Goal: Complete application form: Complete application form

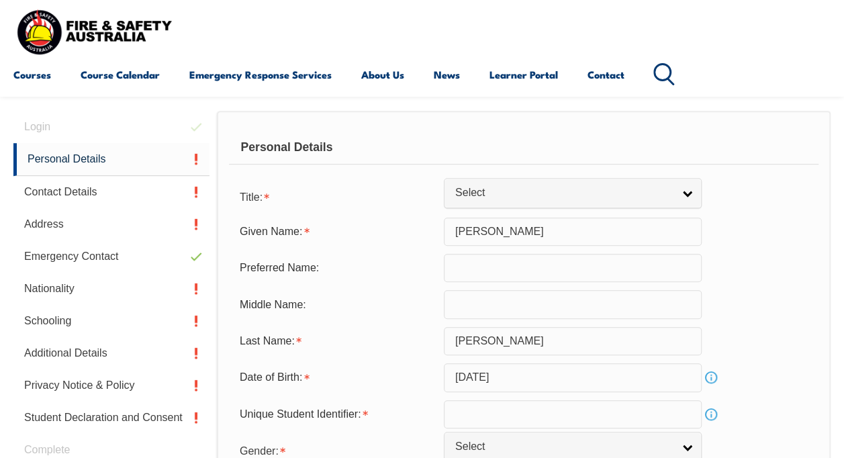
scroll to position [325, 0]
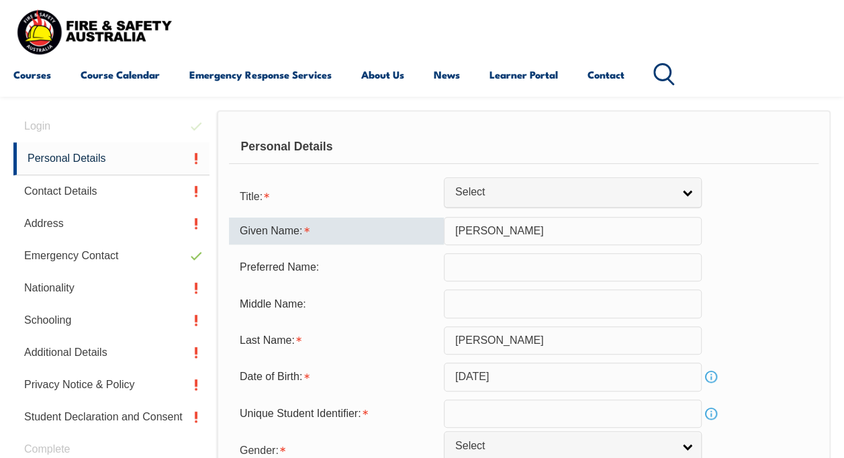
click at [503, 231] on input "[PERSON_NAME]" at bounding box center [573, 231] width 258 height 28
click at [503, 231] on input "Ishwar Singh" at bounding box center [573, 231] width 258 height 28
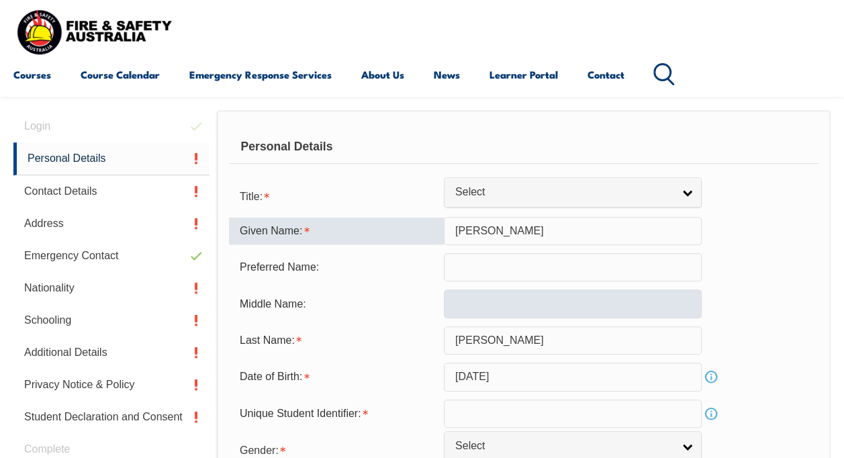
type input "Ishwar"
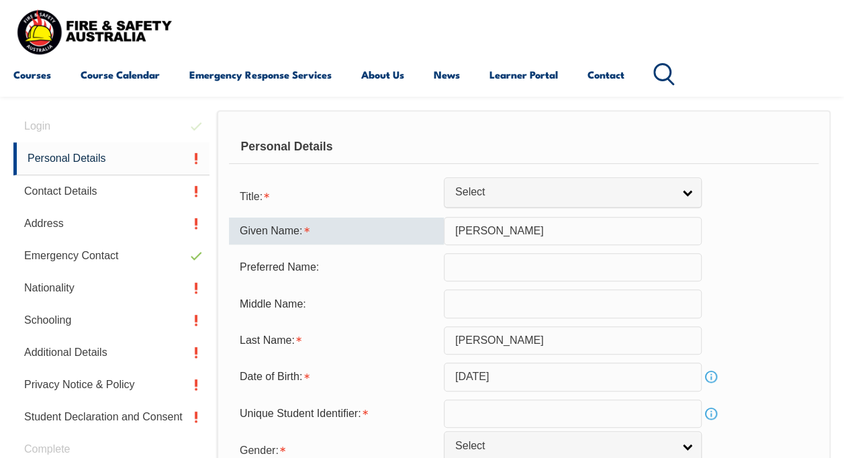
click at [483, 301] on input "text" at bounding box center [573, 303] width 258 height 28
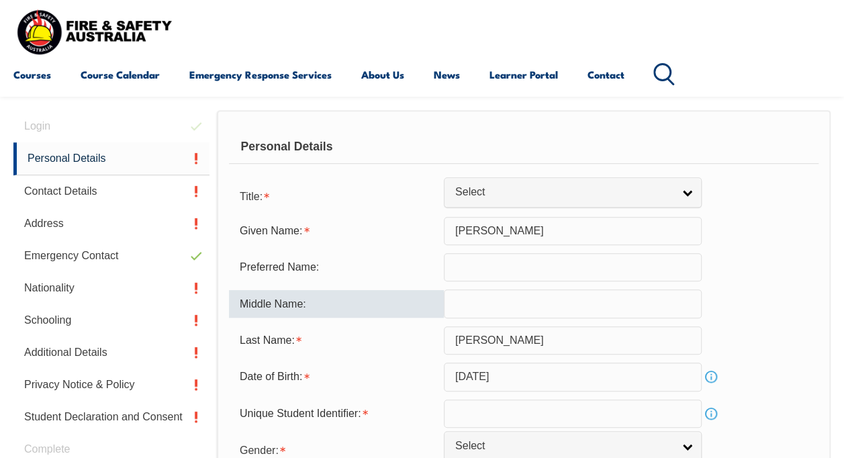
paste input "Singh"
type input "Singh"
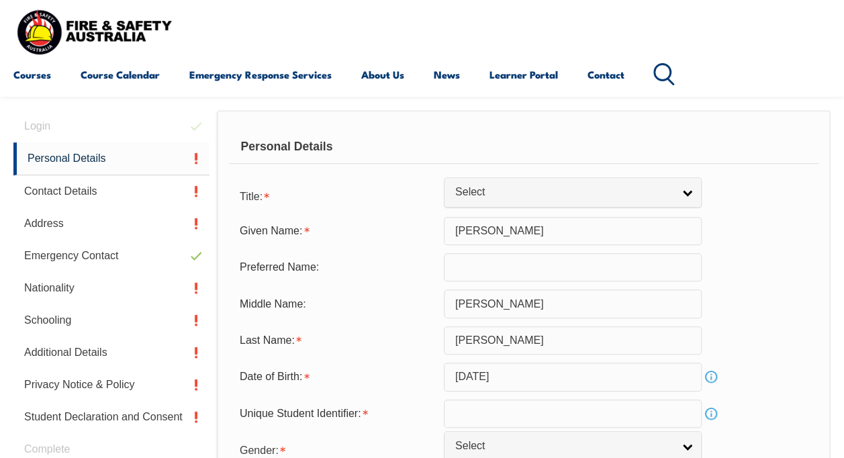
click at [766, 294] on div "Middle Name: Singh" at bounding box center [523, 303] width 589 height 28
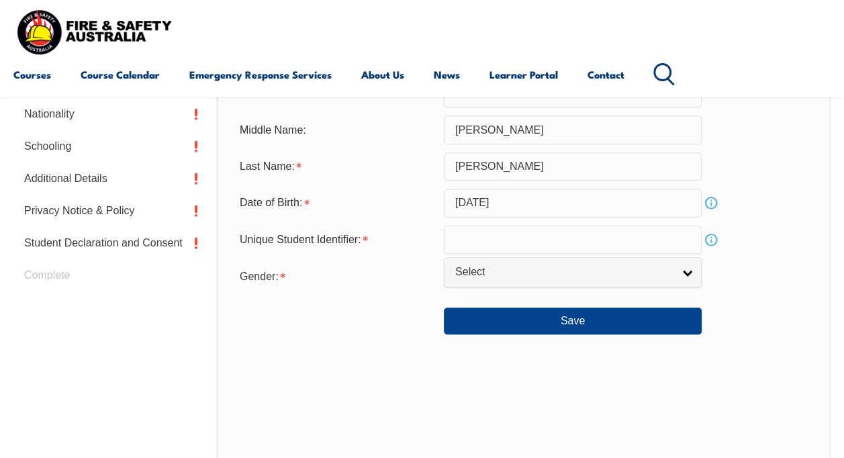
scroll to position [527, 0]
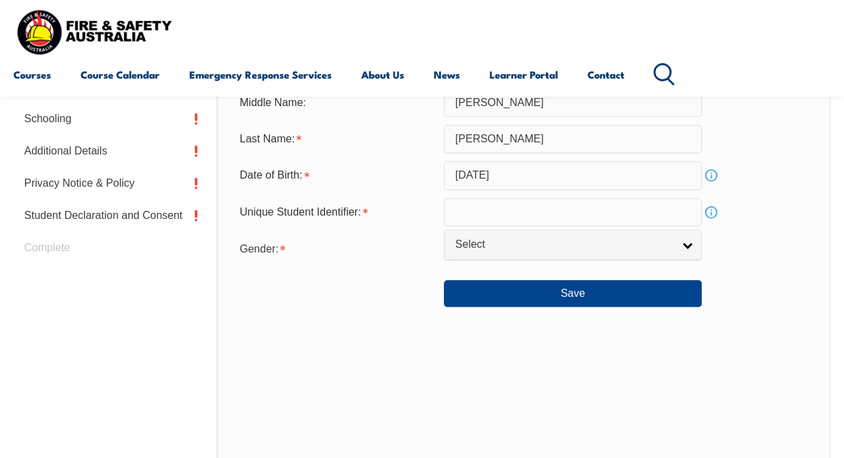
click at [714, 209] on link "Info" at bounding box center [710, 212] width 19 height 19
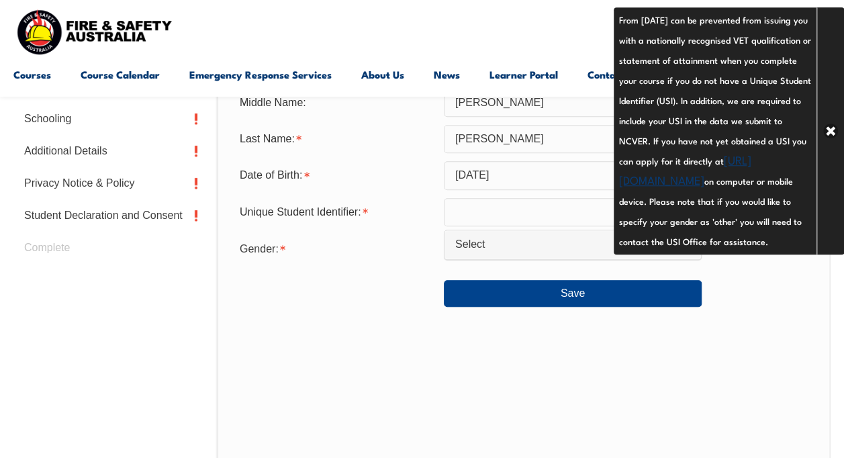
click at [729, 380] on div "Personal Details Title: Mr Mrs Ms Miss Other Select Given Name: Ishwar Preferre…" at bounding box center [523, 204] width 613 height 590
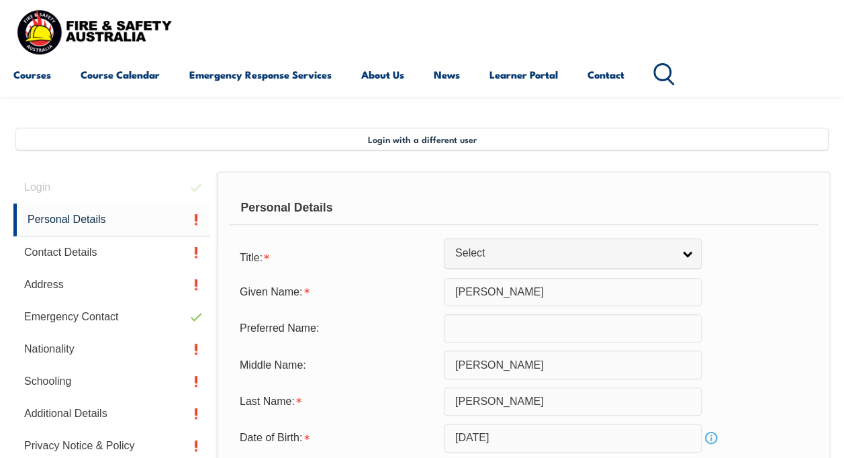
scroll to position [258, 0]
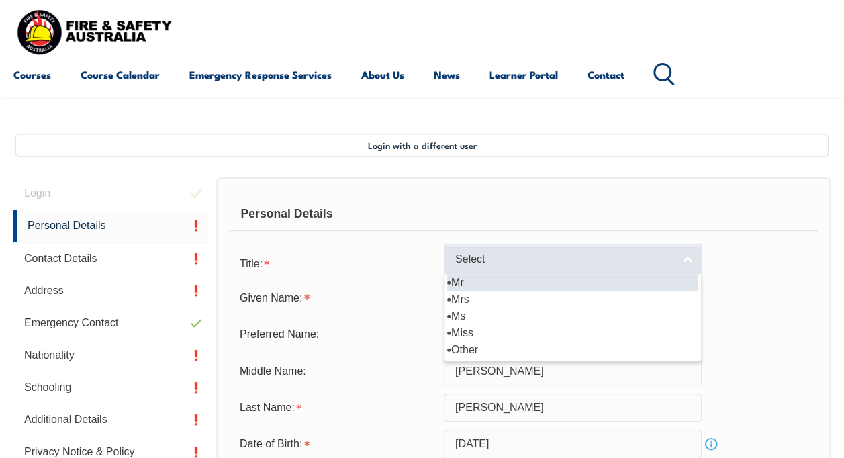
click at [684, 262] on link "Select" at bounding box center [573, 259] width 258 height 30
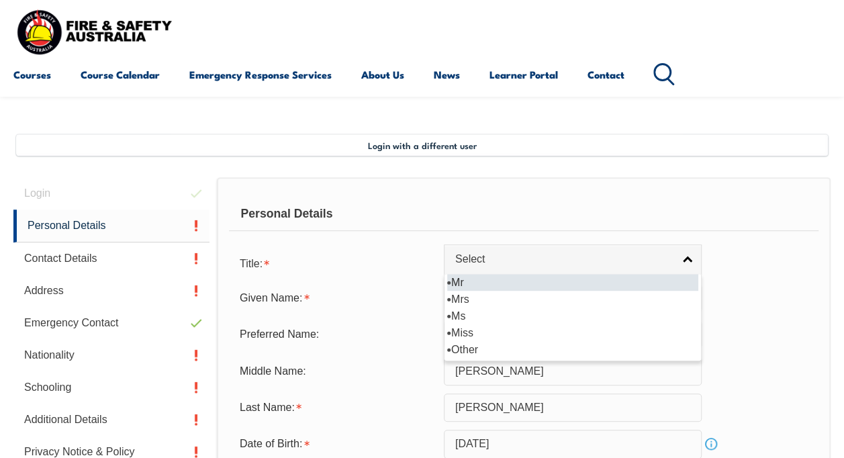
click at [522, 285] on li "Mr" at bounding box center [572, 282] width 251 height 17
select select "Mr"
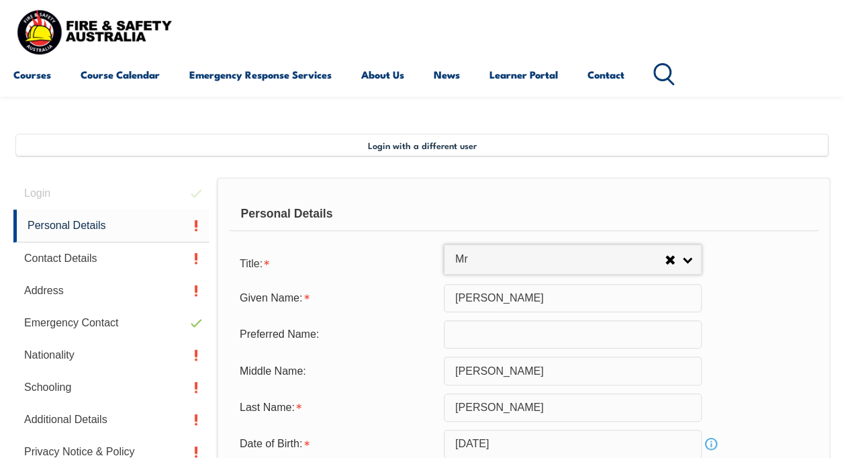
click at [788, 305] on div "Given Name: Ishwar" at bounding box center [523, 298] width 589 height 28
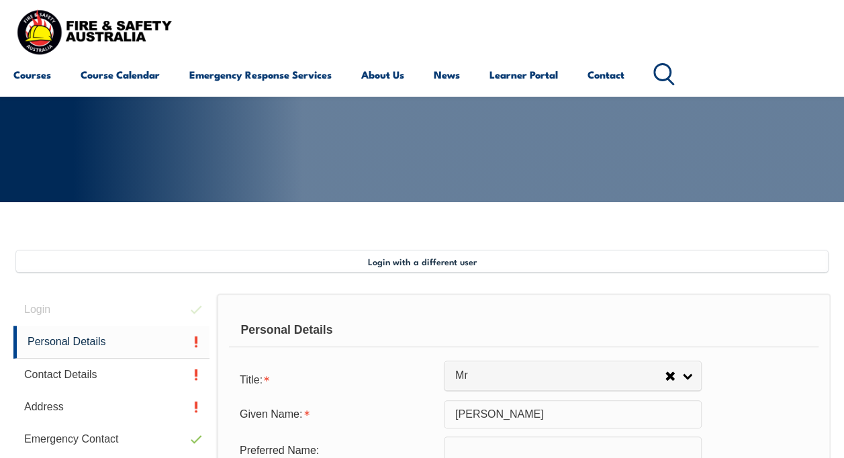
scroll to position [141, 0]
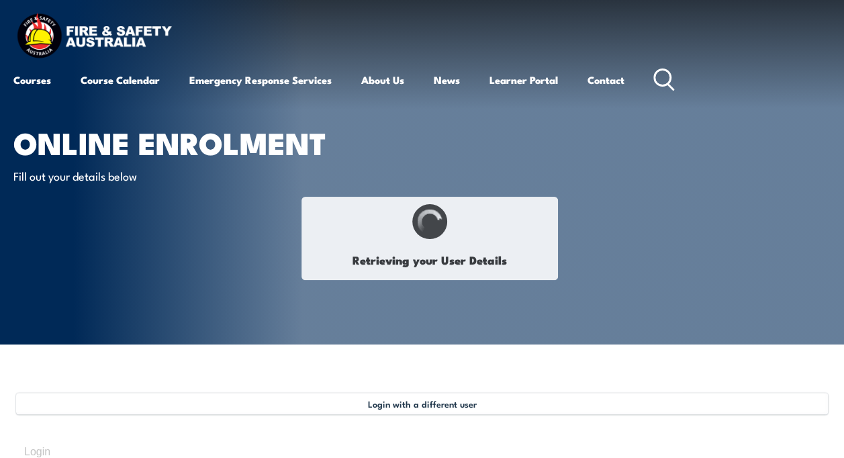
type input "[PERSON_NAME]"
type input "[DATE]"
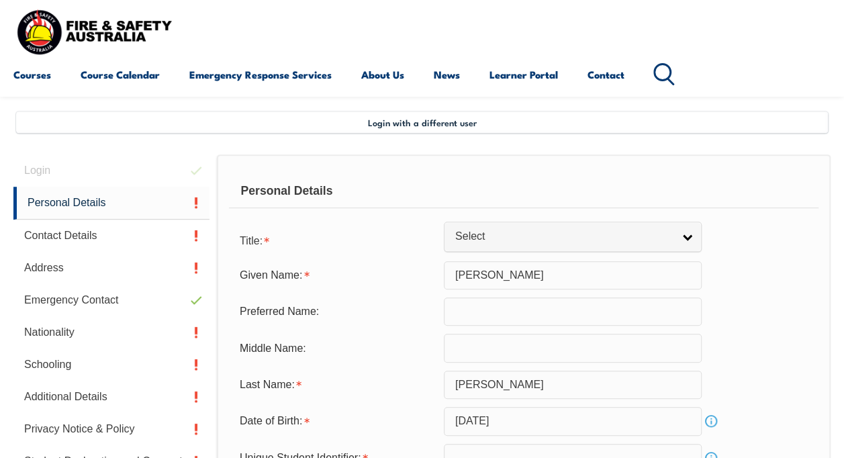
scroll to position [278, 0]
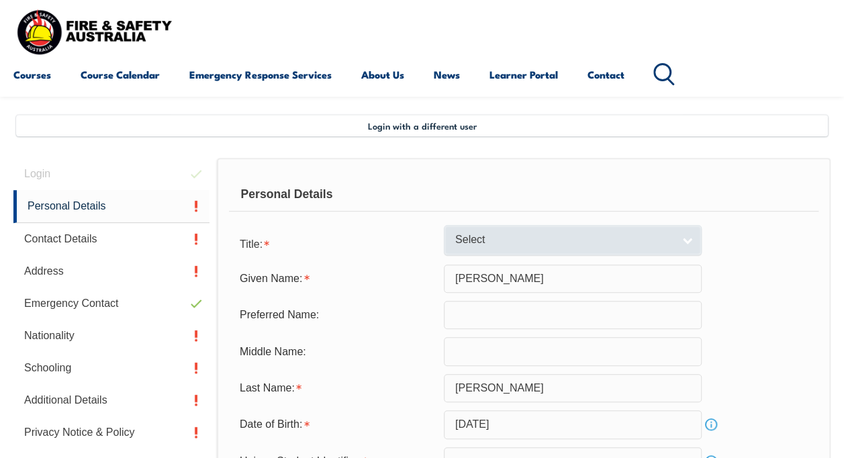
click at [690, 239] on link "Select" at bounding box center [573, 240] width 258 height 30
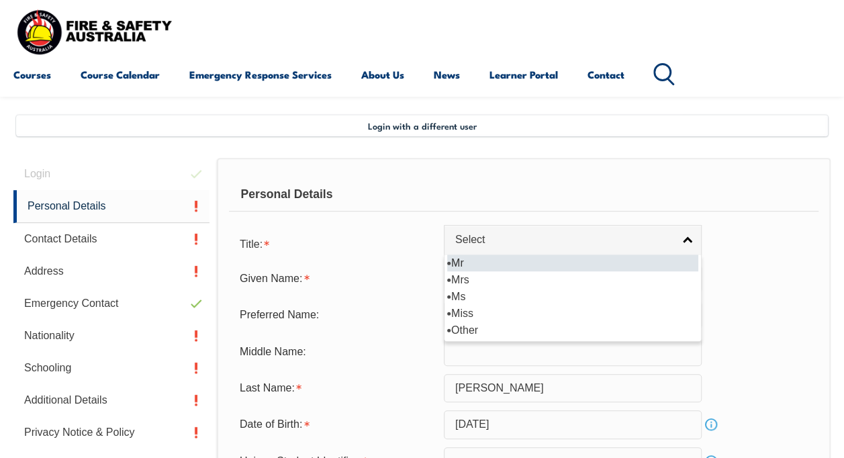
click at [509, 264] on li "Mr" at bounding box center [572, 262] width 251 height 17
select select "Mr"
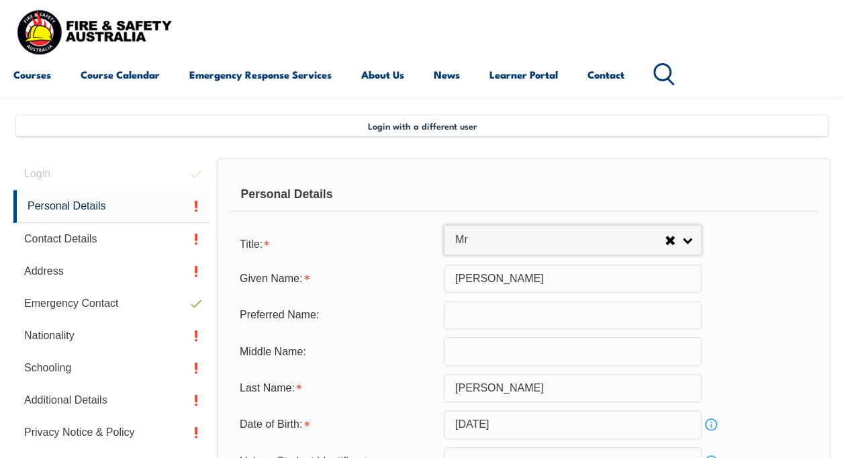
click at [497, 278] on input "Ishwar Singh" at bounding box center [573, 278] width 258 height 28
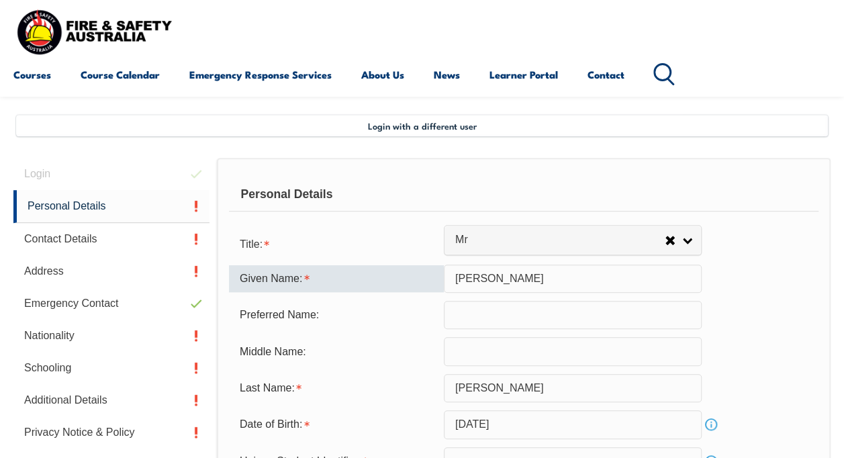
click at [497, 278] on input "Ishwar Singh" at bounding box center [573, 278] width 258 height 28
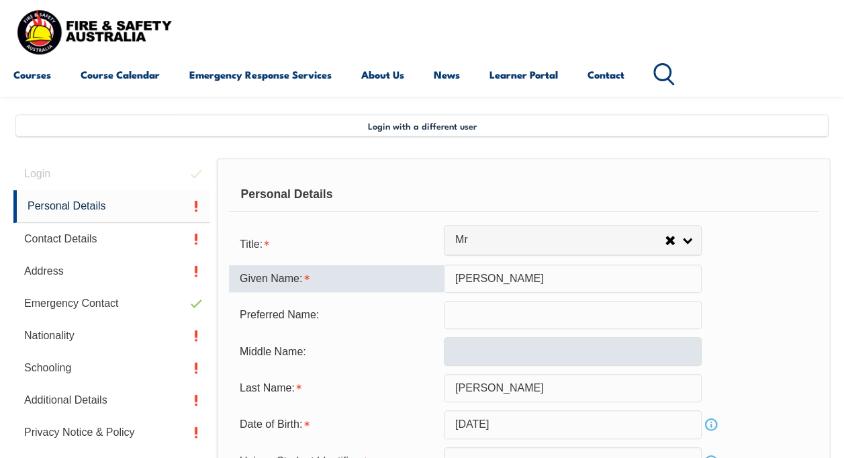
type input "Ishwar"
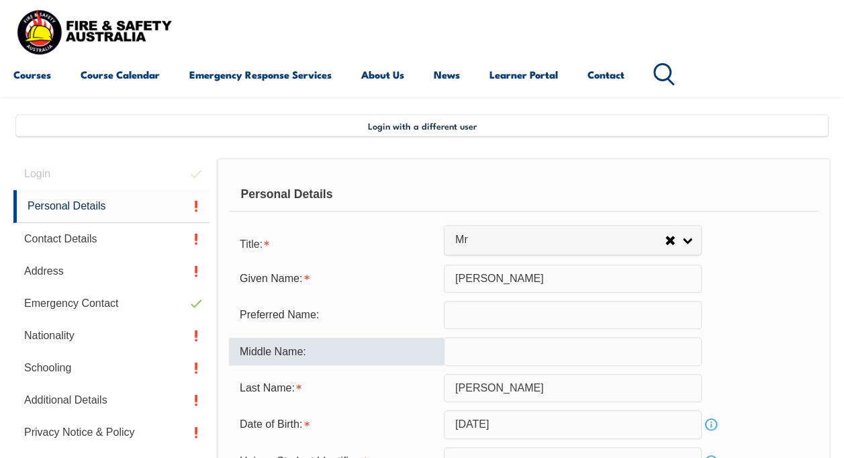
click at [469, 348] on input "text" at bounding box center [573, 351] width 258 height 28
paste input "Singh"
type input "Singh"
click at [776, 352] on div "Middle Name: Singh" at bounding box center [523, 351] width 589 height 28
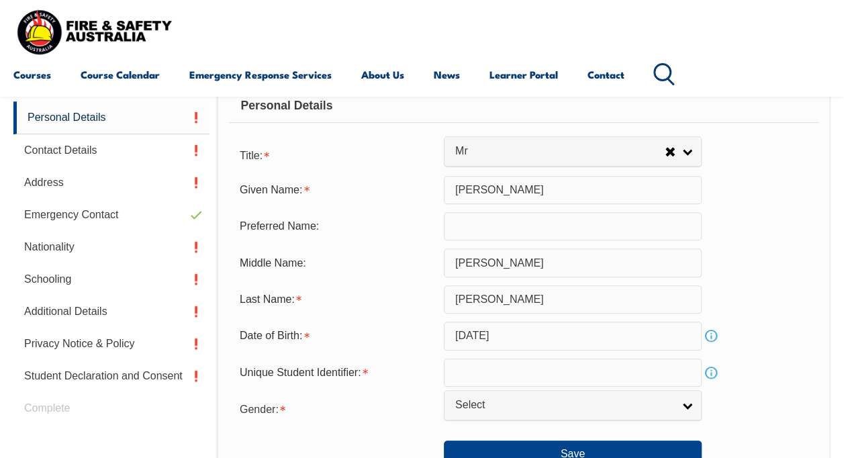
scroll to position [479, 0]
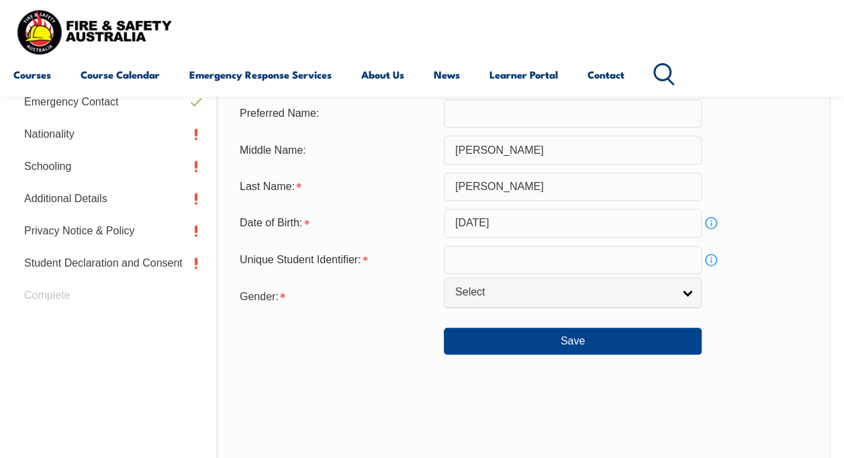
click at [468, 255] on input "text" at bounding box center [573, 260] width 258 height 28
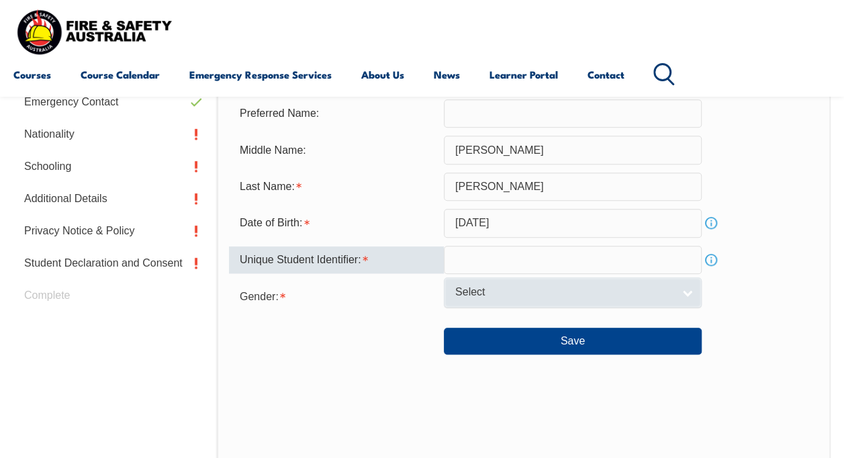
click at [684, 295] on link "Select" at bounding box center [573, 292] width 258 height 30
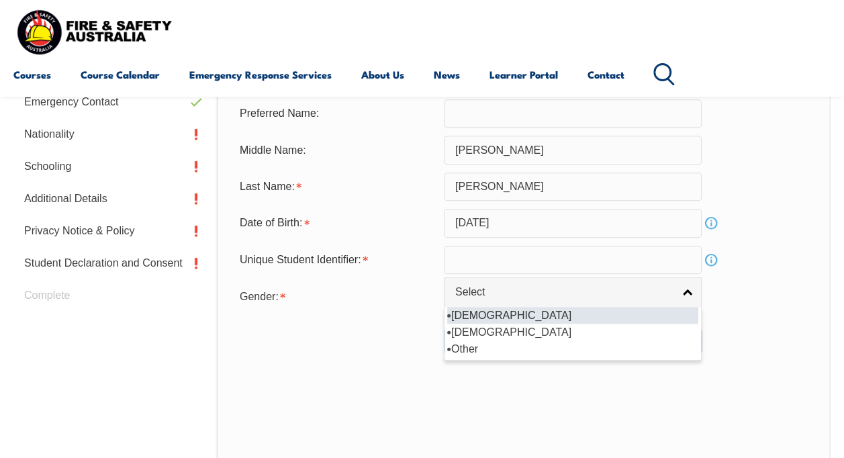
click at [524, 321] on li "Male" at bounding box center [572, 315] width 251 height 17
select select "M"
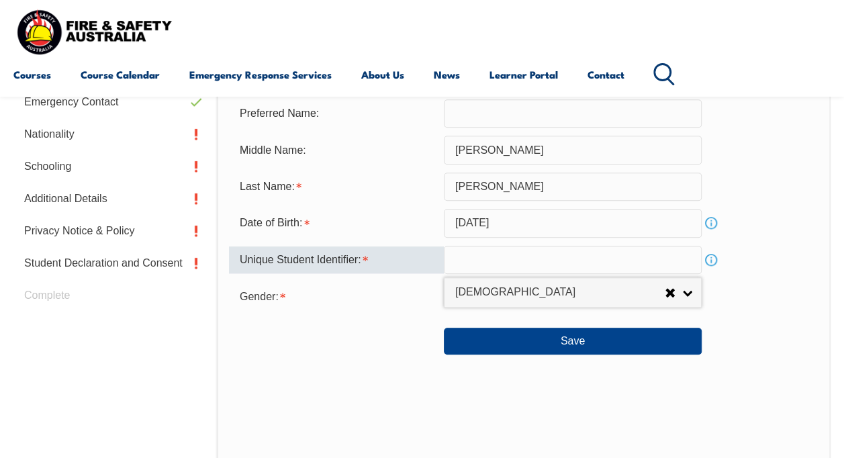
click at [474, 263] on input "text" at bounding box center [573, 260] width 258 height 28
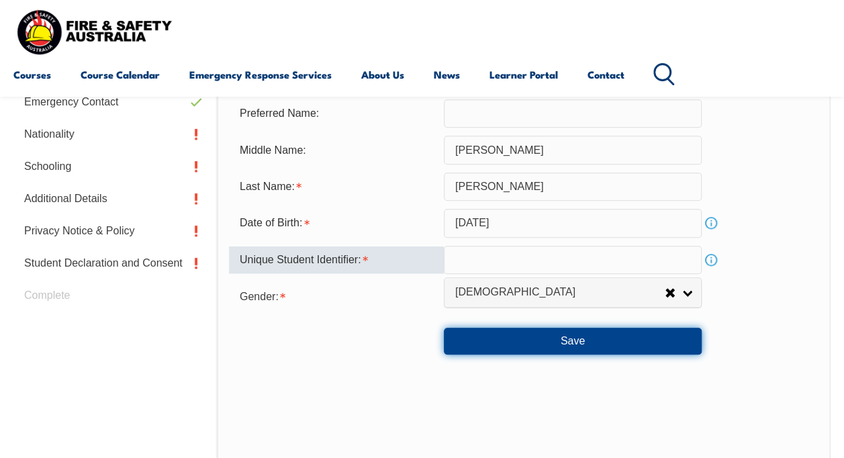
click at [583, 340] on button "Save" at bounding box center [573, 340] width 258 height 27
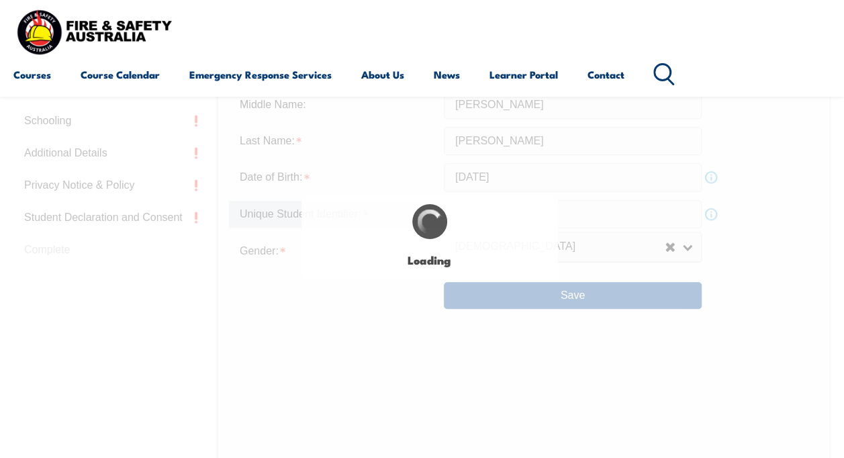
type input "Ishwar"
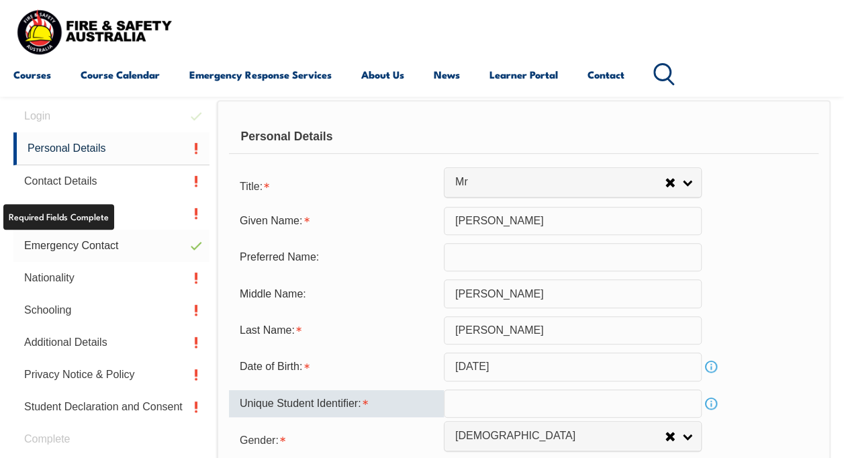
scroll to position [254, 0]
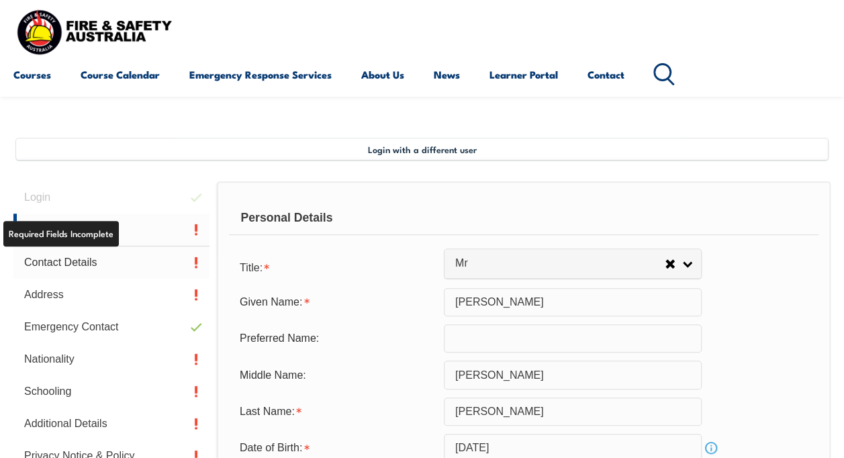
click at [95, 258] on link "Contact Details" at bounding box center [111, 262] width 196 height 32
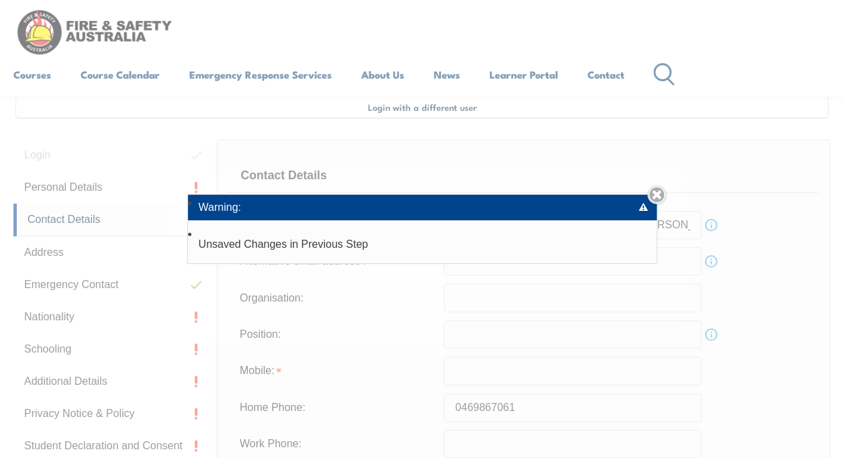
scroll to position [325, 0]
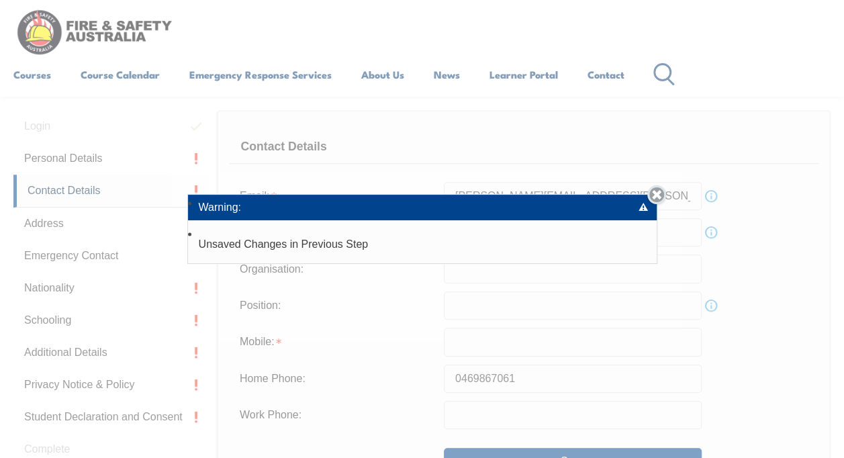
click at [659, 193] on link "Close" at bounding box center [656, 194] width 19 height 19
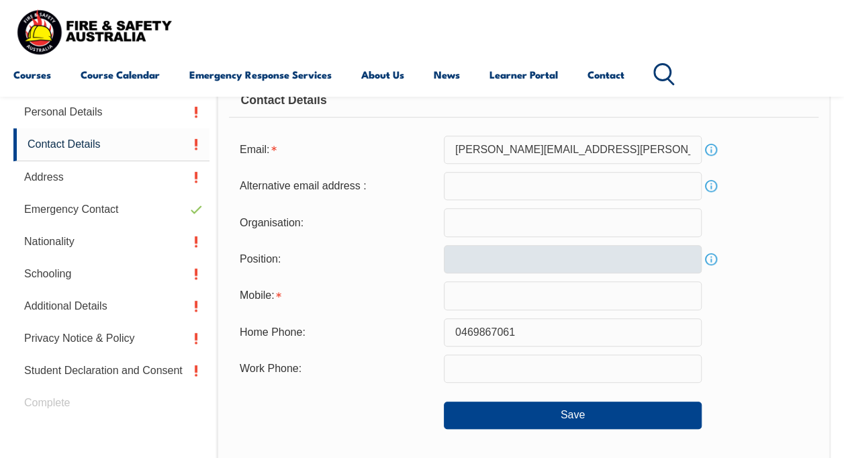
scroll to position [393, 0]
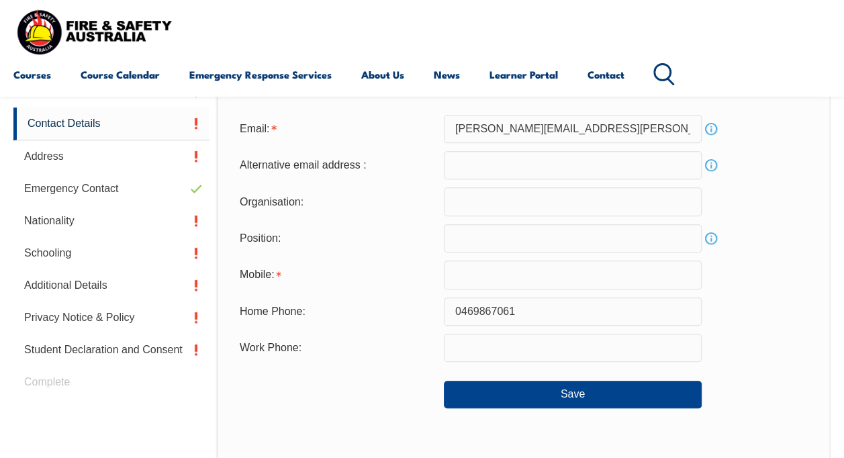
click at [492, 284] on input "text" at bounding box center [573, 274] width 258 height 28
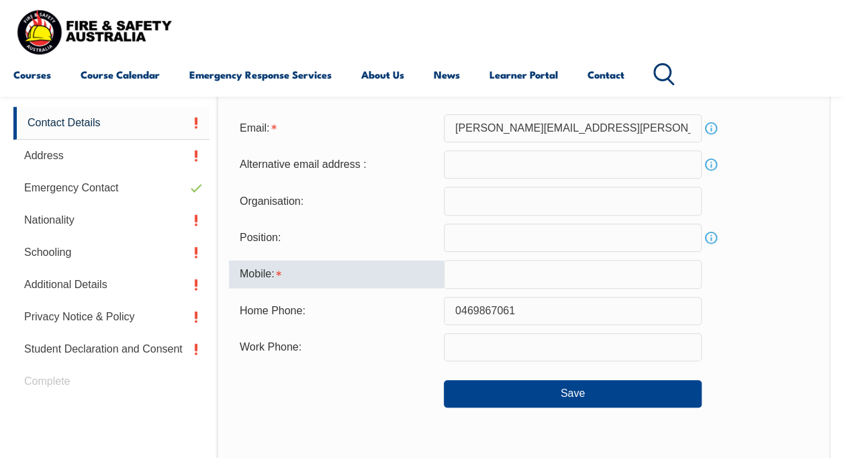
scroll to position [391, 0]
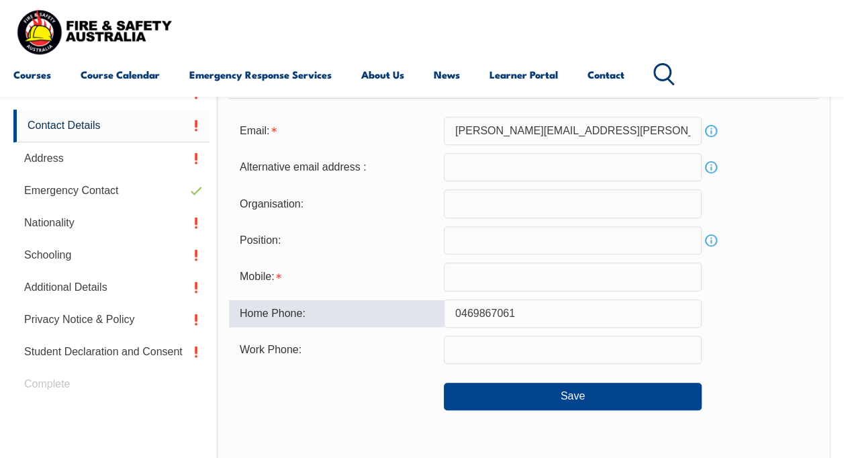
click at [476, 310] on input "0469867061" at bounding box center [573, 313] width 258 height 28
click at [478, 277] on input "text" at bounding box center [573, 276] width 258 height 28
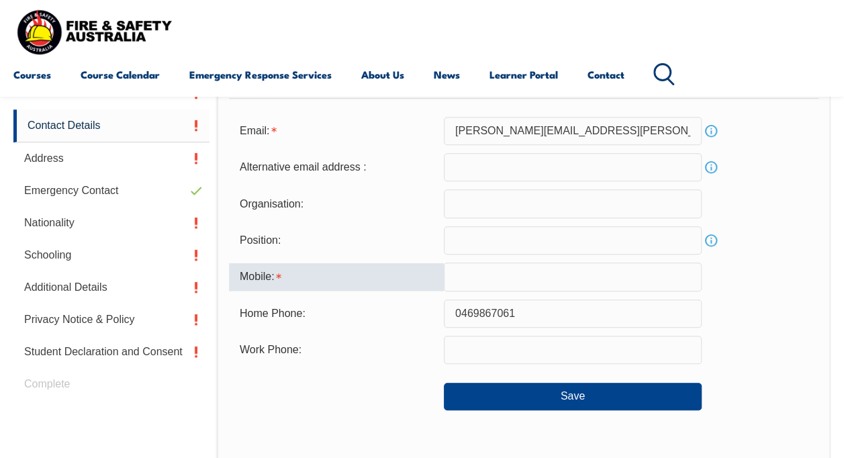
paste input "0469867061"
type input "0469867061"
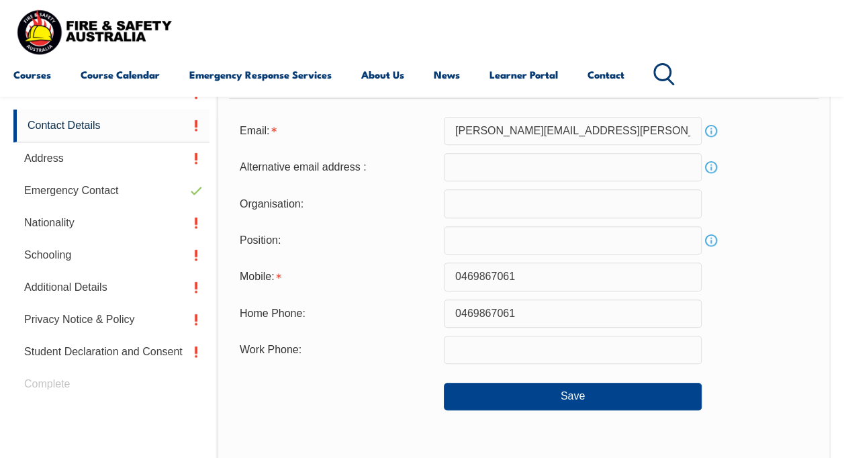
click at [792, 306] on div "Home Phone: 0469867061" at bounding box center [523, 313] width 589 height 28
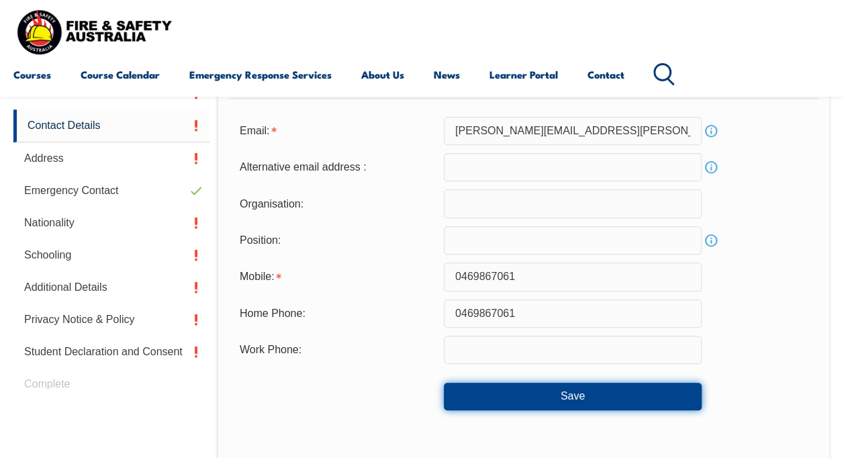
click at [552, 391] on button "Save" at bounding box center [573, 395] width 258 height 27
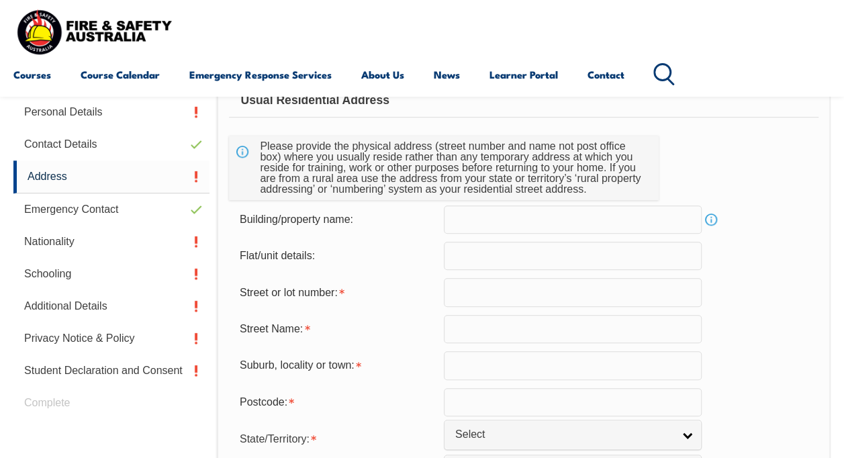
scroll to position [393, 0]
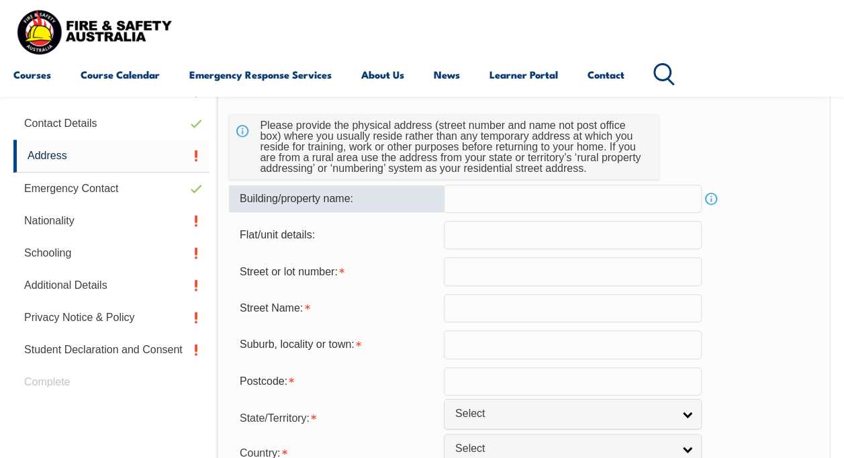
click at [550, 201] on input "text" at bounding box center [573, 199] width 258 height 28
click at [493, 235] on input "text" at bounding box center [573, 235] width 258 height 28
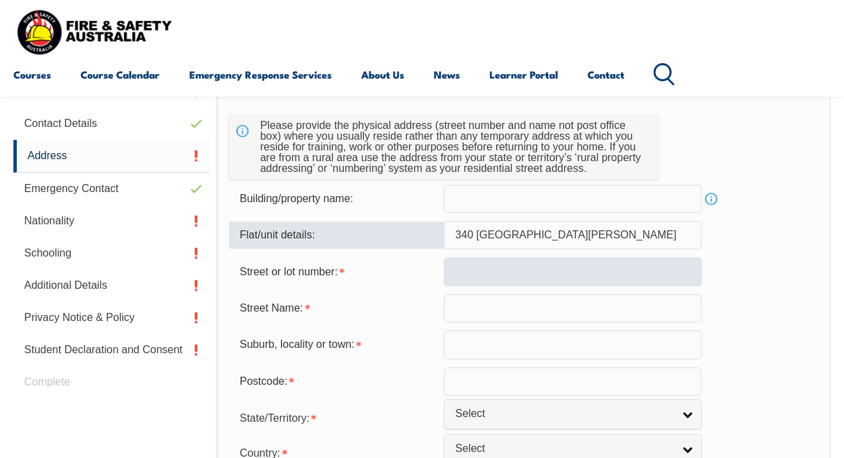
type input "340 Mount Gravatt"
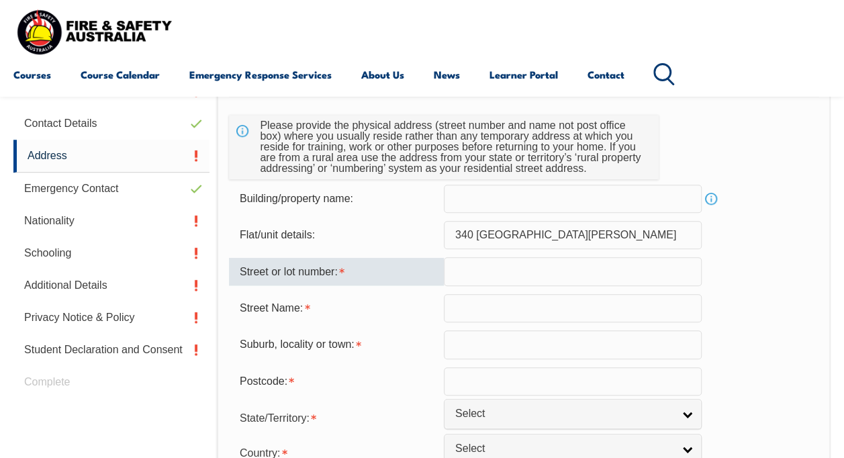
click at [493, 266] on input "text" at bounding box center [573, 271] width 258 height 28
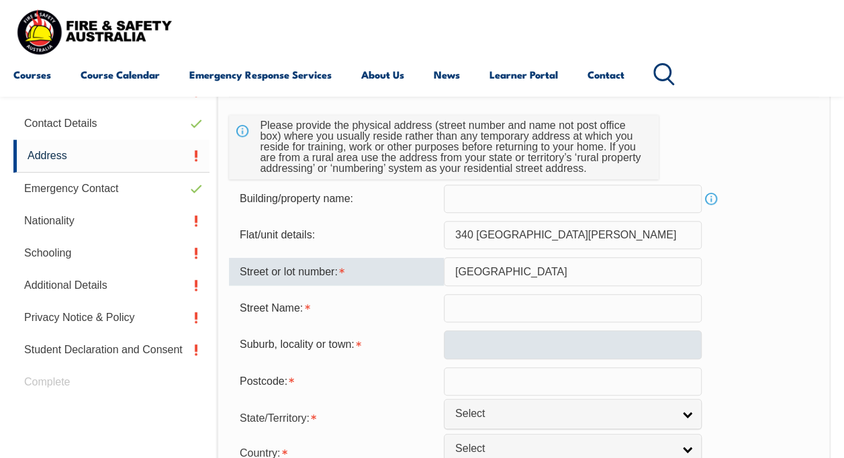
type input "Capalaba Road"
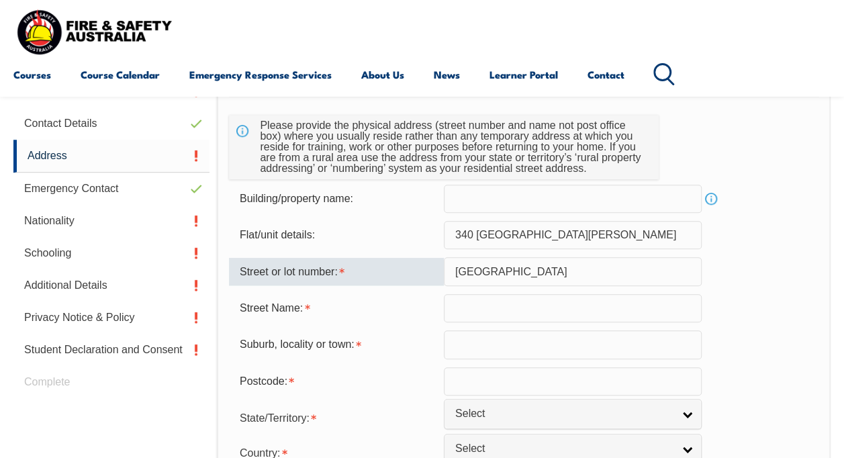
click at [507, 346] on input "text" at bounding box center [573, 344] width 258 height 28
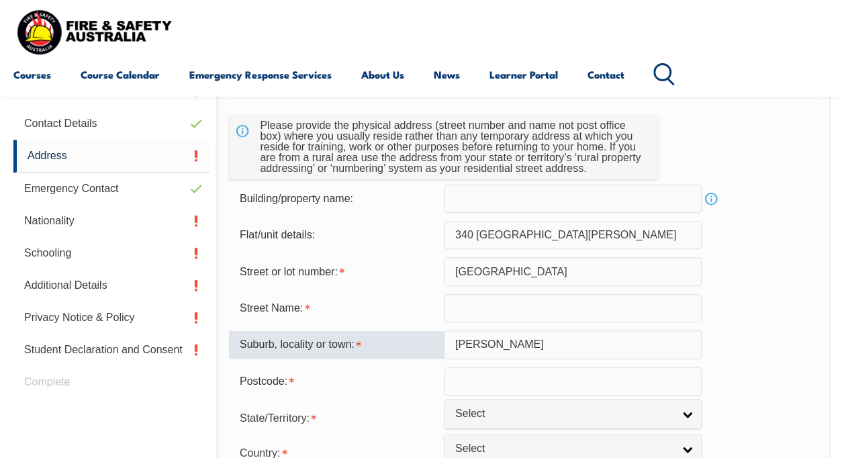
type input "Wishart"
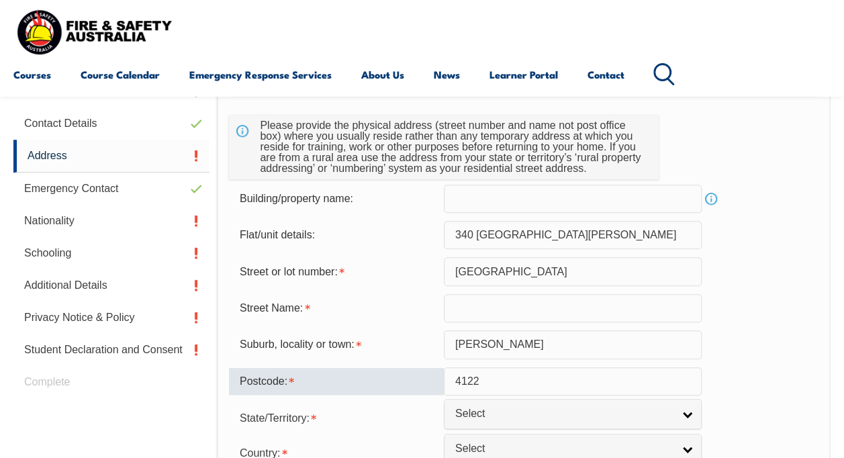
type input "4122"
click at [788, 316] on div "Street Name:" at bounding box center [523, 308] width 589 height 28
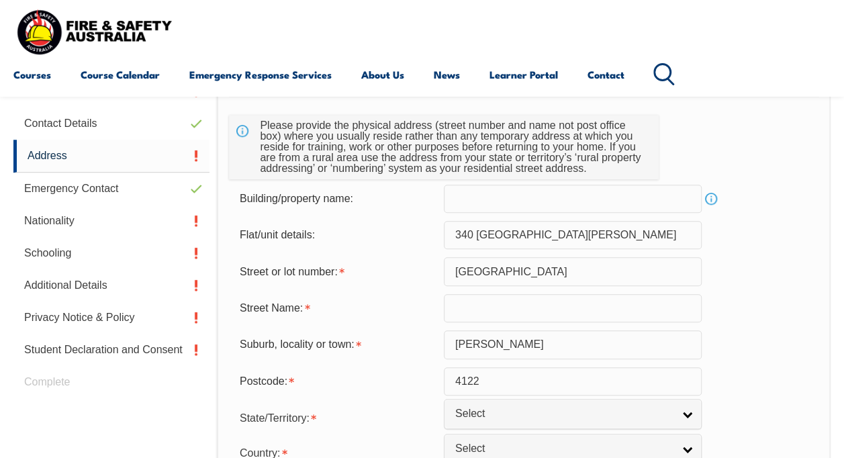
scroll to position [527, 0]
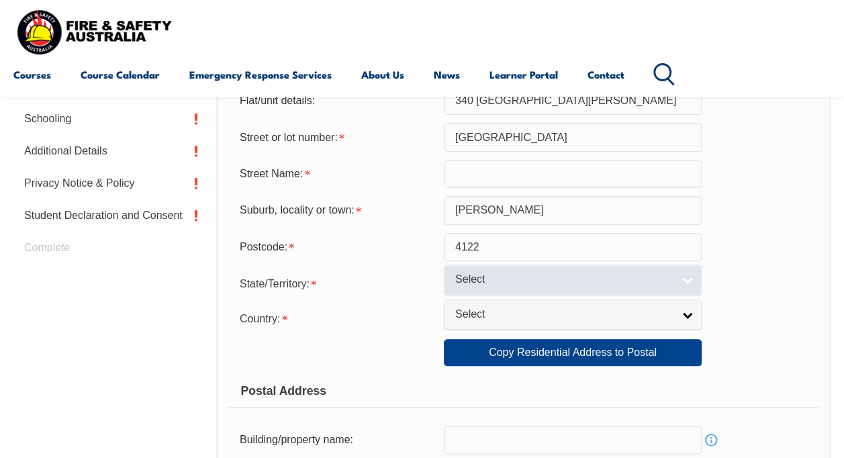
click at [684, 281] on link "Select" at bounding box center [573, 279] width 258 height 30
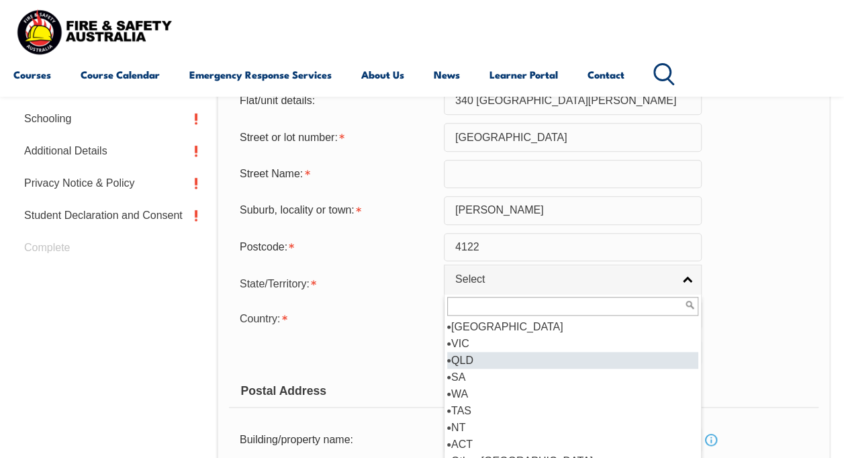
click at [518, 360] on li "QLD" at bounding box center [572, 360] width 251 height 17
select select "QLD"
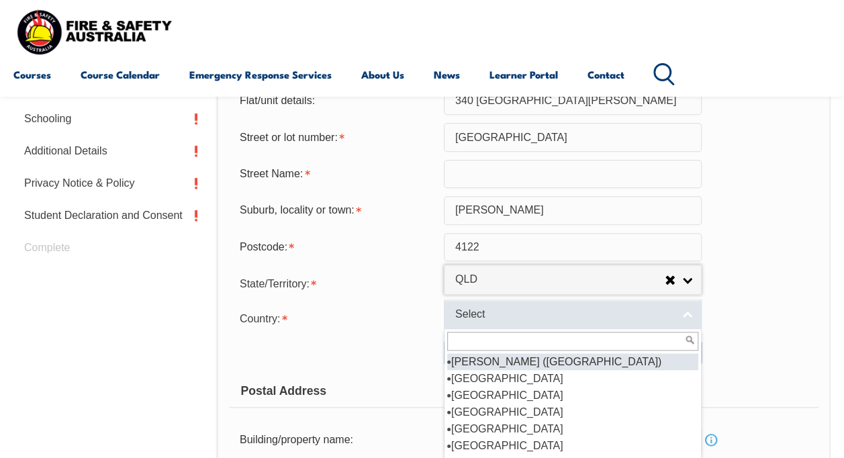
click at [668, 311] on span "Select" at bounding box center [563, 314] width 217 height 14
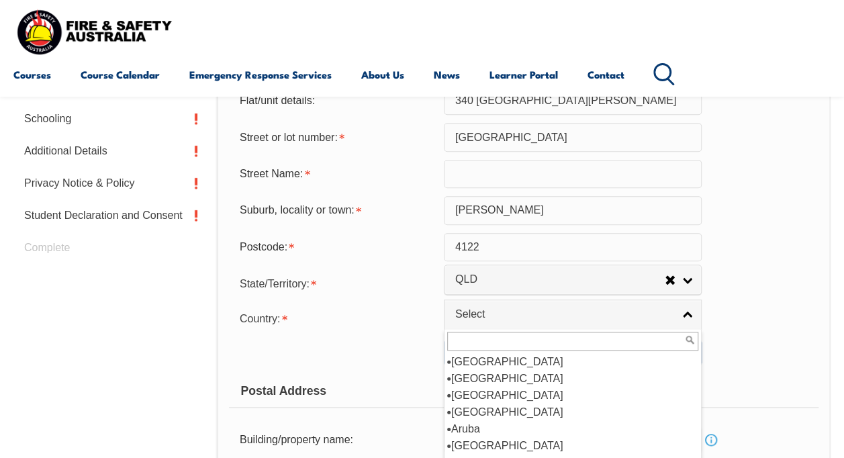
scroll to position [201, 0]
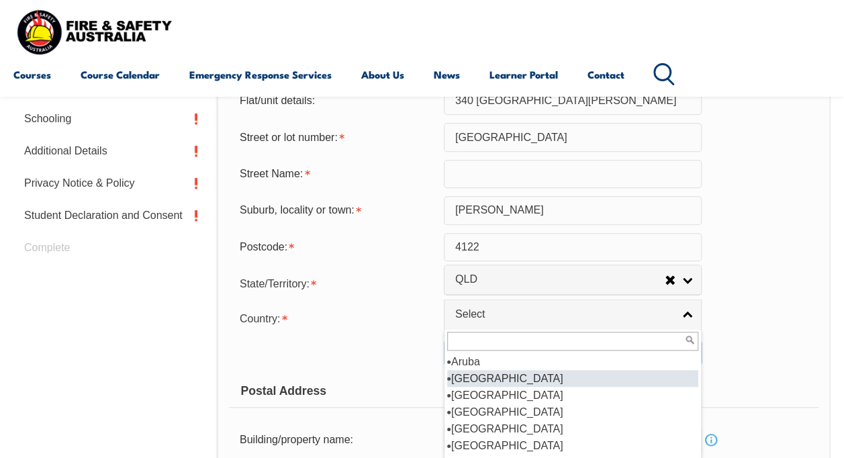
click at [475, 380] on li "Australia" at bounding box center [572, 378] width 251 height 17
select select "1101"
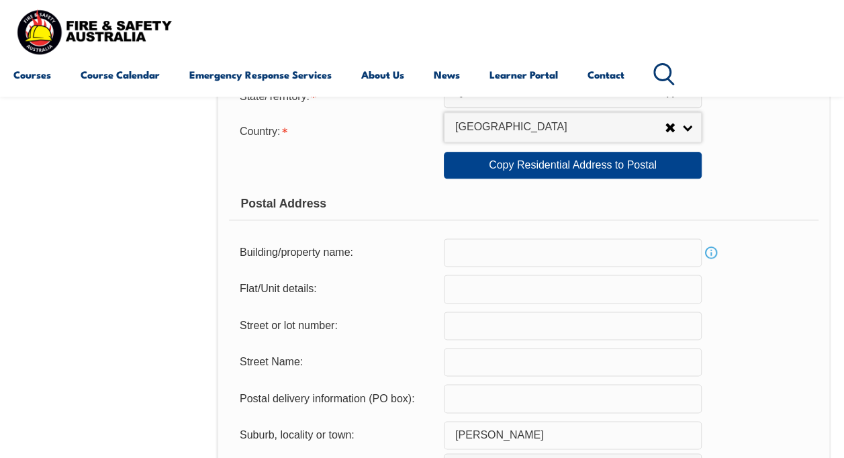
scroll to position [728, 0]
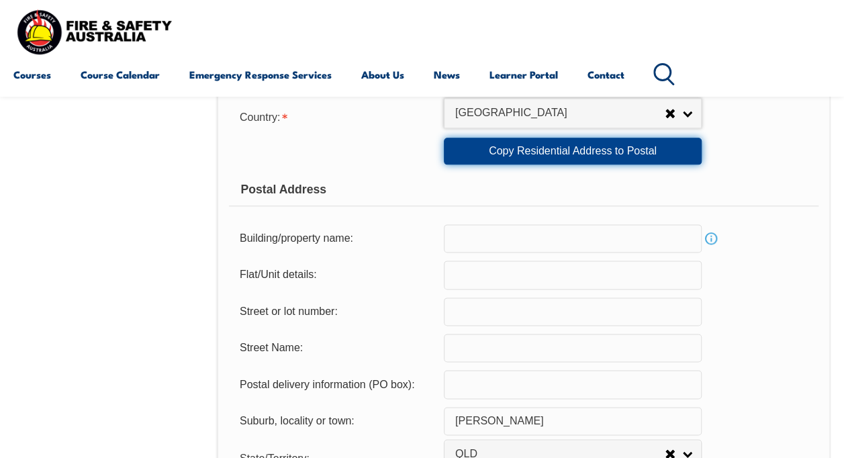
click at [599, 156] on link "Copy Residential Address to Postal" at bounding box center [573, 151] width 258 height 27
type input "340 Mount Gravatt"
type input "Capalaba Road"
select select "1101"
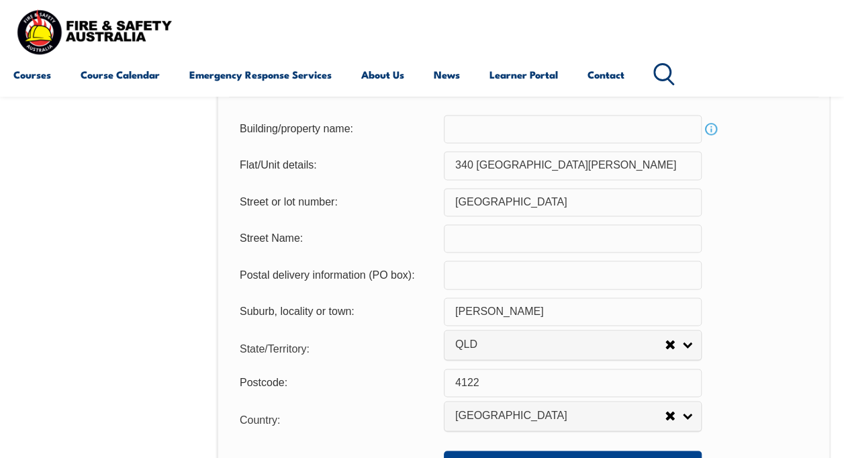
scroll to position [929, 0]
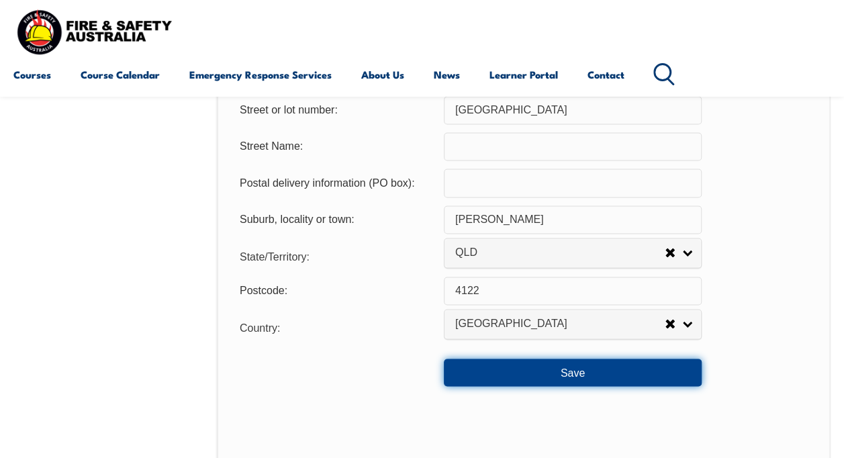
click at [575, 376] on button "Save" at bounding box center [573, 371] width 258 height 27
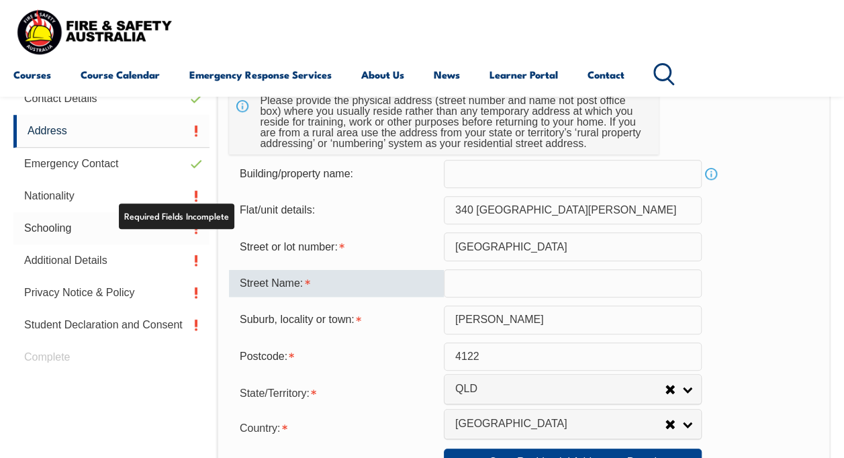
scroll to position [283, 0]
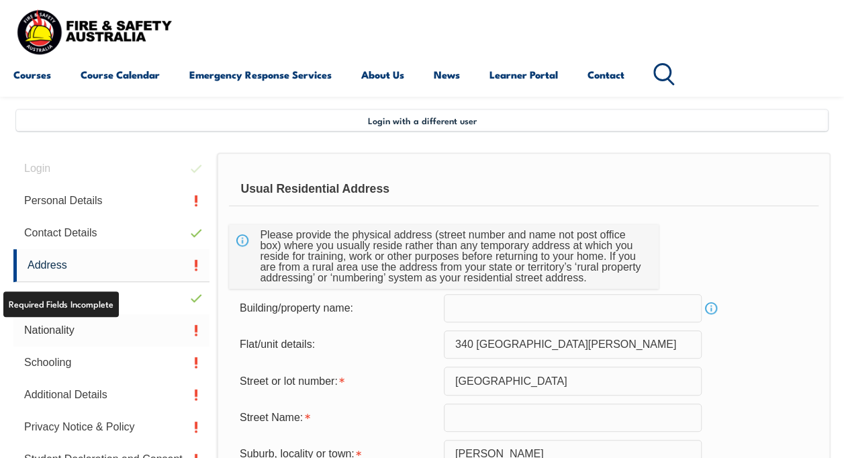
click at [58, 325] on link "Nationality" at bounding box center [111, 330] width 196 height 32
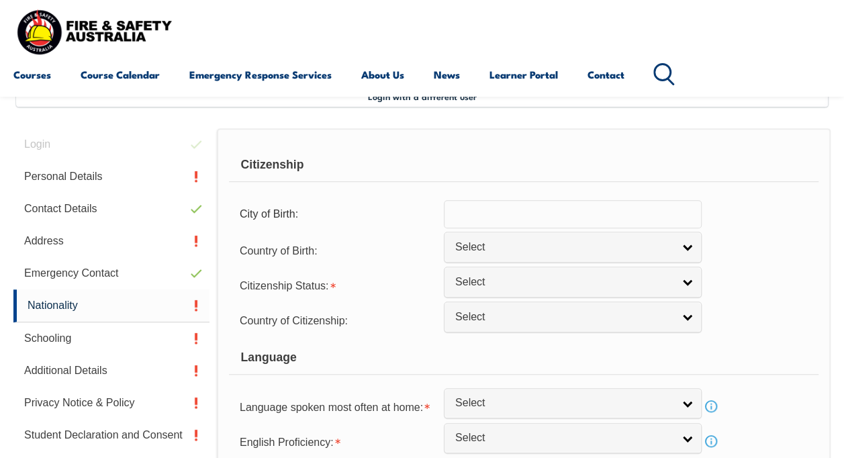
scroll to position [325, 0]
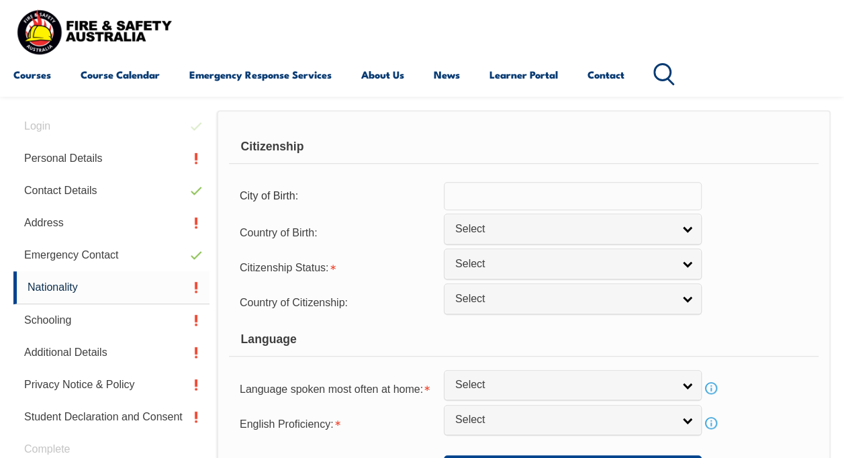
click at [476, 197] on input "text" at bounding box center [573, 196] width 258 height 28
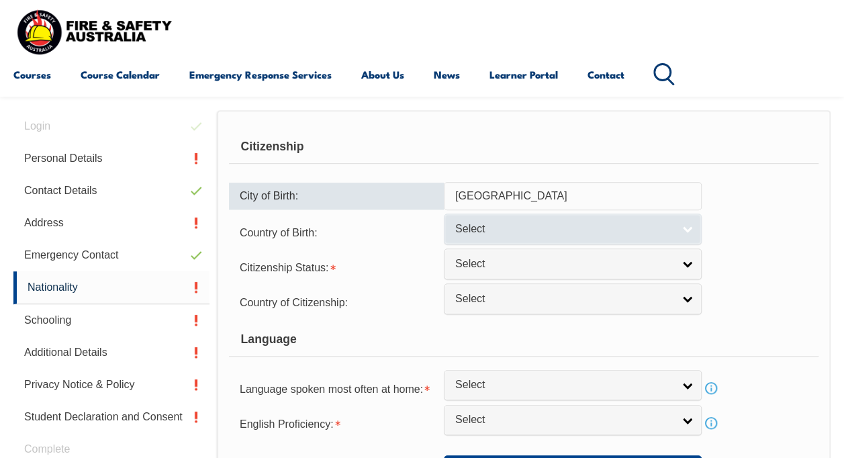
type input "Jodhpur"
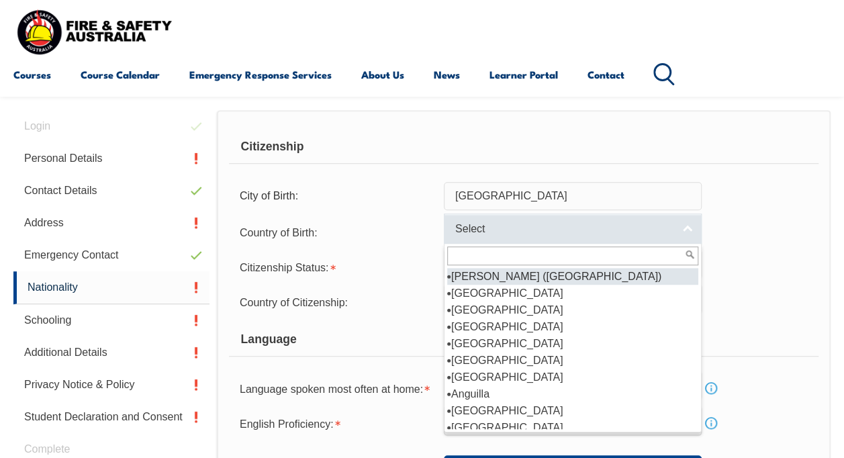
click at [660, 227] on span "Select" at bounding box center [563, 229] width 217 height 14
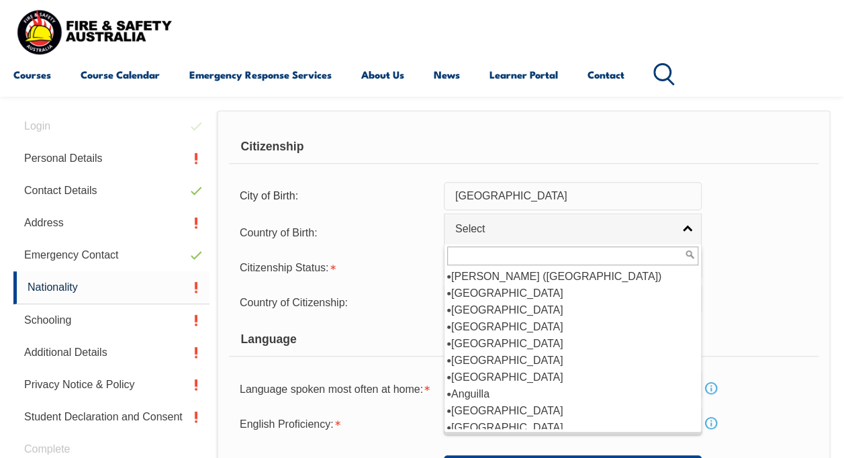
click at [486, 255] on input "text" at bounding box center [572, 255] width 251 height 19
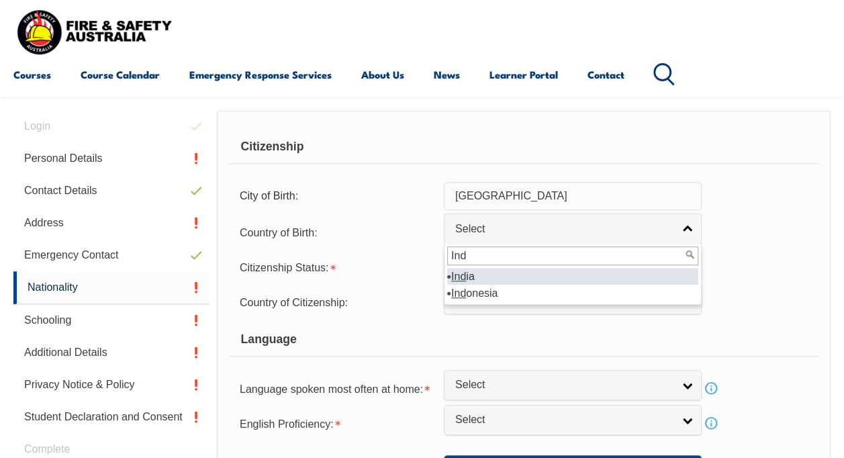
type input "Ind"
click at [462, 278] on em "Ind" at bounding box center [458, 275] width 15 height 11
select select "7103"
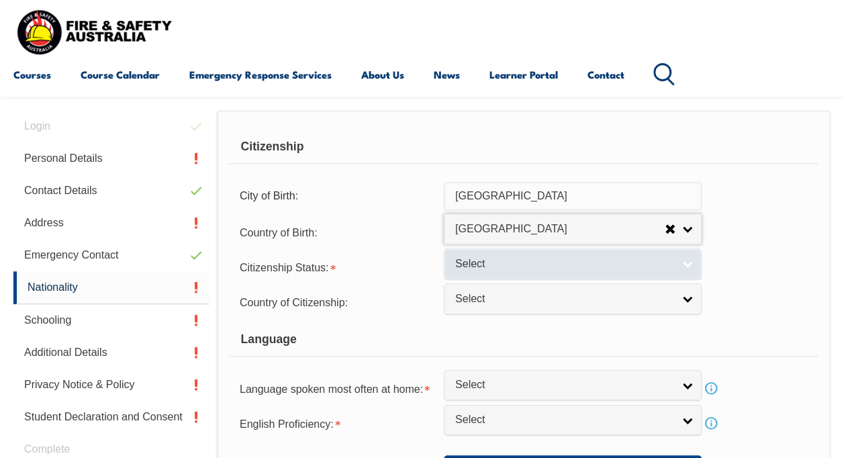
click at [523, 263] on span "Select" at bounding box center [563, 264] width 217 height 14
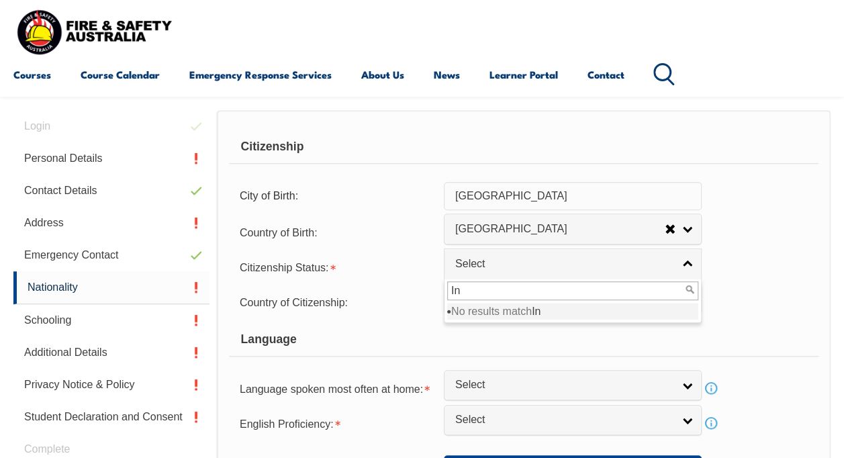
type input "I"
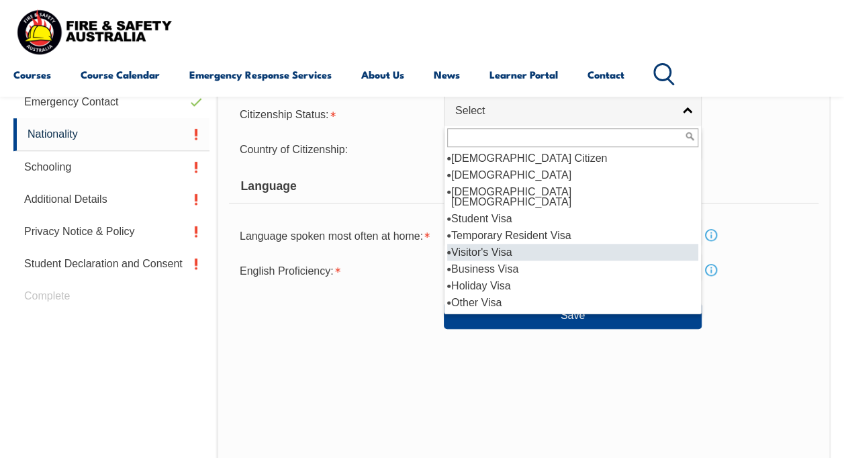
scroll to position [23, 0]
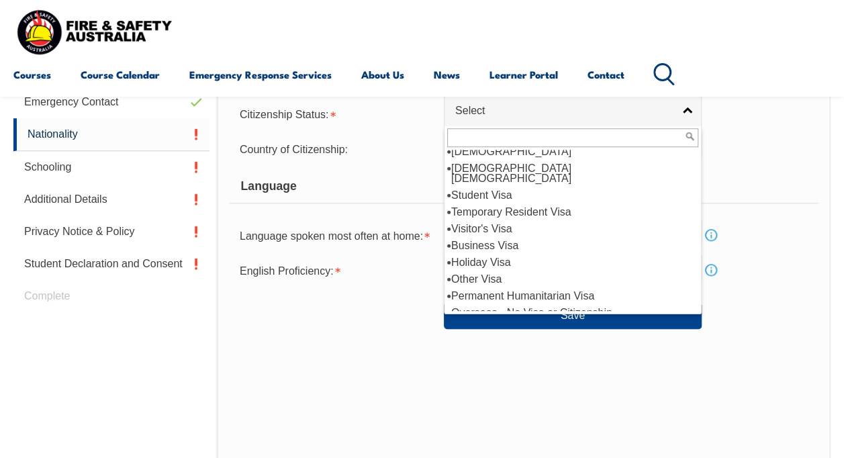
click at [756, 187] on div "Language" at bounding box center [523, 187] width 589 height 34
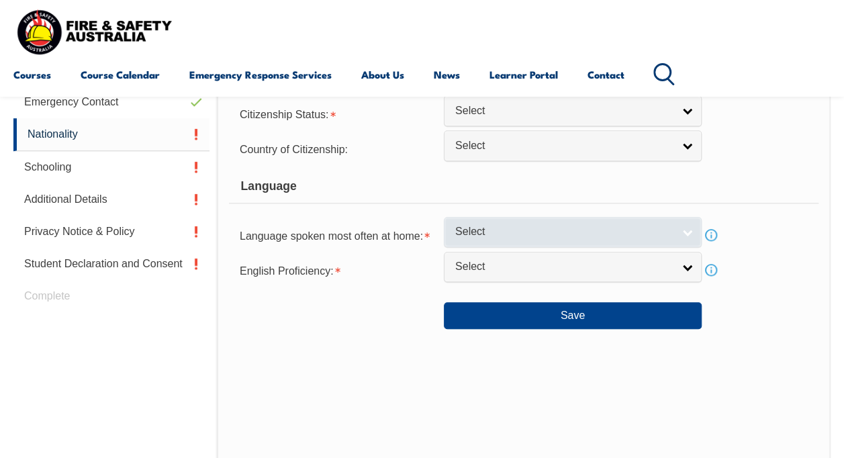
click at [600, 236] on span "Select" at bounding box center [563, 232] width 217 height 14
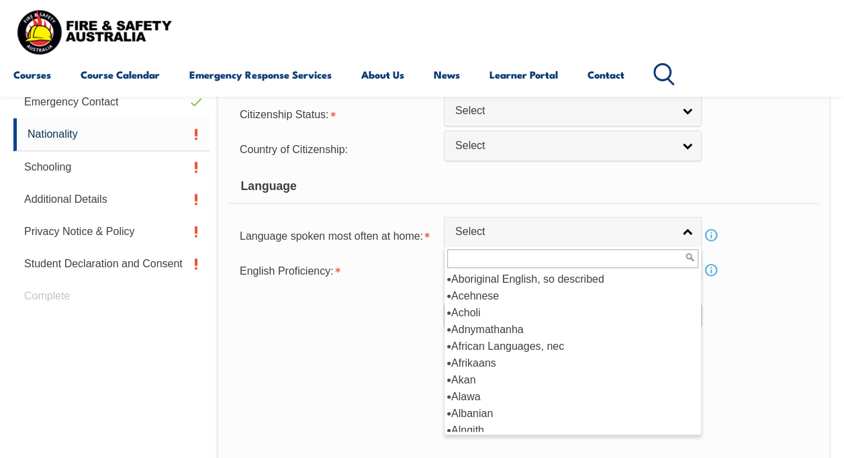
click at [503, 258] on input "text" at bounding box center [572, 258] width 251 height 19
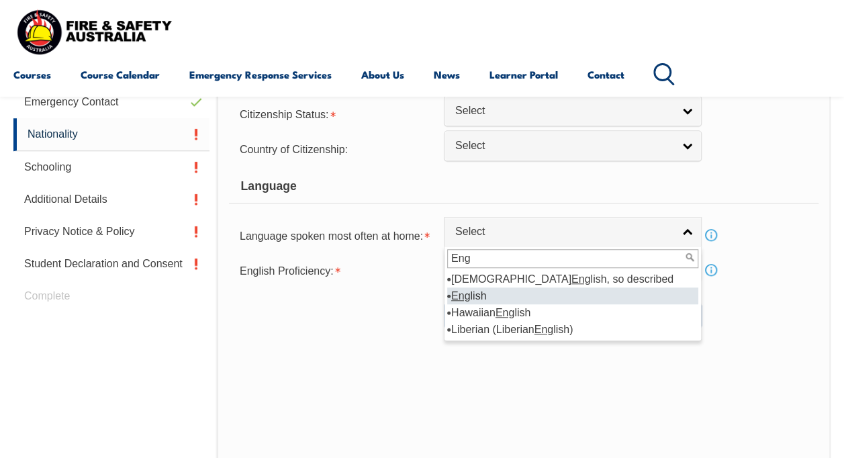
type input "Eng"
click at [470, 299] on li "Eng lish" at bounding box center [572, 295] width 251 height 17
select select "1201"
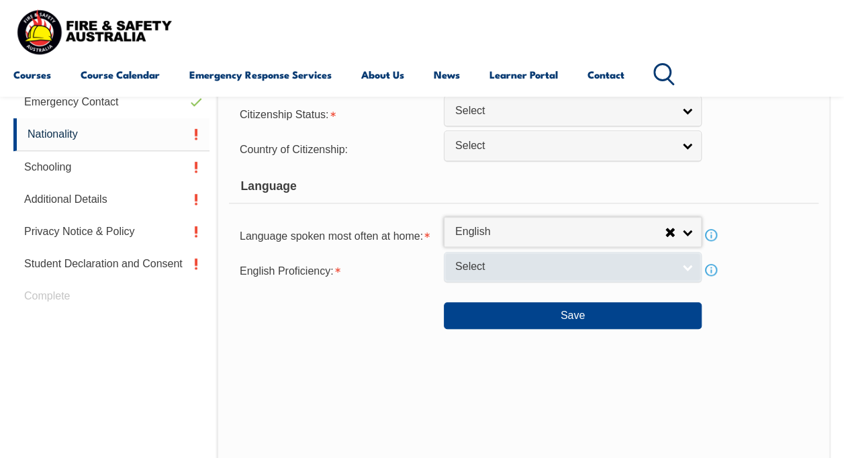
click at [688, 266] on link "Select" at bounding box center [573, 267] width 258 height 30
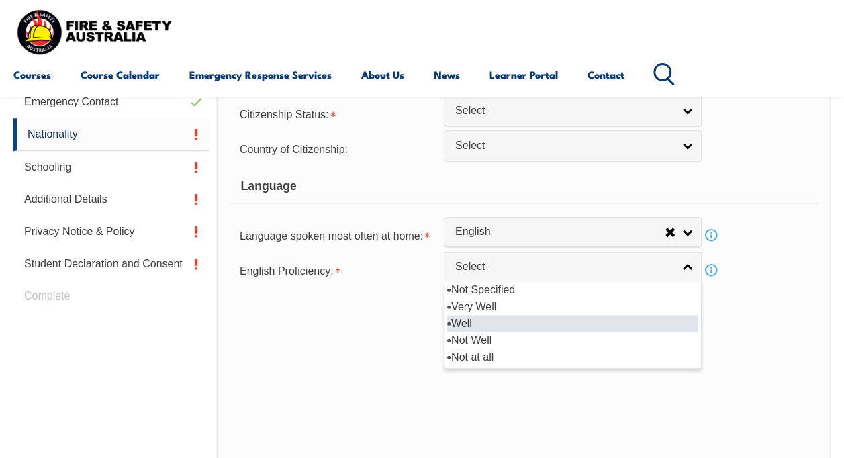
click at [474, 319] on li "Well" at bounding box center [572, 323] width 251 height 17
select select "2"
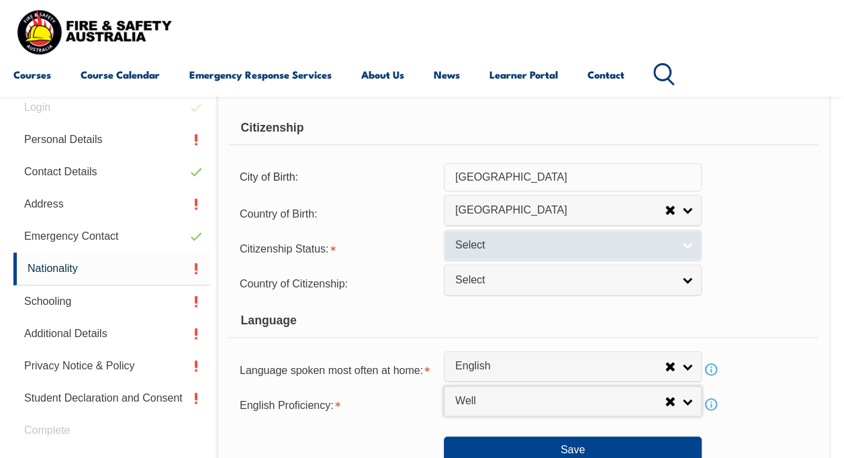
scroll to position [0, 0]
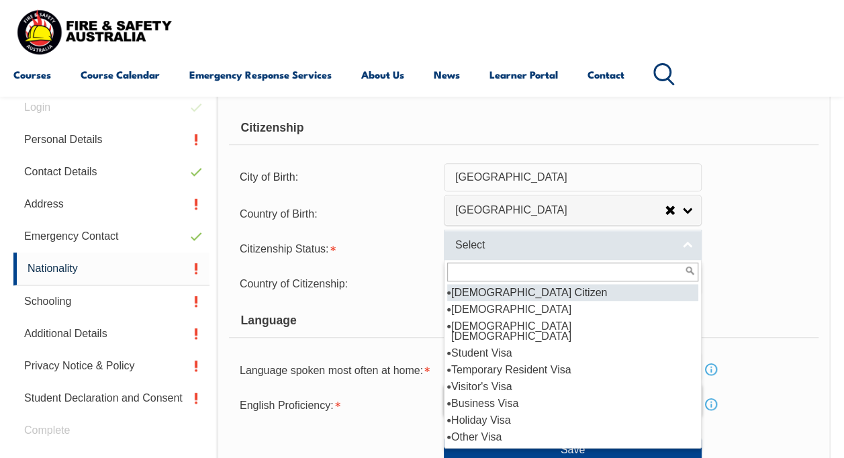
click at [687, 244] on link "Select" at bounding box center [573, 244] width 258 height 30
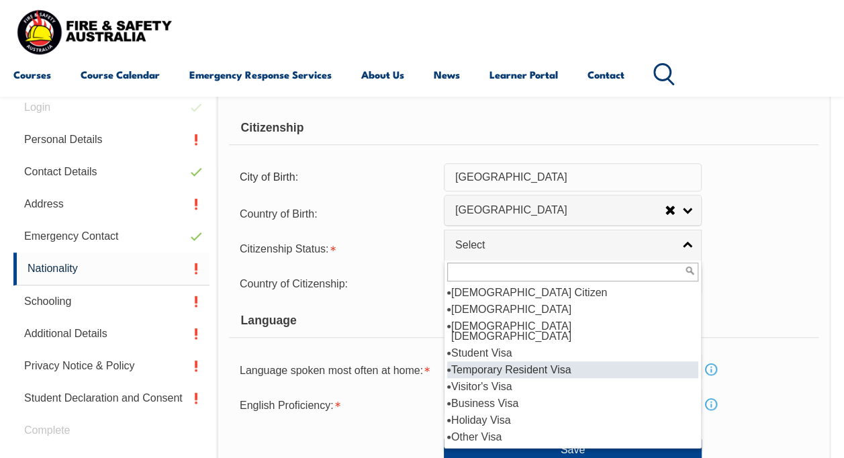
scroll to position [23, 0]
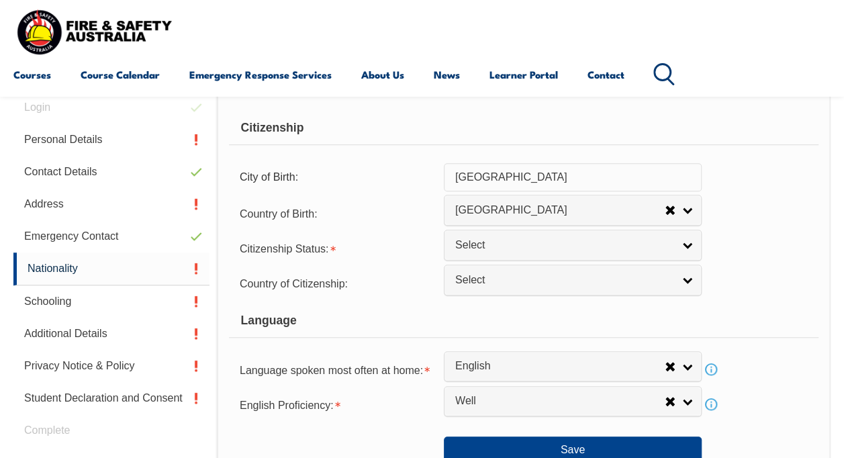
click at [778, 229] on form "Citizenship City of Birth: Jodhpur Country of Birth: Adelie Land (France) Afgha…" at bounding box center [523, 287] width 589 height 352
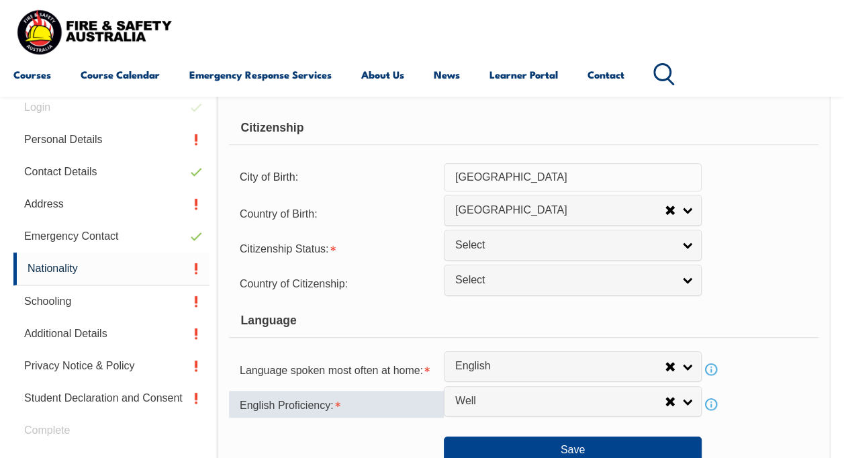
click at [425, 405] on div "English Proficiency:" at bounding box center [336, 404] width 215 height 27
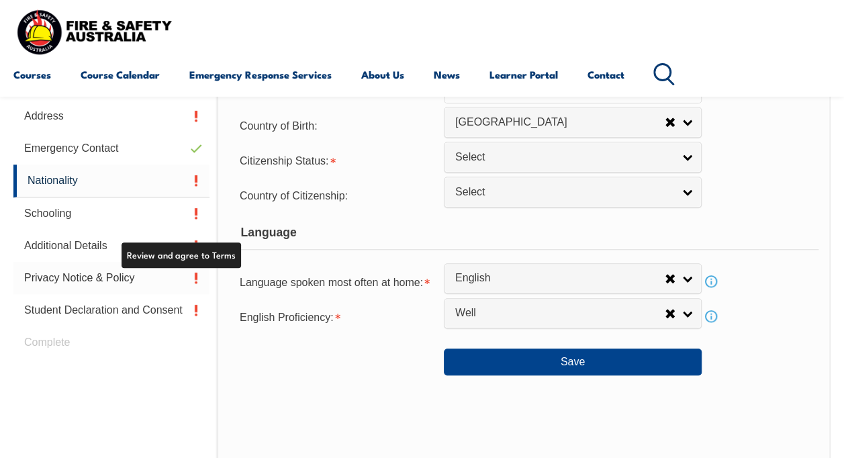
scroll to position [344, 0]
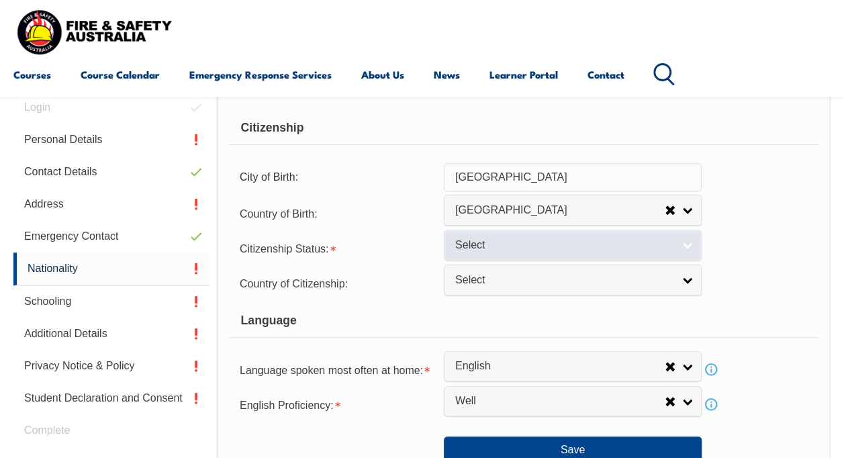
click at [680, 244] on link "Select" at bounding box center [573, 244] width 258 height 30
click at [672, 246] on link "Select" at bounding box center [573, 244] width 258 height 30
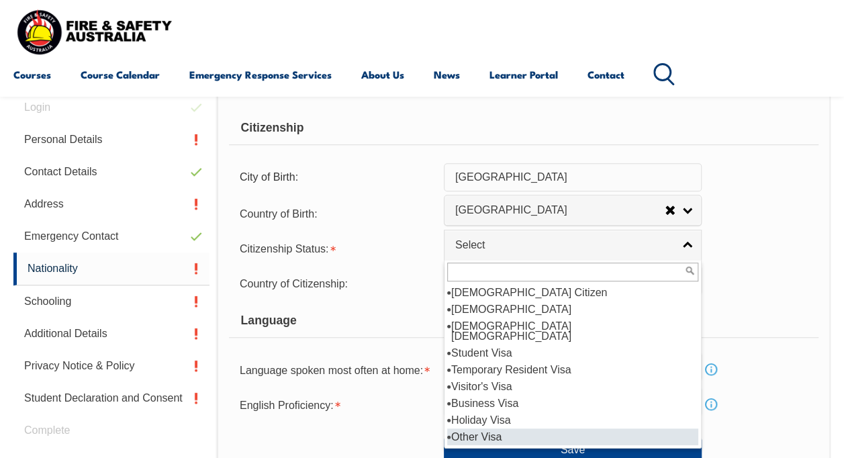
drag, startPoint x: 478, startPoint y: 419, endPoint x: 472, endPoint y: 405, distance: 16.0
click at [478, 428] on li "Other Visa" at bounding box center [572, 436] width 251 height 17
select select "9"
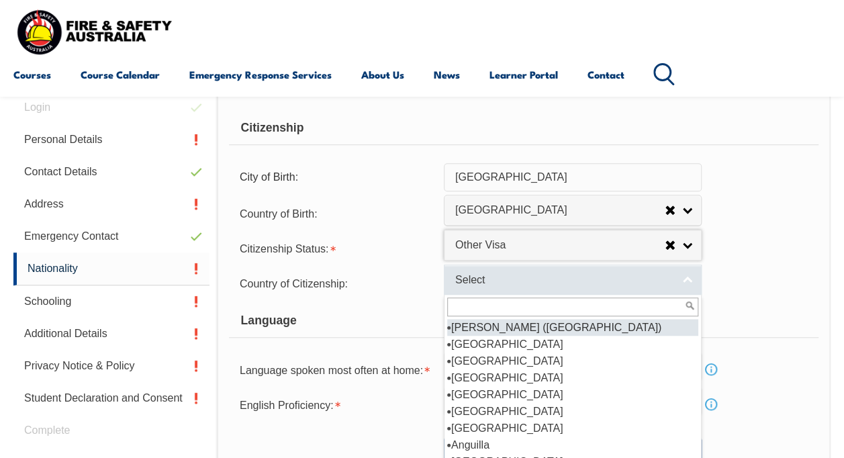
click at [681, 285] on link "Select" at bounding box center [573, 279] width 258 height 30
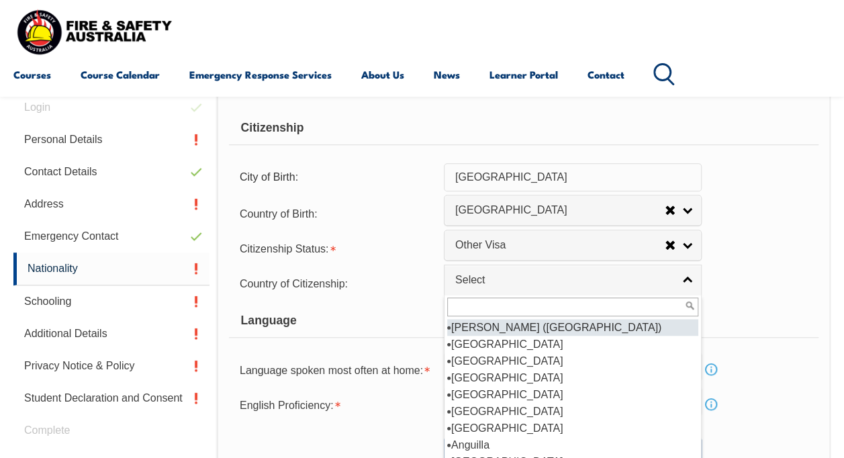
click at [522, 308] on input "text" at bounding box center [572, 306] width 251 height 19
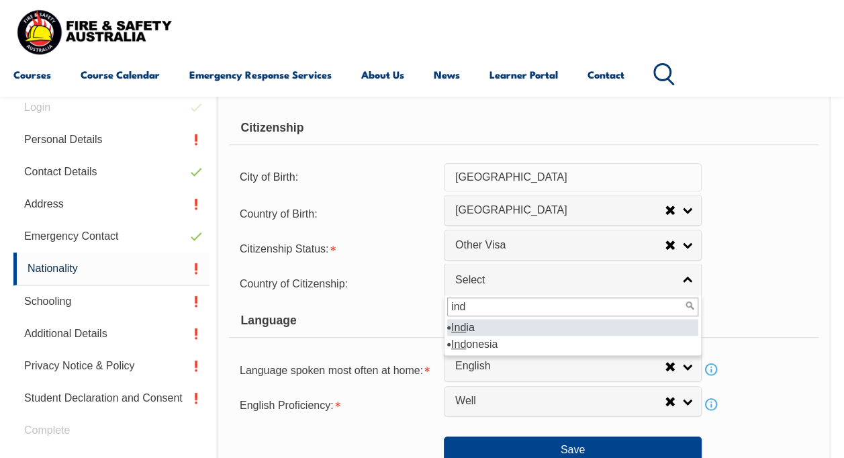
type input "ind"
click at [462, 328] on em "Ind" at bounding box center [458, 326] width 15 height 11
select select "7103"
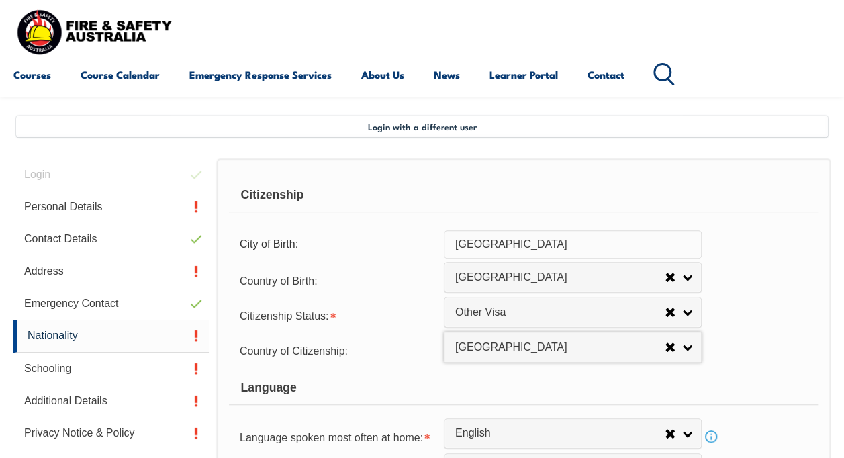
scroll to position [411, 0]
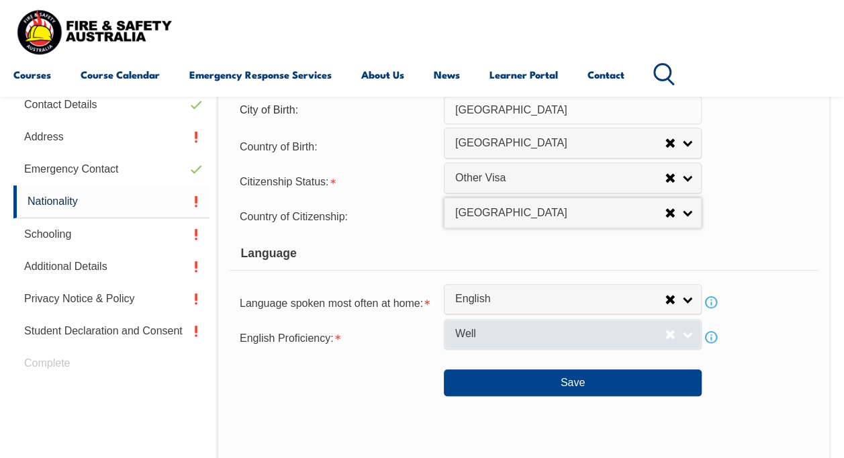
click at [691, 337] on link "Well" at bounding box center [573, 334] width 258 height 30
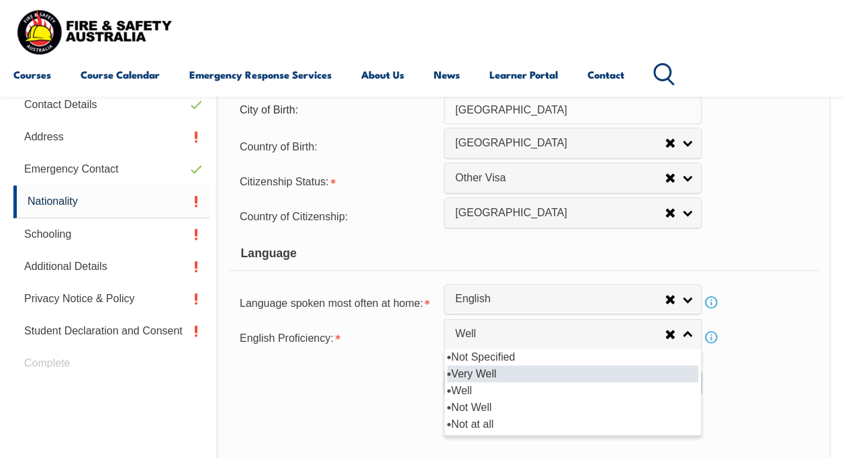
click at [456, 372] on li "Very Well" at bounding box center [572, 373] width 251 height 17
select select "1"
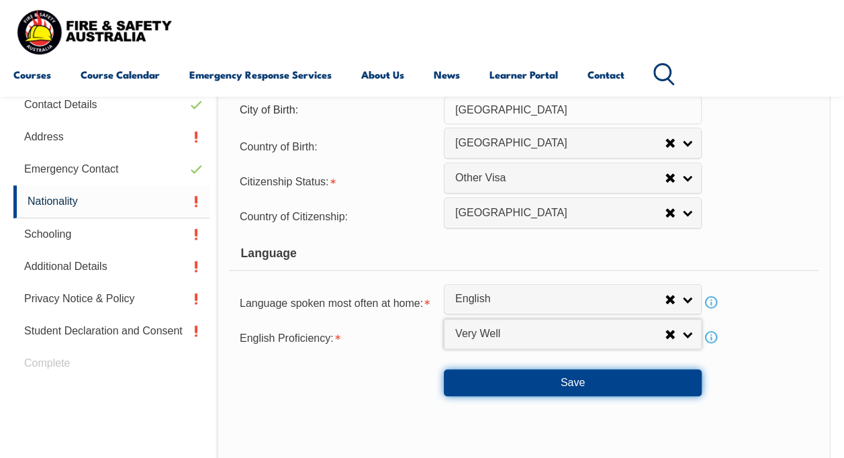
click at [508, 377] on button "Save" at bounding box center [573, 382] width 258 height 27
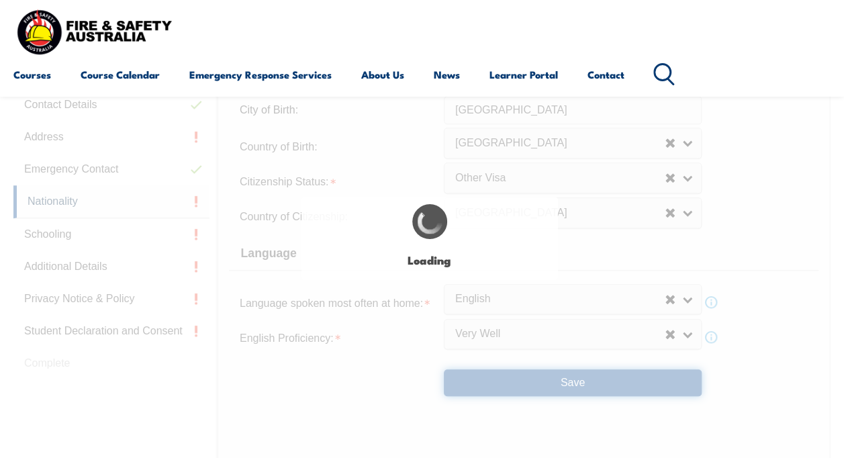
select select "false"
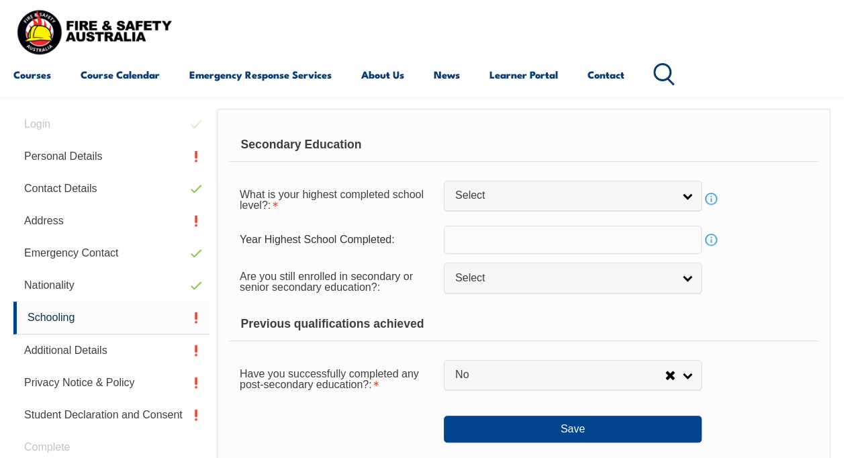
scroll to position [325, 0]
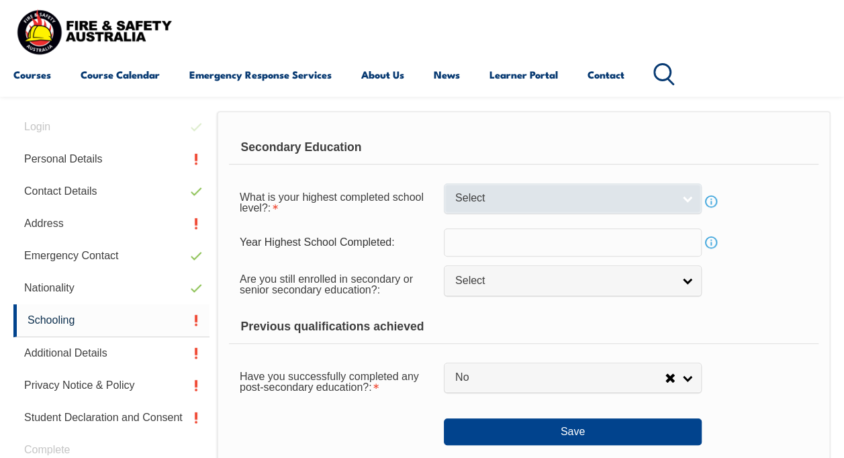
click at [683, 199] on link "Select" at bounding box center [573, 198] width 258 height 30
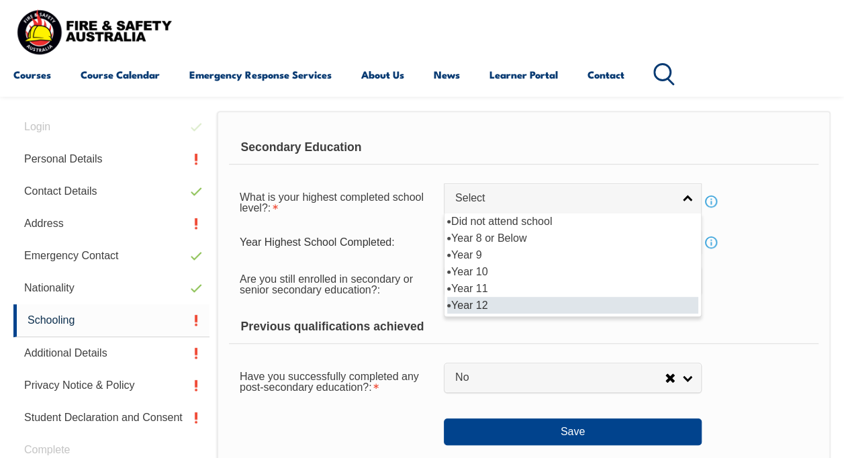
click at [482, 302] on li "Year 12" at bounding box center [572, 305] width 251 height 17
select select "12"
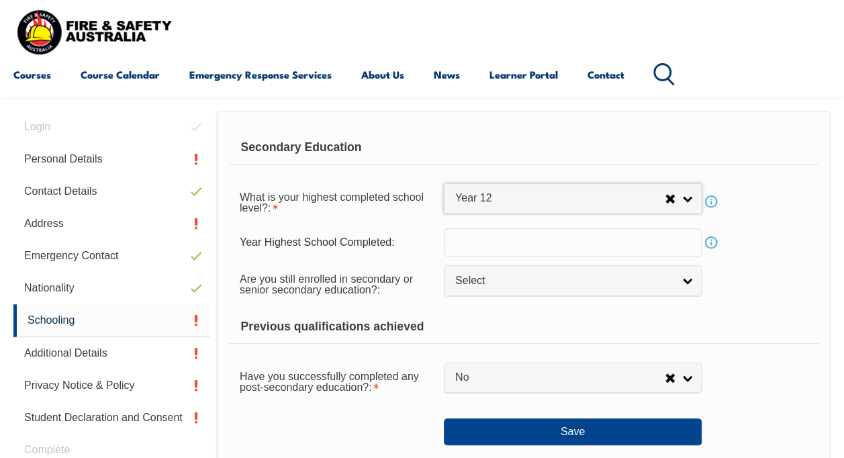
click at [514, 248] on input "text" at bounding box center [573, 242] width 258 height 28
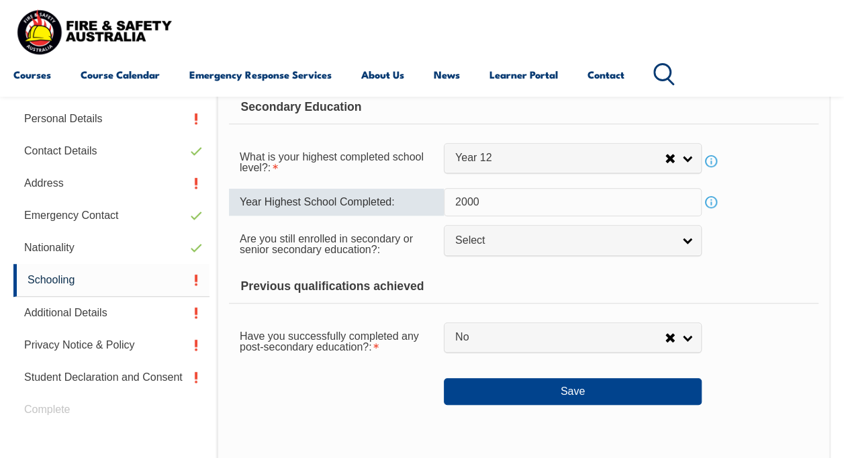
scroll to position [392, 0]
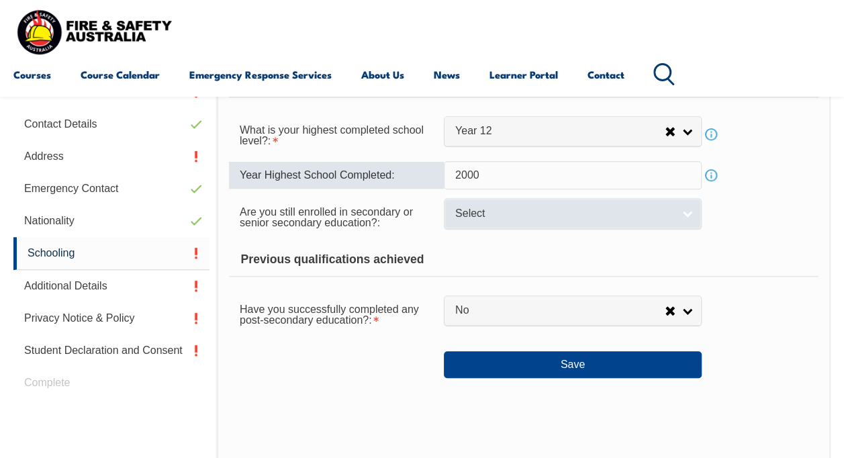
type input "2000"
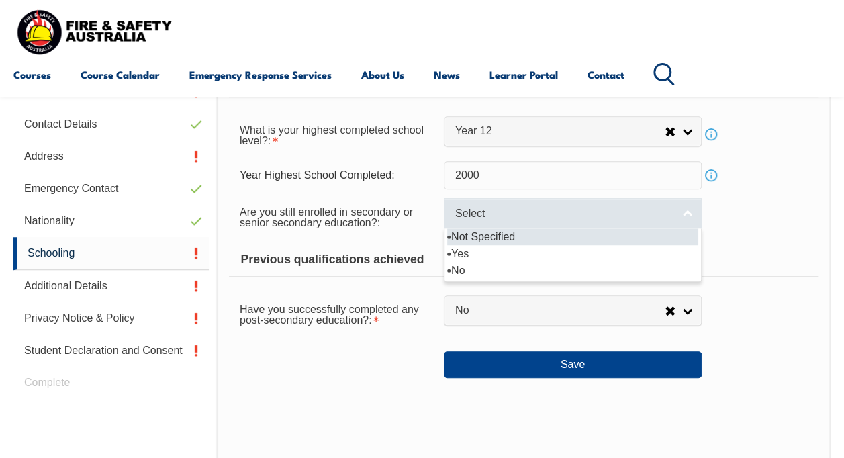
click at [687, 216] on link "Select" at bounding box center [573, 213] width 258 height 30
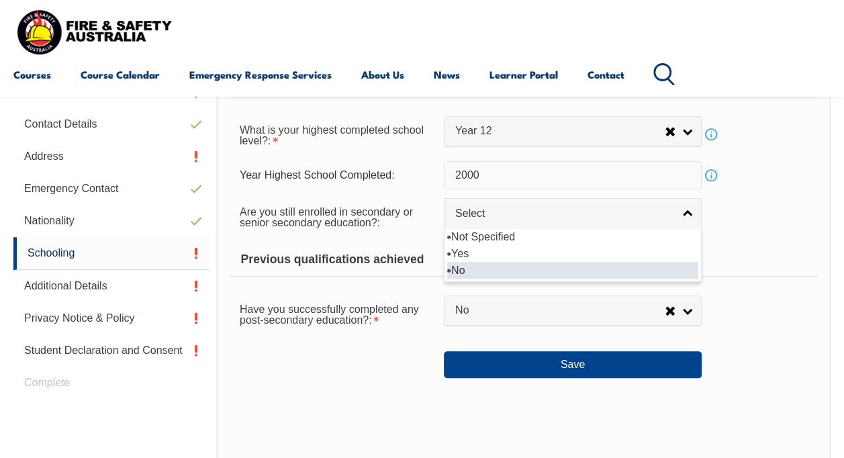
click at [505, 267] on li "No" at bounding box center [572, 270] width 251 height 17
select select "false"
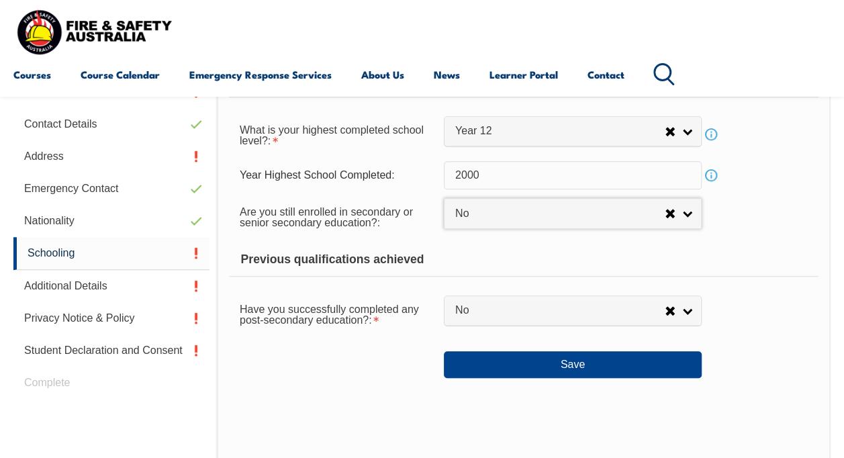
scroll to position [459, 0]
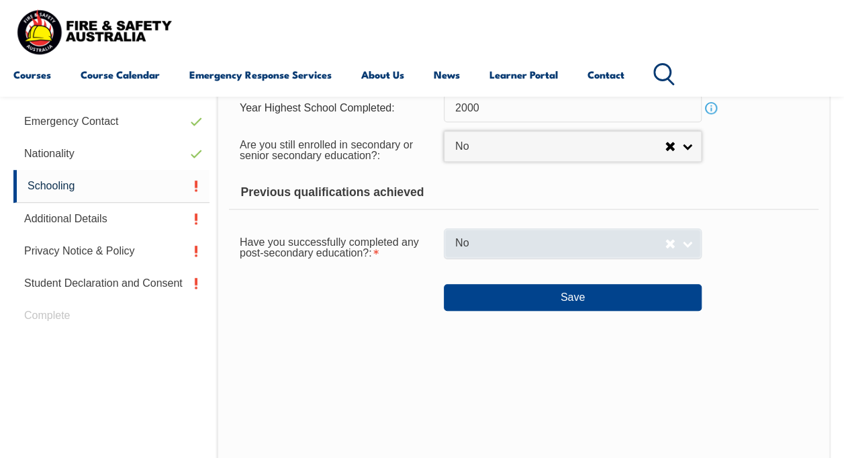
click at [688, 243] on link "No" at bounding box center [573, 243] width 258 height 30
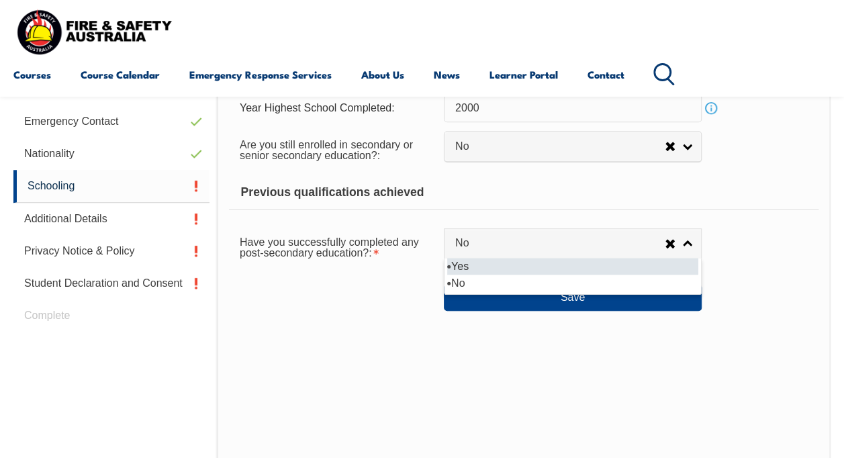
click at [486, 267] on li "Yes" at bounding box center [572, 266] width 251 height 17
select select "true"
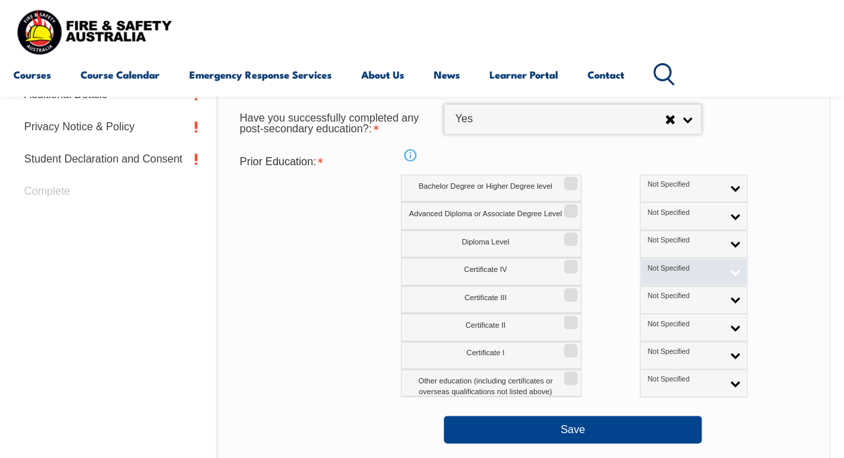
scroll to position [593, 0]
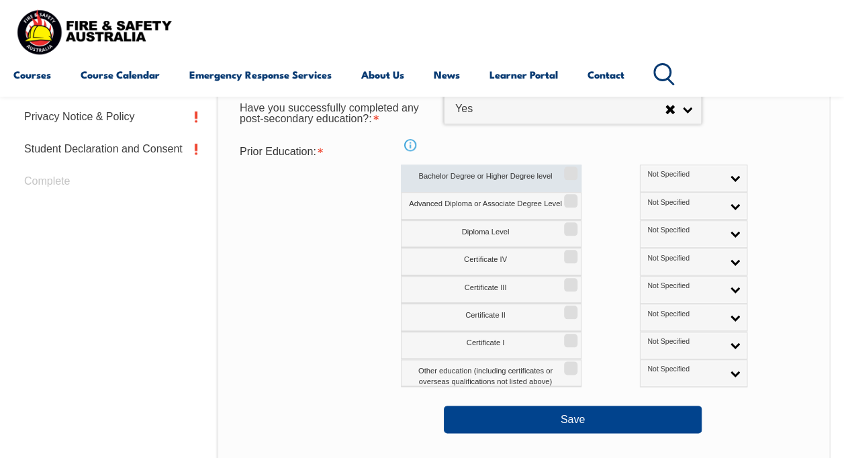
click at [572, 169] on input "Bachelor Degree or Higher Degree level" at bounding box center [568, 168] width 8 height 1
checkbox input "true"
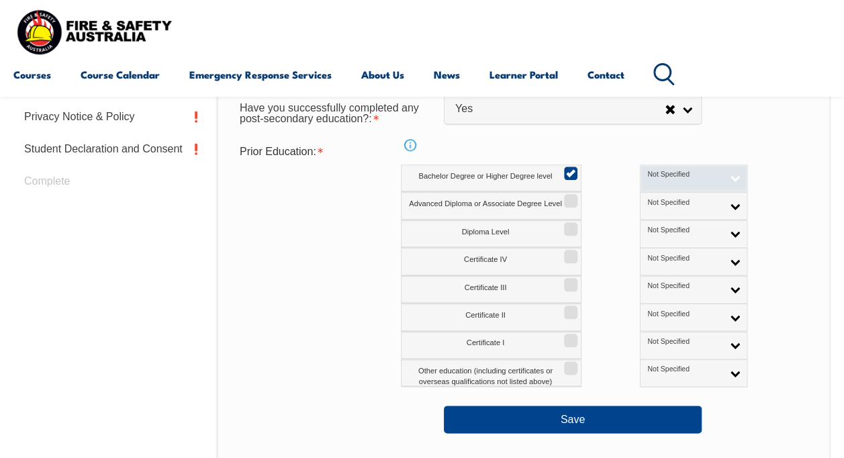
click at [675, 178] on link "Not Specified" at bounding box center [693, 178] width 107 height 28
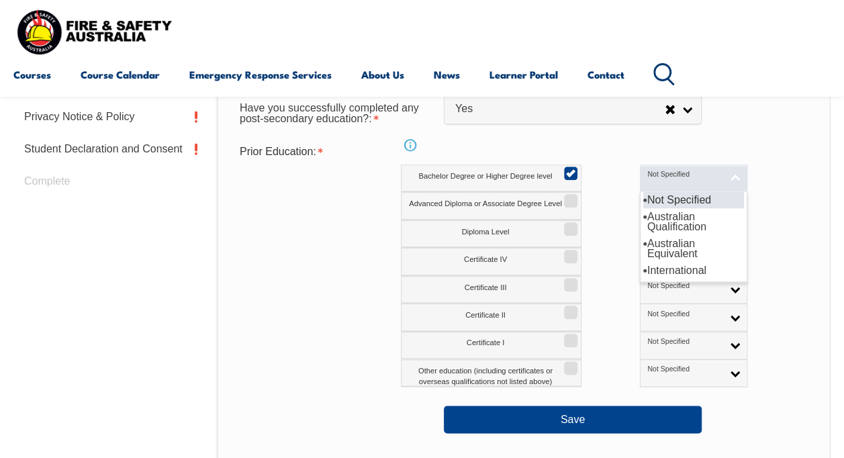
click at [675, 178] on link "Not Specified" at bounding box center [693, 178] width 107 height 28
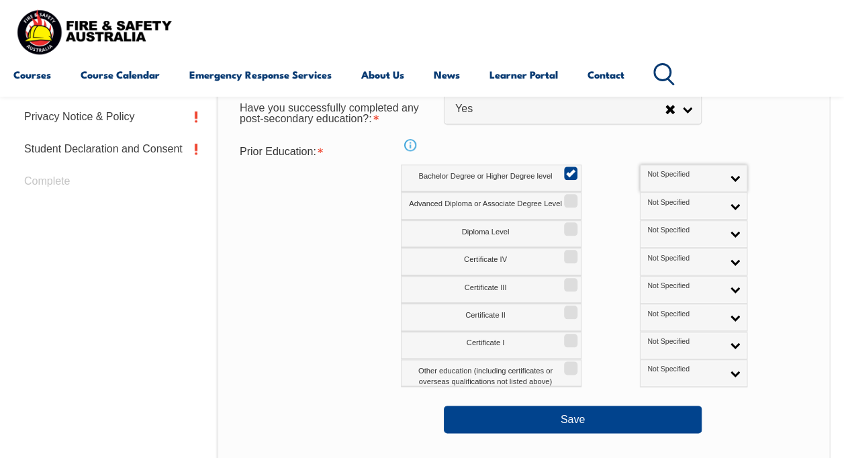
click at [738, 196] on div "Advanced Diploma or Associate Degree Level Not Specified Australian Qualificati…" at bounding box center [603, 206] width 405 height 28
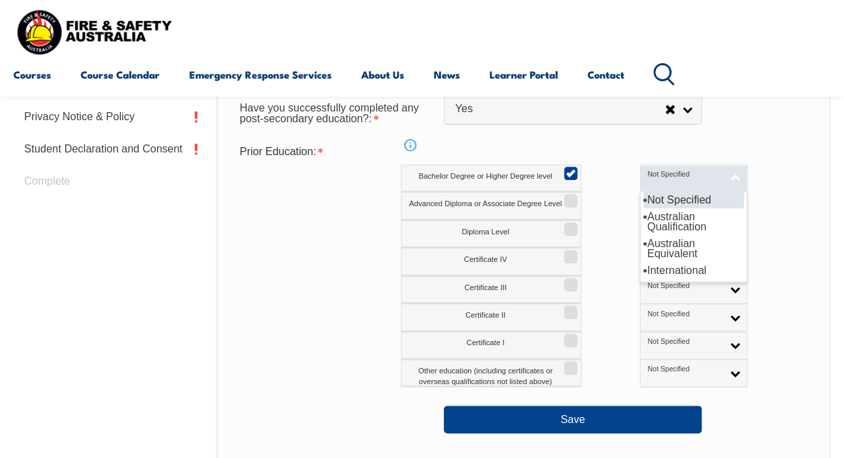
click at [680, 177] on link "Not Specified" at bounding box center [693, 178] width 107 height 28
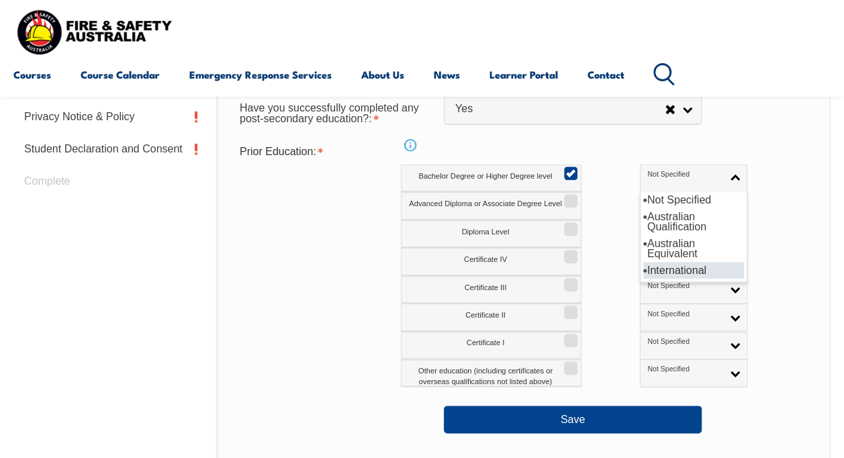
click at [643, 269] on li "International" at bounding box center [693, 270] width 101 height 17
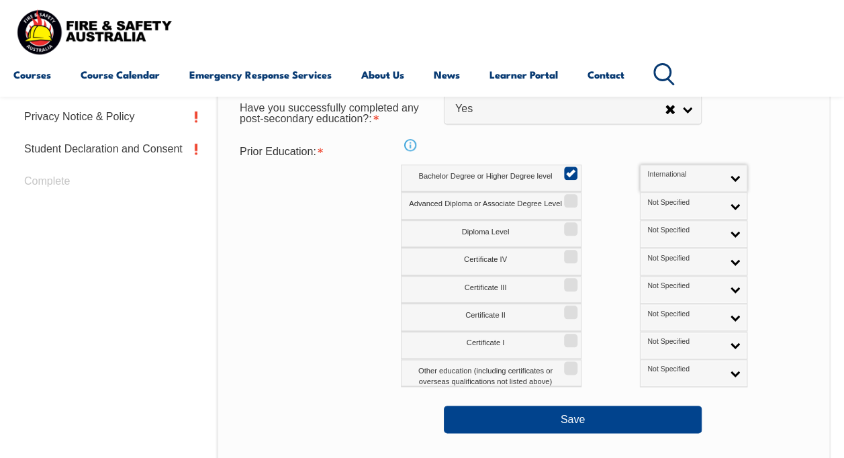
click at [780, 256] on div "Certificate IV Not Specified Australian Qualification Australian Equivalent Int…" at bounding box center [603, 262] width 405 height 28
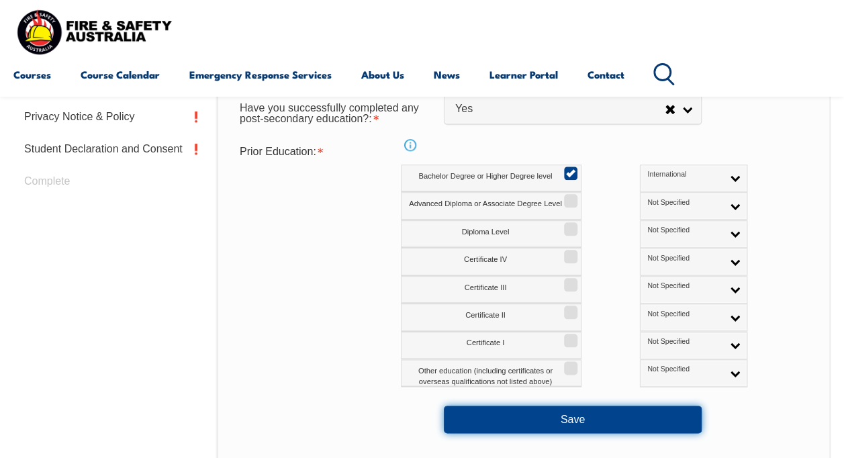
click at [576, 419] on button "Save" at bounding box center [573, 418] width 258 height 27
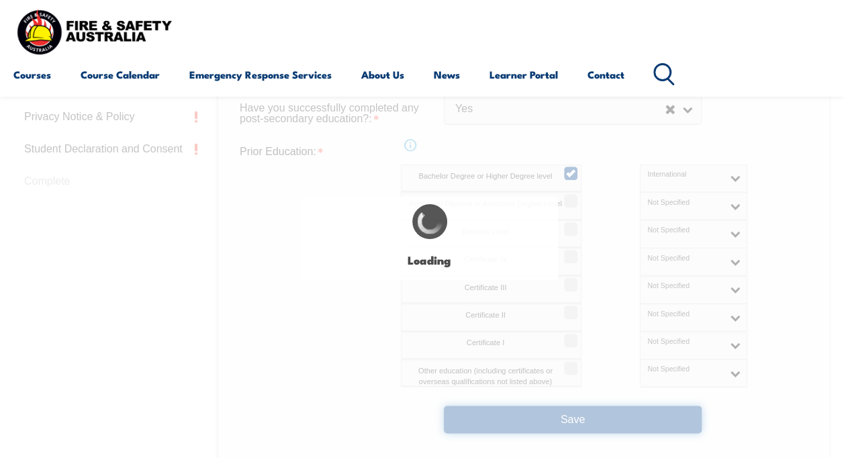
select select
select select "false"
select select "true"
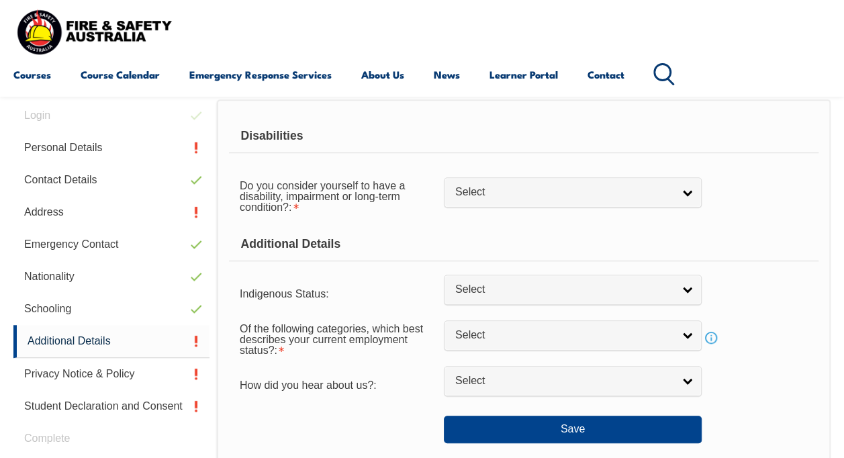
scroll to position [325, 0]
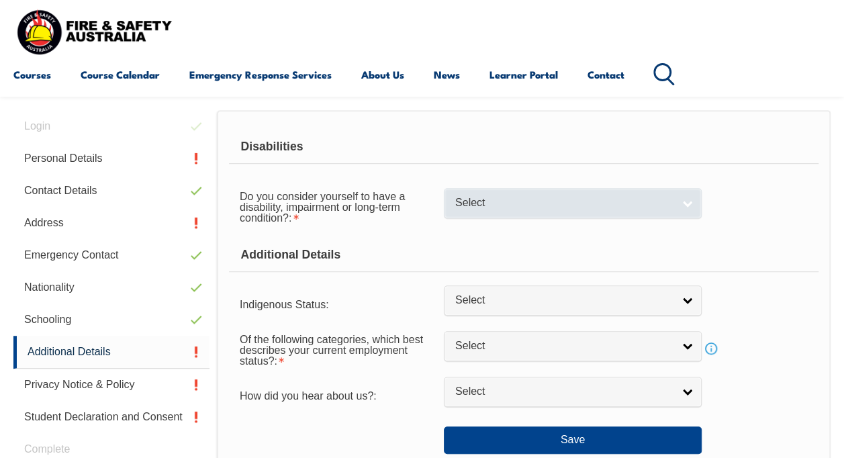
click at [672, 210] on link "Select" at bounding box center [573, 203] width 258 height 30
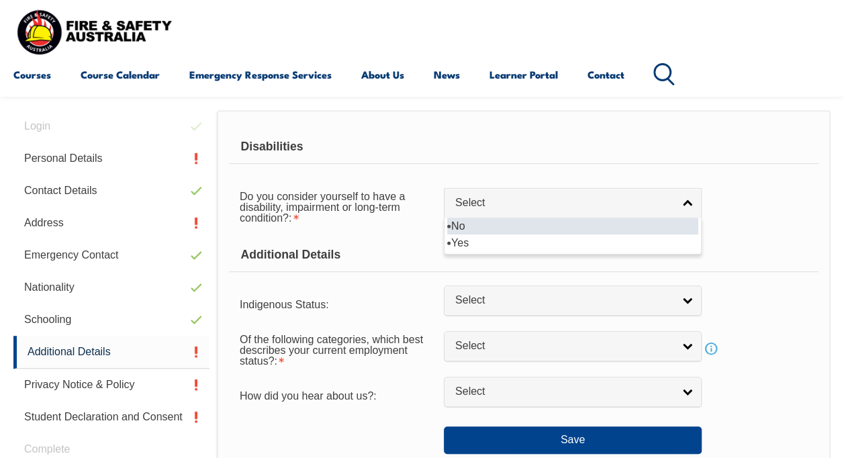
click at [556, 232] on li "No" at bounding box center [572, 225] width 251 height 17
select select "false"
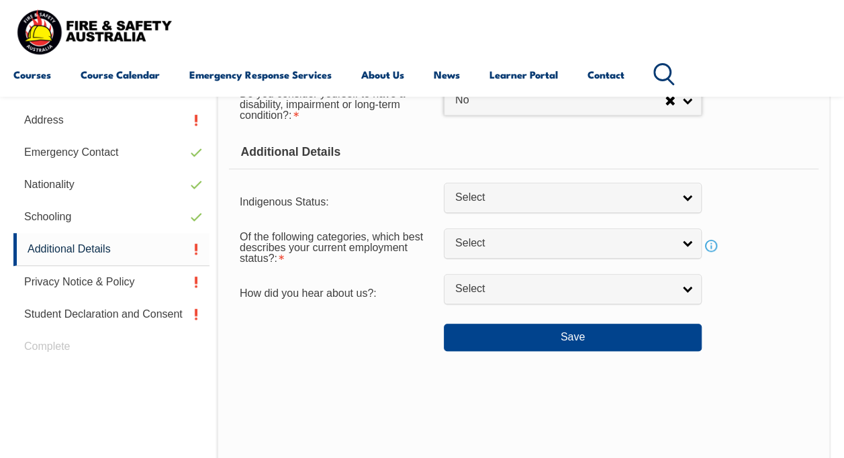
scroll to position [460, 0]
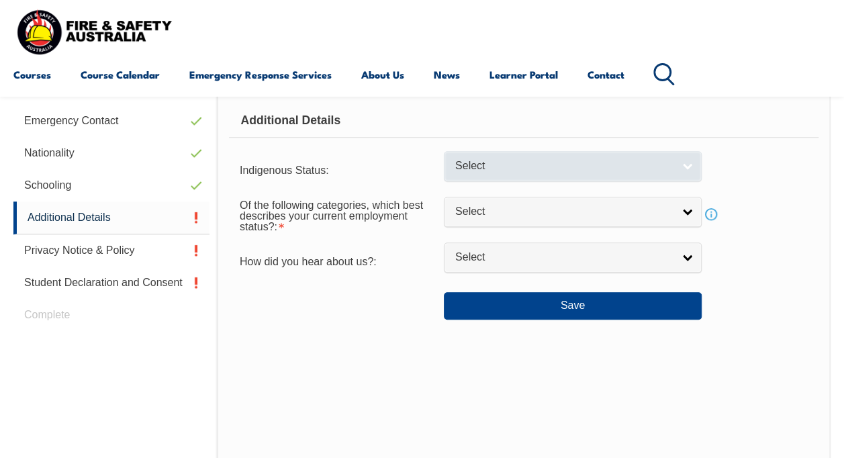
click at [686, 167] on link "Select" at bounding box center [573, 166] width 258 height 30
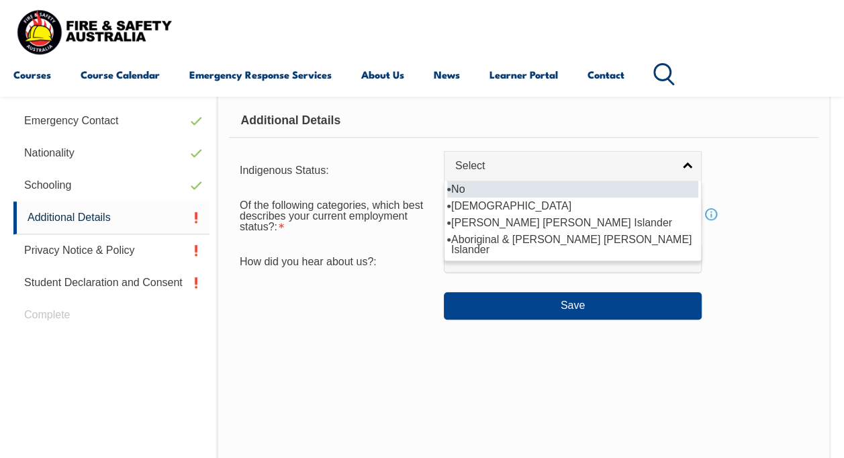
click at [505, 188] on li "No" at bounding box center [572, 189] width 251 height 17
select select "4"
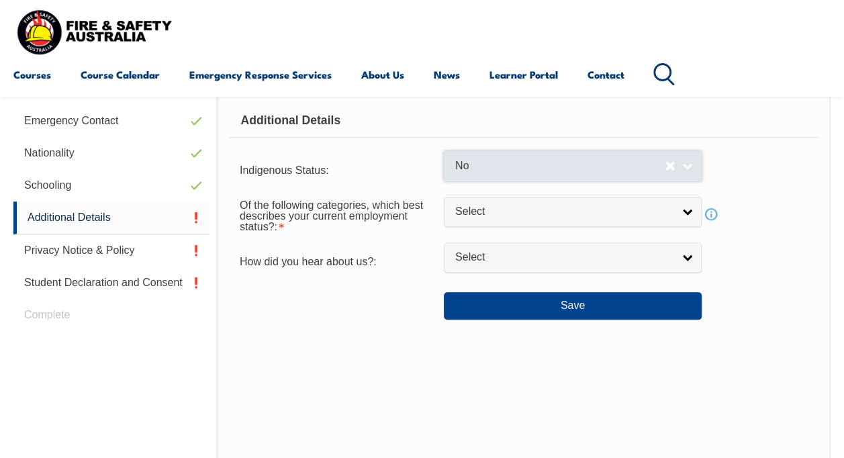
click at [635, 166] on span "No" at bounding box center [559, 166] width 209 height 14
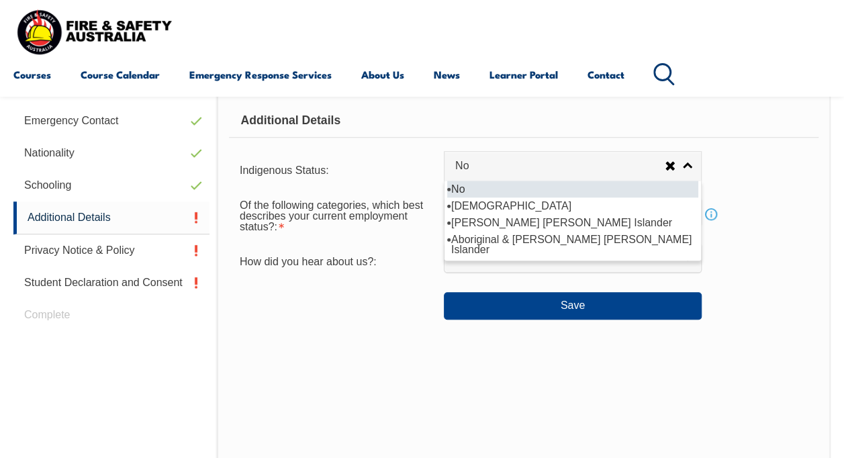
click at [499, 189] on li "No" at bounding box center [572, 189] width 251 height 17
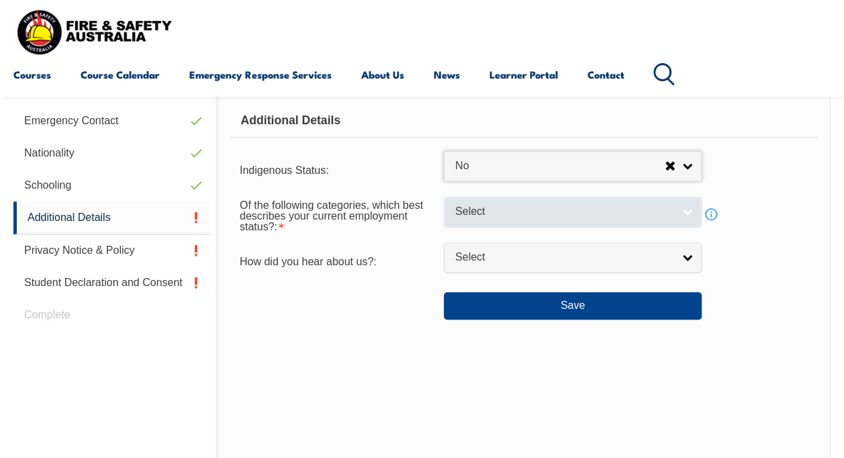
click at [542, 207] on span "Select" at bounding box center [563, 212] width 217 height 14
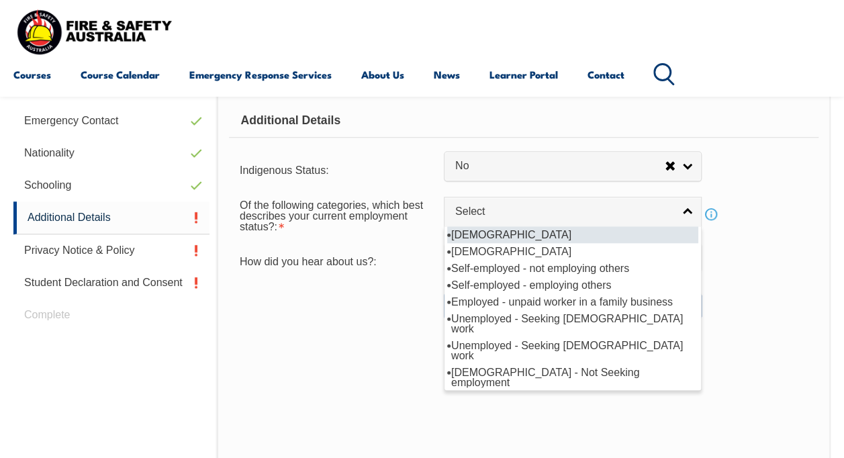
click at [541, 237] on li "Full-time employee" at bounding box center [572, 234] width 251 height 17
select select "1"
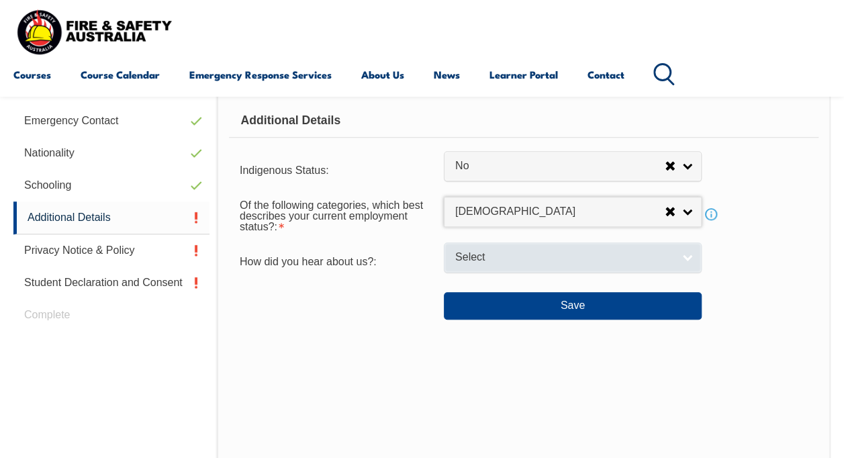
click at [550, 259] on span "Select" at bounding box center [563, 257] width 217 height 14
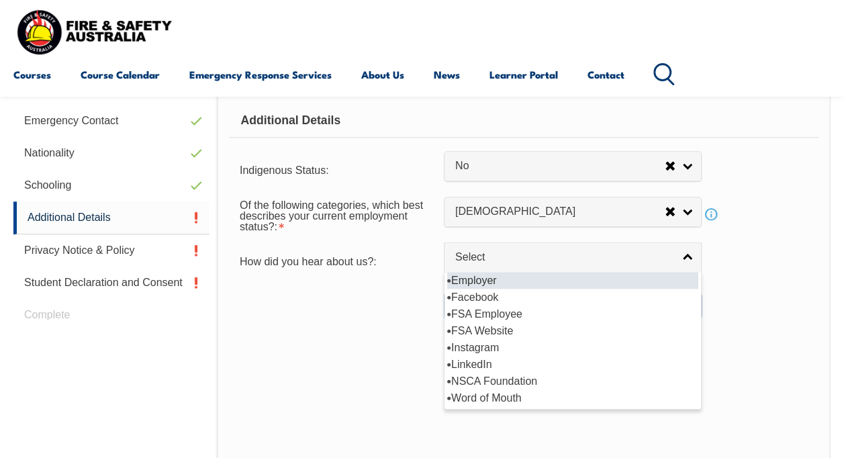
click at [534, 280] on li "Employer" at bounding box center [572, 280] width 251 height 17
select select "8019"
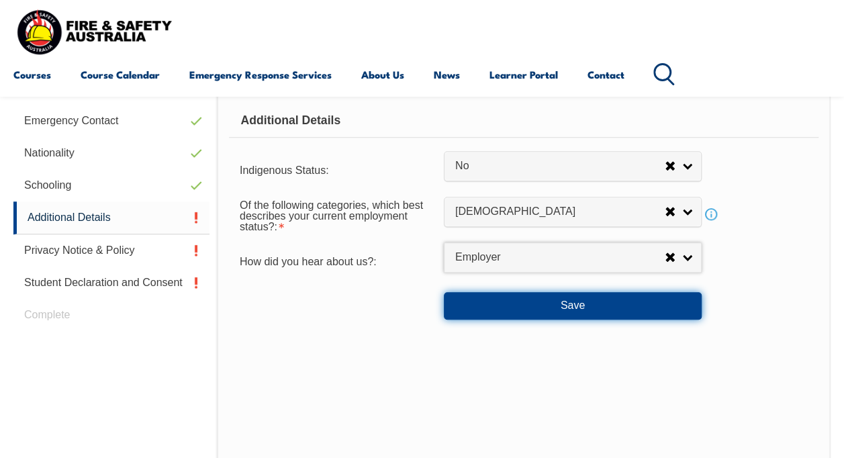
click at [601, 307] on button "Save" at bounding box center [573, 305] width 258 height 27
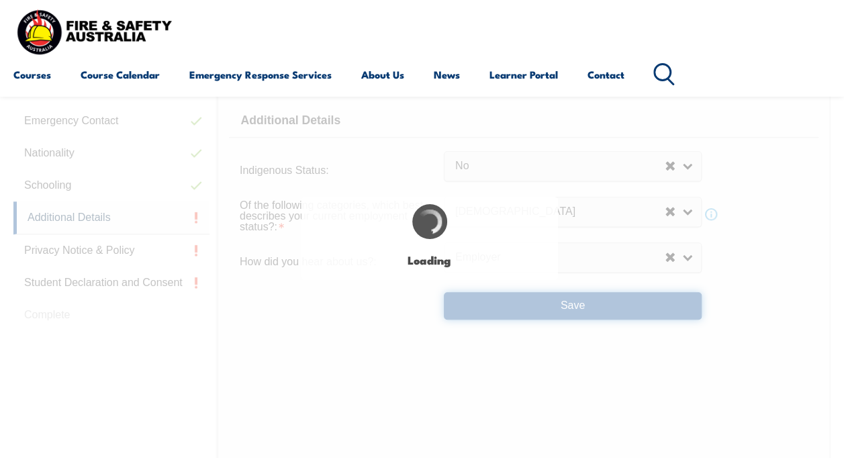
select select "false"
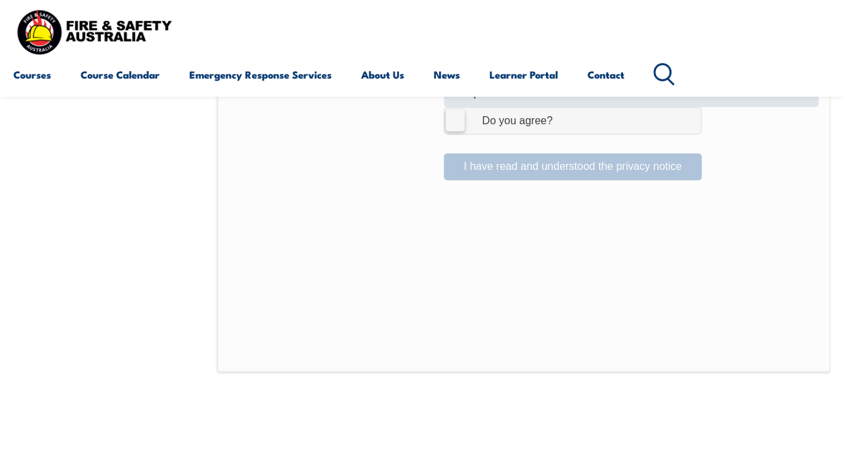
scroll to position [862, 0]
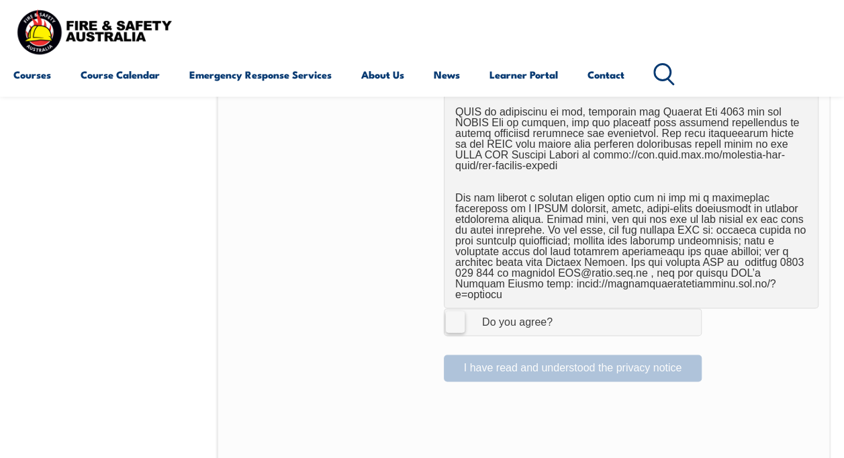
click at [459, 308] on label "I Agree Do you agree?" at bounding box center [573, 321] width 258 height 27
click at [563, 309] on input "I Agree Do you agree?" at bounding box center [574, 321] width 23 height 25
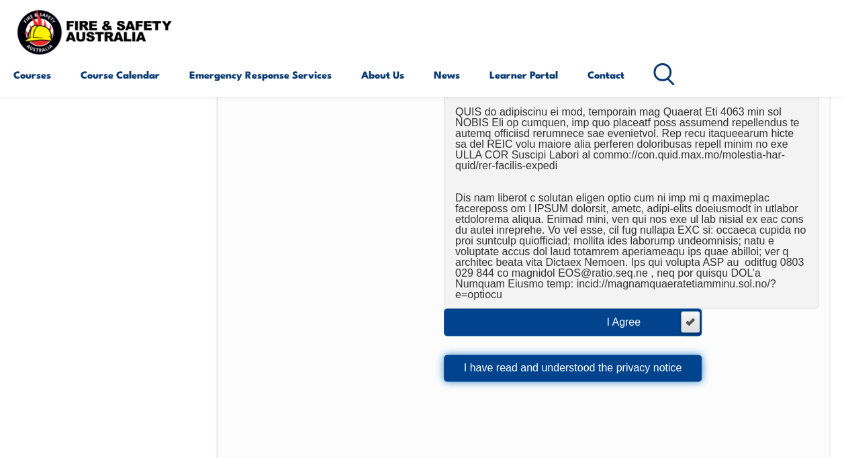
click at [570, 354] on button "I have read and understood the privacy notice" at bounding box center [573, 367] width 258 height 27
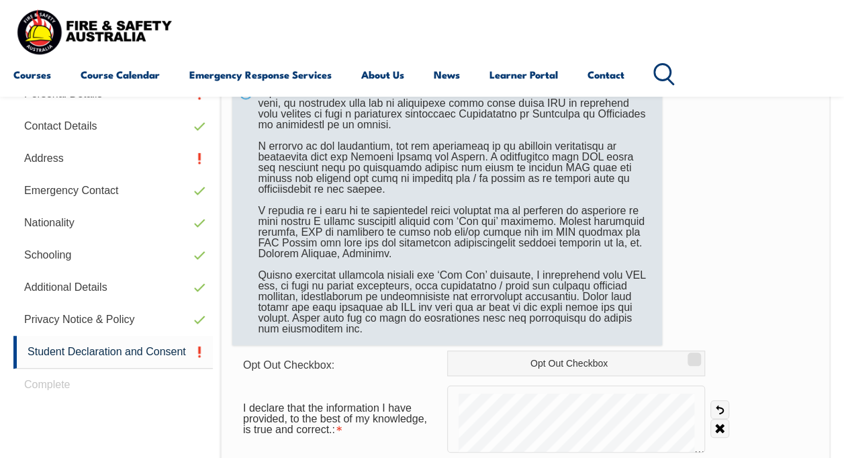
scroll to position [526, 0]
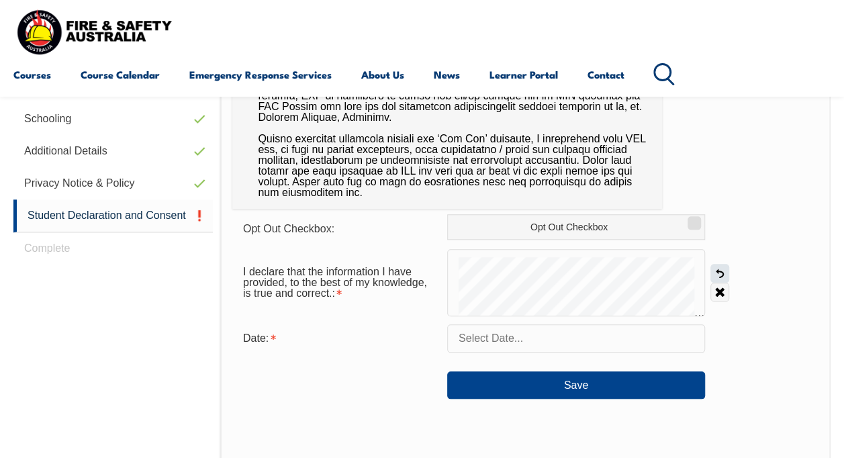
click at [719, 270] on link "Undo" at bounding box center [719, 273] width 19 height 19
click at [573, 345] on input "text" at bounding box center [576, 338] width 258 height 28
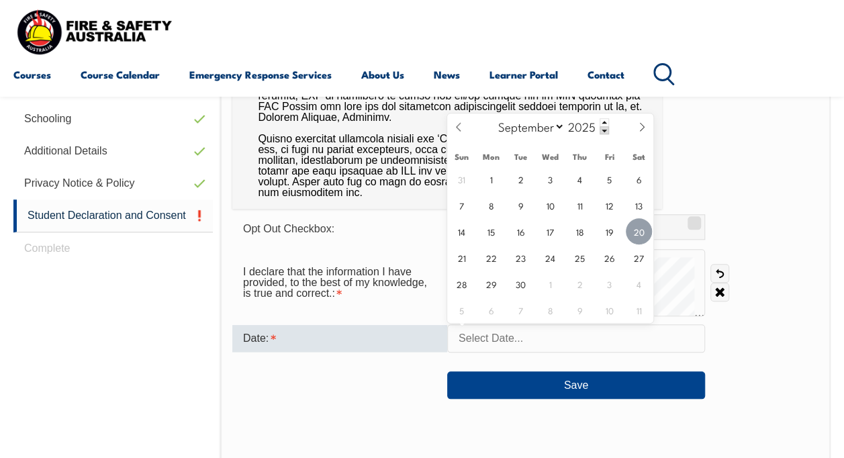
click at [635, 231] on span "20" at bounding box center [638, 231] width 26 height 26
type input "September 20, 2025"
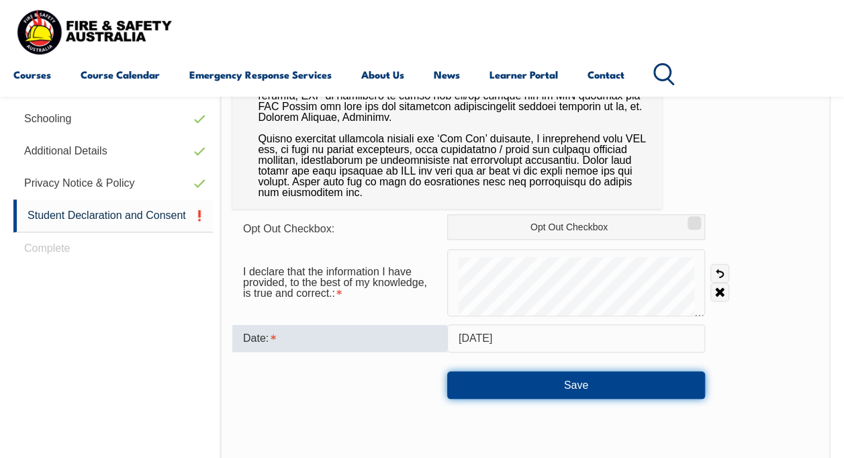
click at [602, 378] on button "Save" at bounding box center [576, 384] width 258 height 27
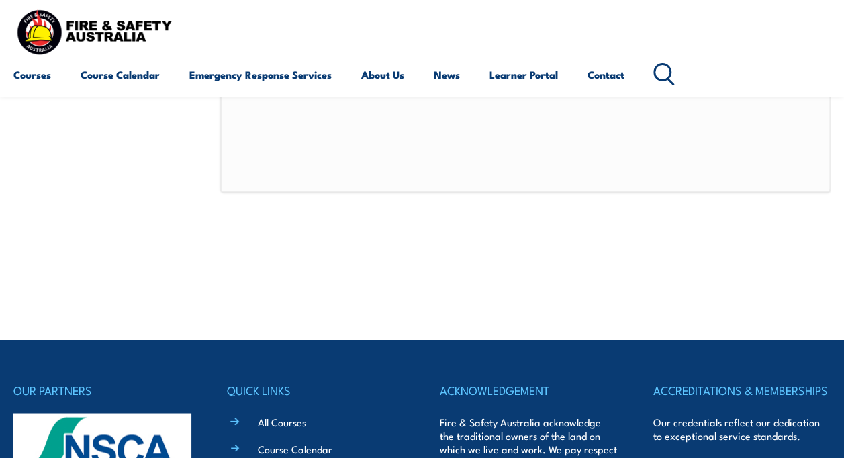
scroll to position [790, 0]
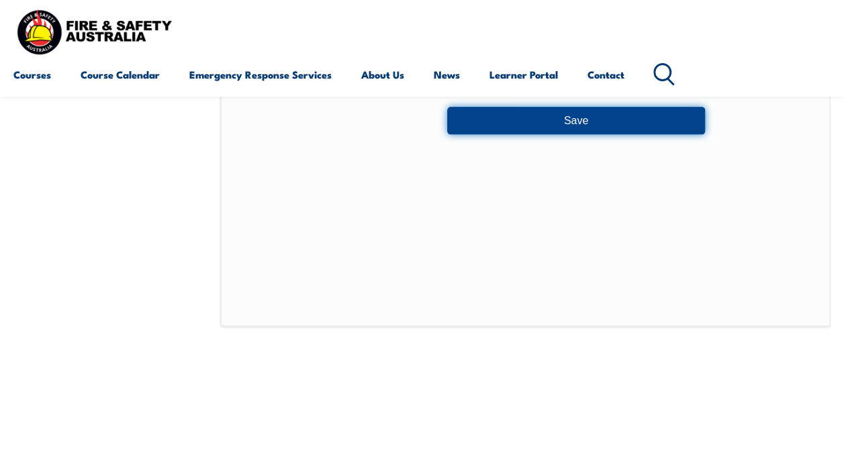
click at [543, 118] on button "Save" at bounding box center [576, 120] width 258 height 27
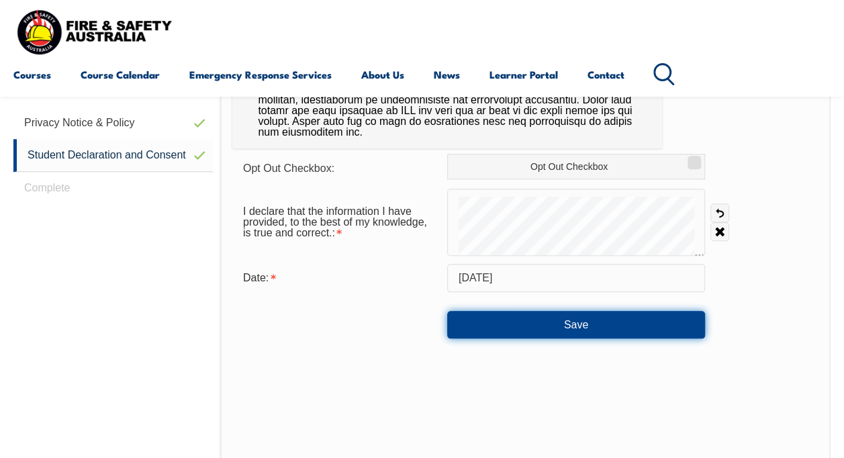
scroll to position [522, 0]
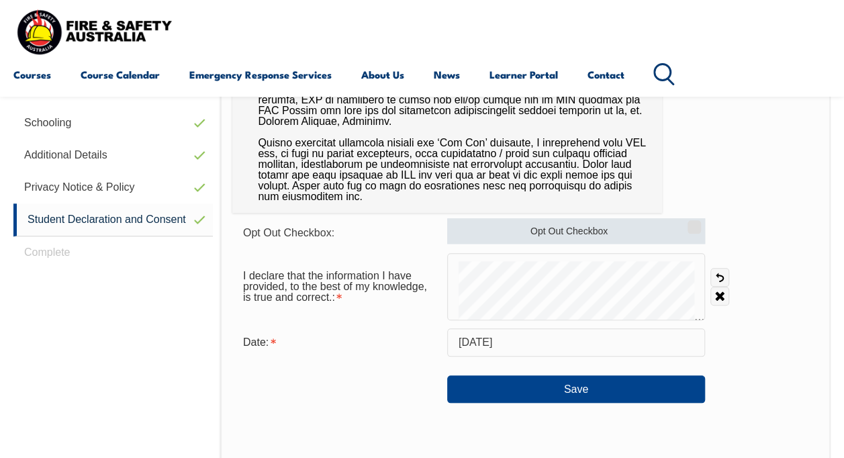
click at [565, 229] on label "Opt Out Checkbox" at bounding box center [576, 230] width 258 height 25
click at [688, 223] on input "Opt Out Checkbox" at bounding box center [692, 221] width 8 height 1
checkbox input "true"
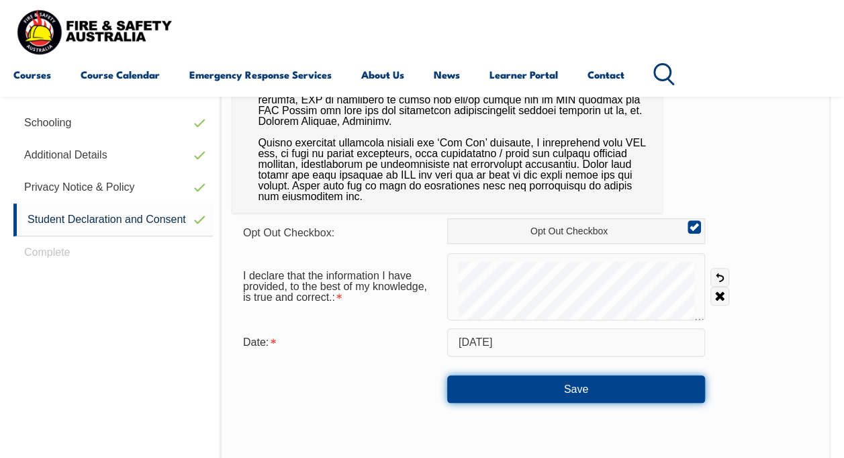
click at [595, 393] on button "Save" at bounding box center [576, 388] width 258 height 27
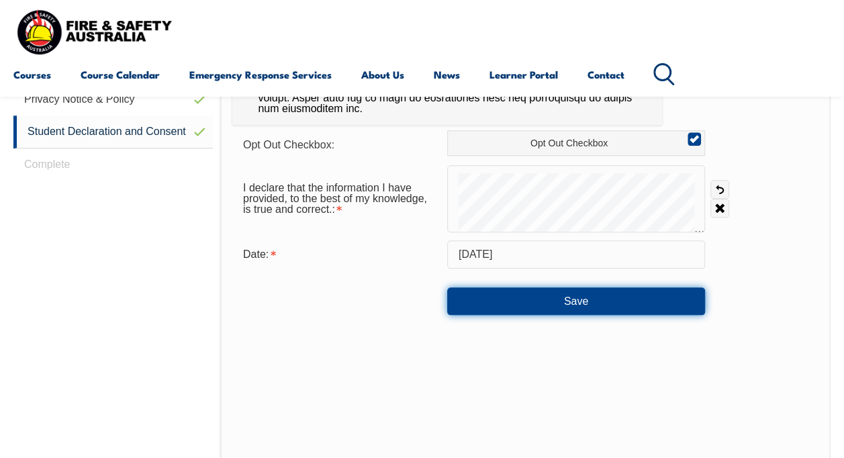
scroll to position [589, 0]
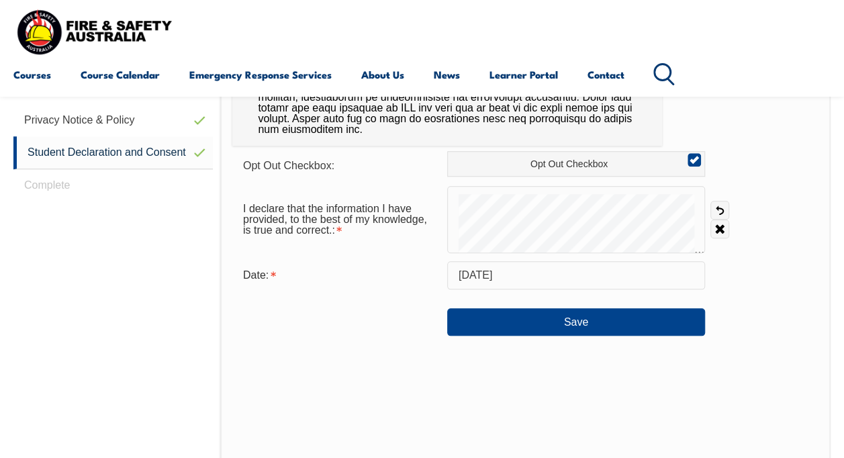
click at [46, 180] on div "Login Personal Details Contact Details Address Emergency Contact Nationality Sc…" at bounding box center [116, 240] width 207 height 788
click at [793, 306] on div "Save" at bounding box center [525, 316] width 586 height 38
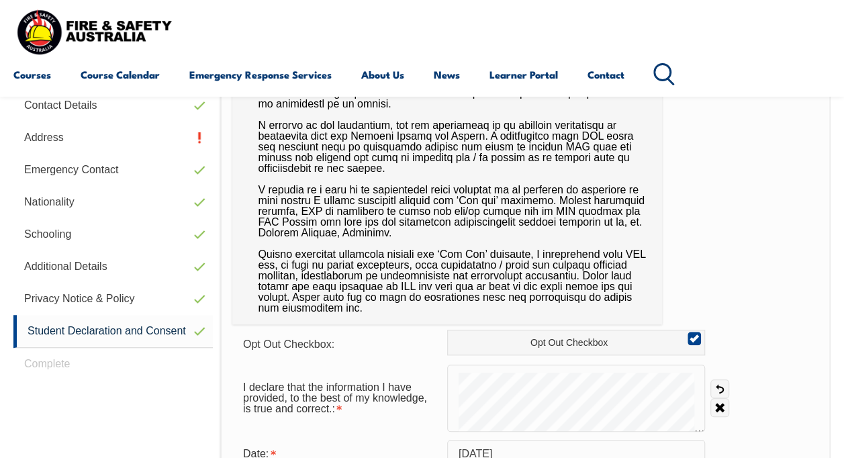
scroll to position [321, 0]
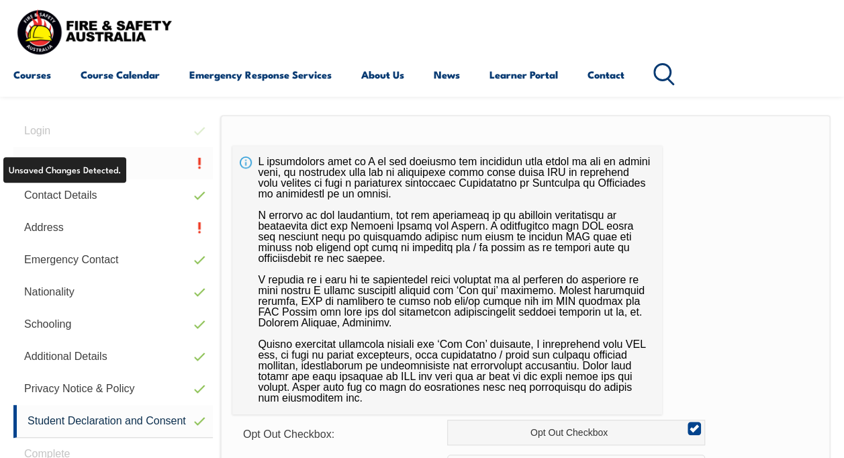
click at [143, 166] on link "Personal Details" at bounding box center [112, 163] width 199 height 32
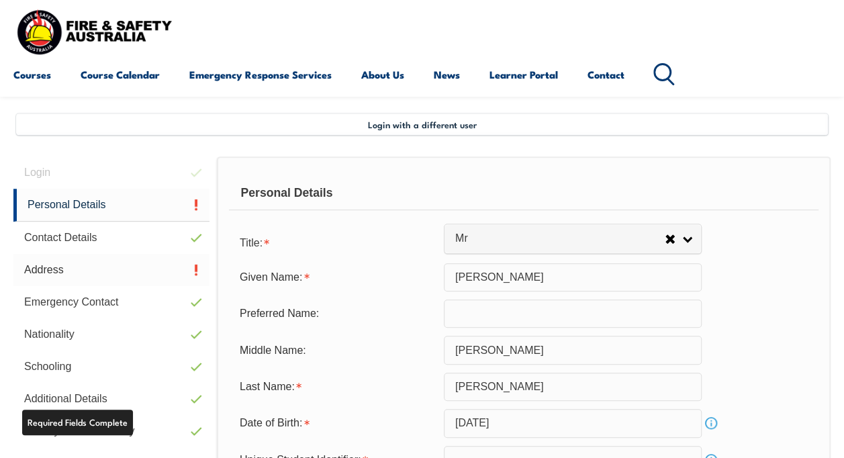
scroll to position [258, 0]
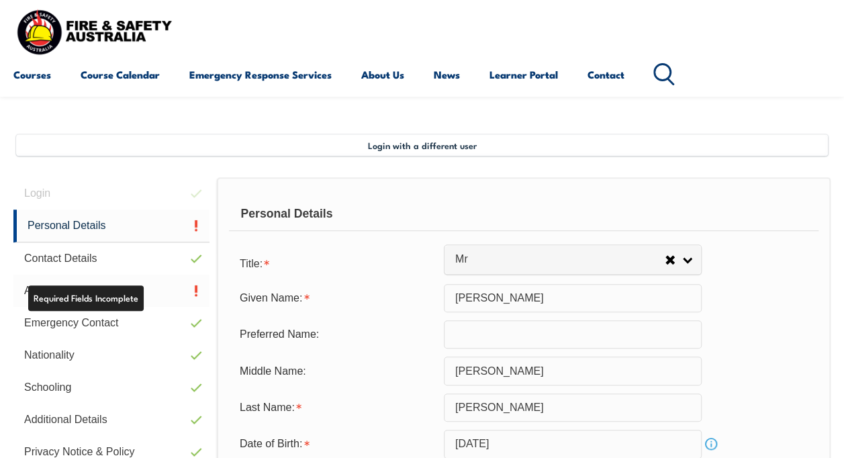
click at [128, 291] on link "Address" at bounding box center [111, 290] width 196 height 32
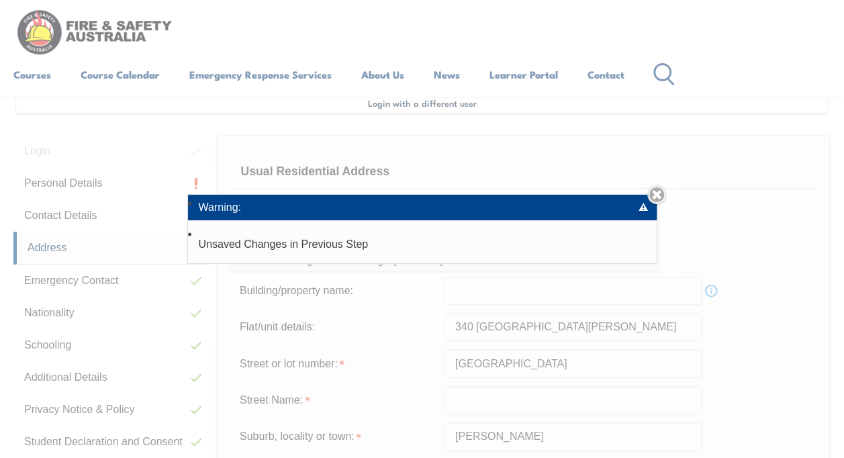
scroll to position [325, 0]
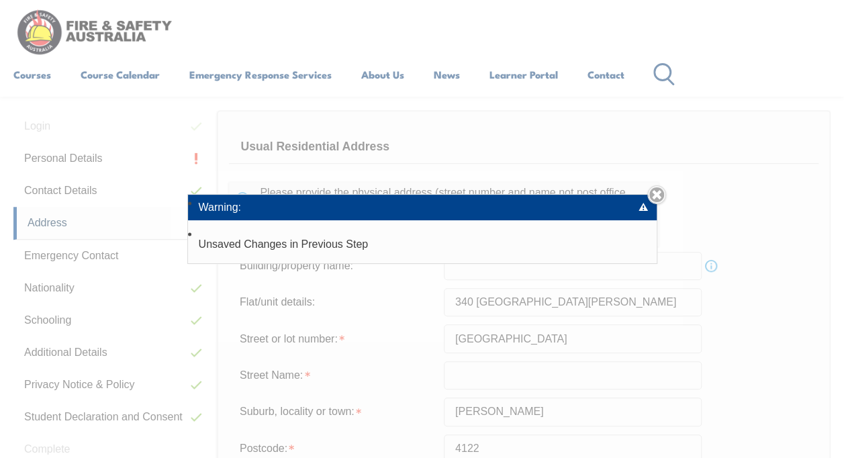
click at [664, 194] on link "Close" at bounding box center [656, 194] width 19 height 19
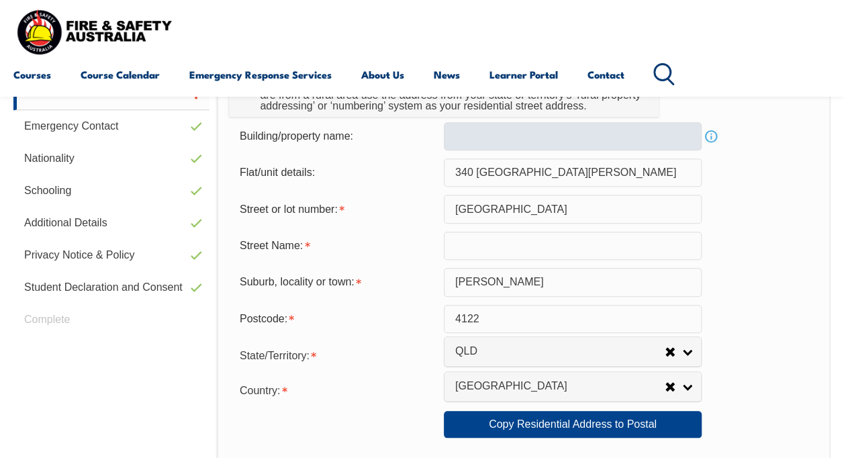
scroll to position [460, 0]
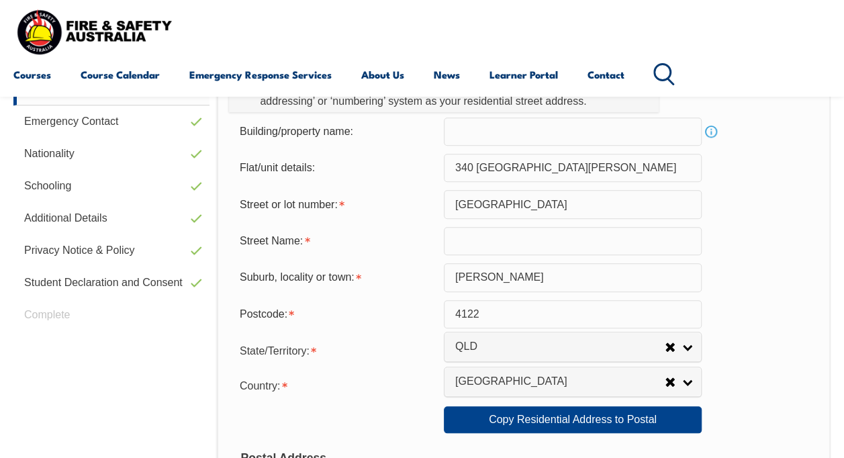
click at [472, 240] on input "text" at bounding box center [573, 241] width 258 height 28
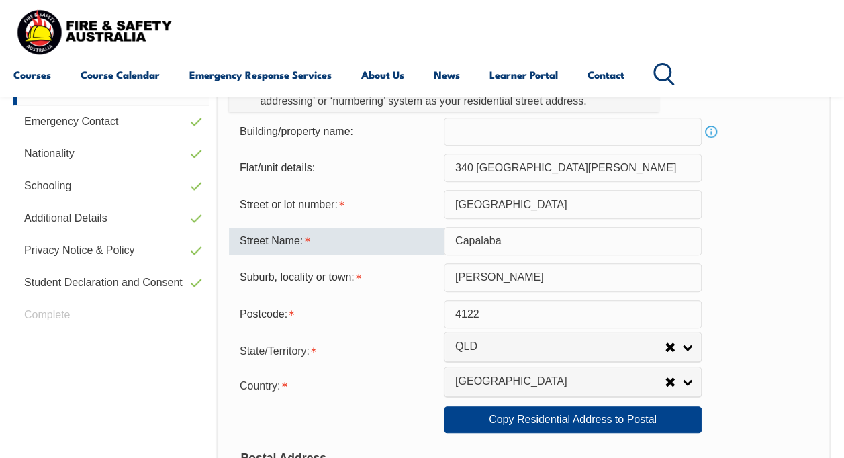
type input "Capalaba"
click at [782, 241] on div "Street Name: Capalaba" at bounding box center [523, 241] width 589 height 28
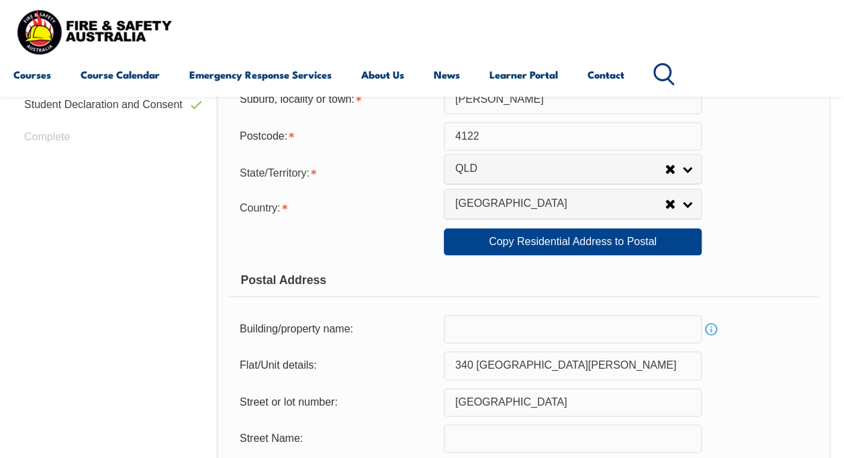
scroll to position [661, 0]
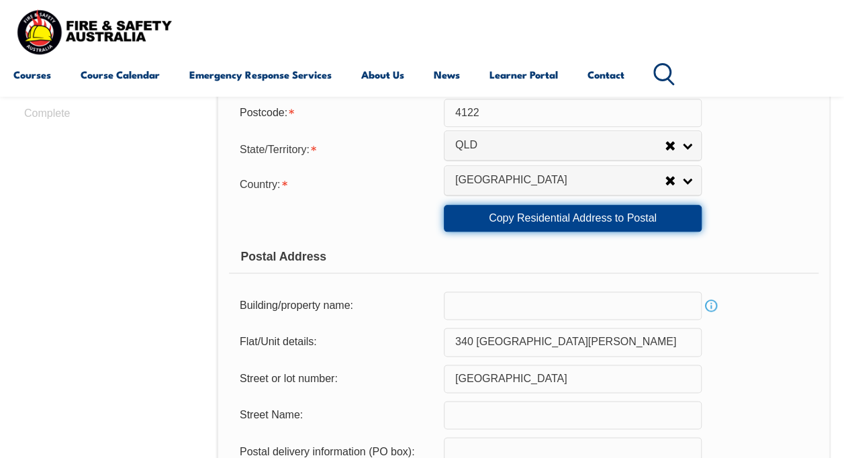
click at [587, 221] on link "Copy Residential Address to Postal" at bounding box center [573, 218] width 258 height 27
type input "Capalaba"
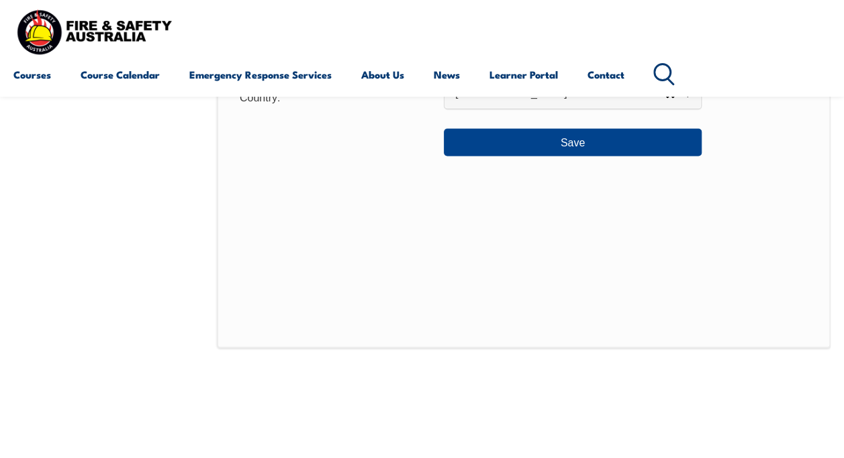
scroll to position [1064, 0]
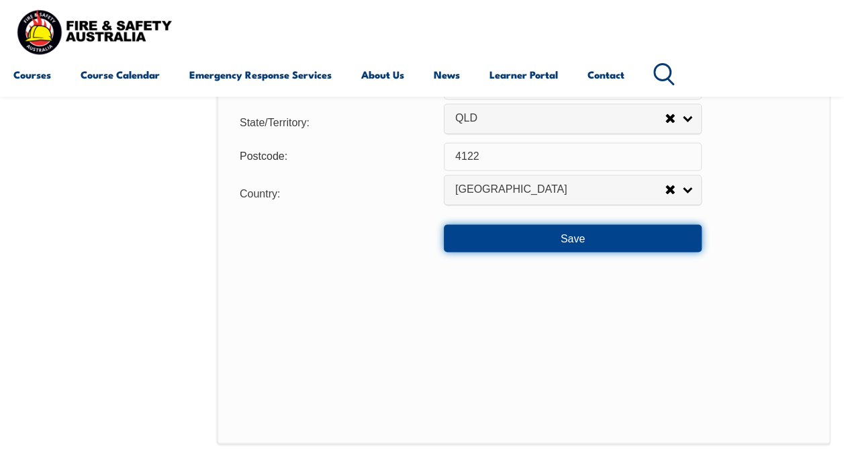
click at [605, 236] on button "Save" at bounding box center [573, 237] width 258 height 27
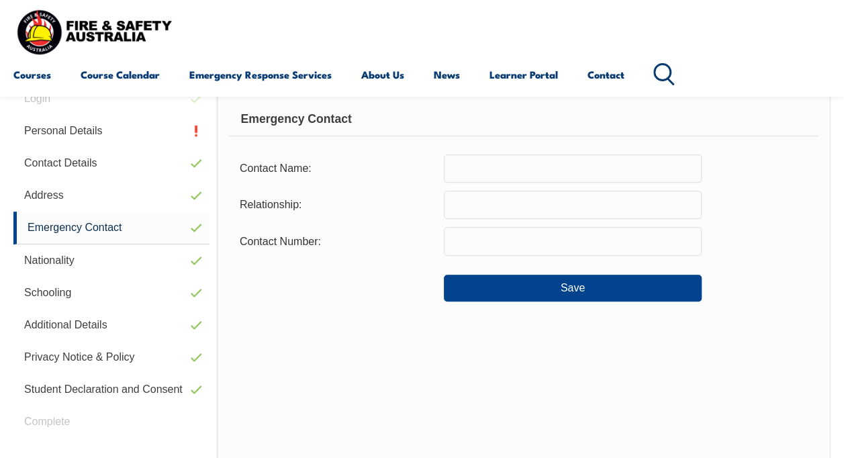
scroll to position [325, 0]
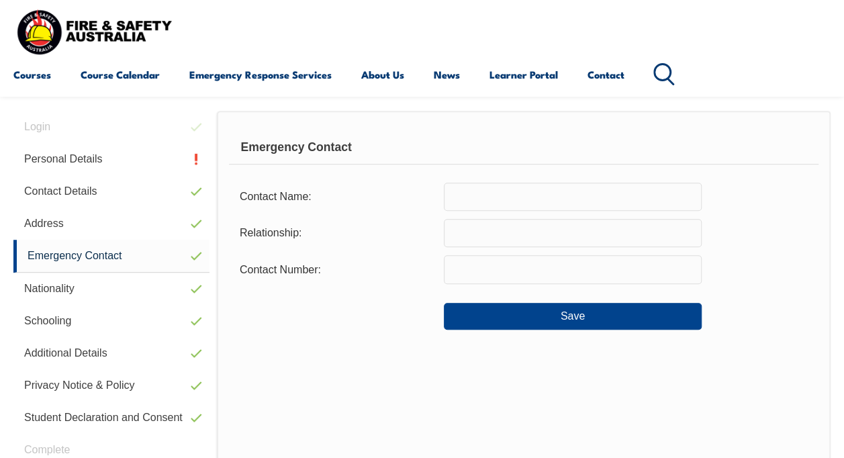
click at [487, 199] on input "text" at bounding box center [573, 197] width 258 height 28
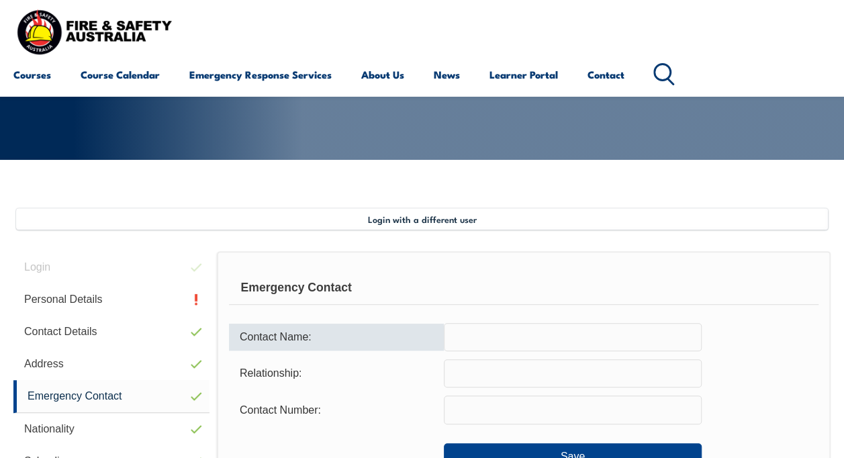
scroll to position [268, 0]
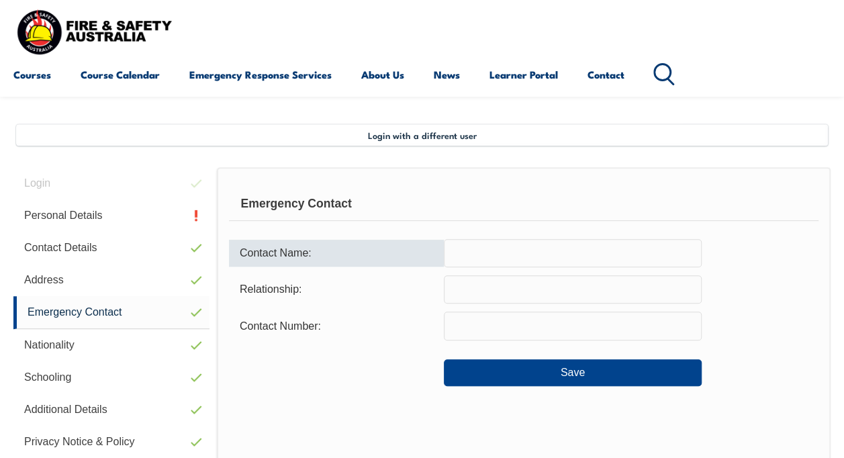
click at [523, 251] on input "text" at bounding box center [573, 253] width 258 height 28
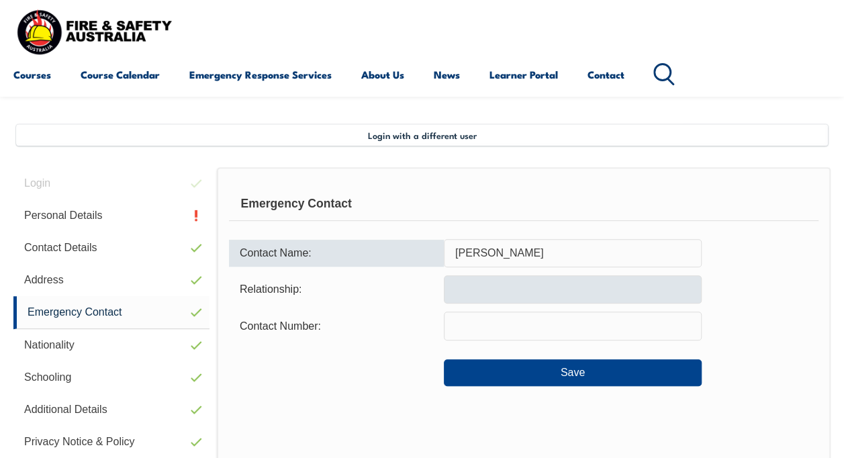
type input "Asha Bisht"
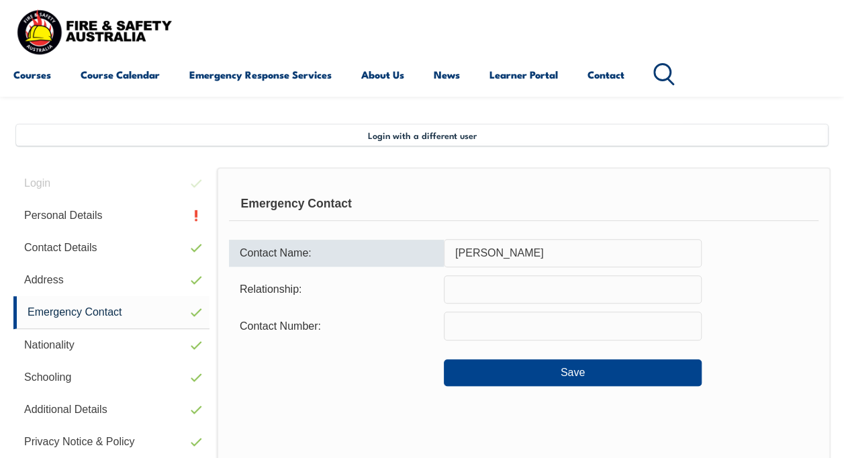
click at [508, 281] on input "text" at bounding box center [573, 289] width 258 height 28
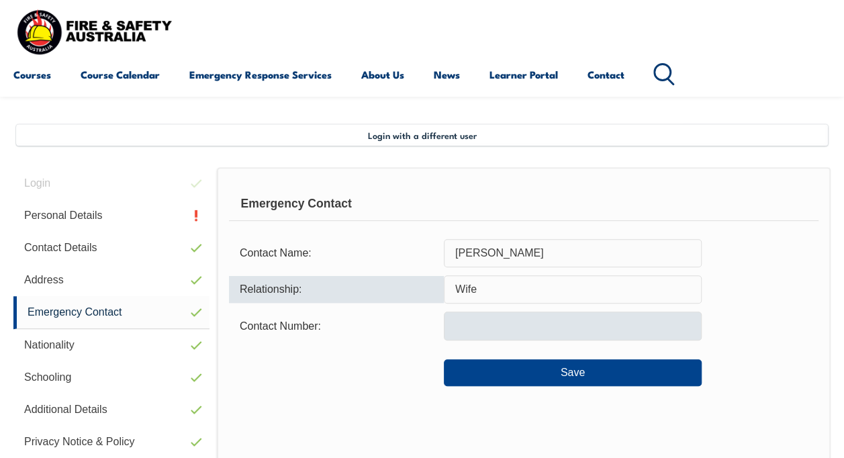
type input "Wife"
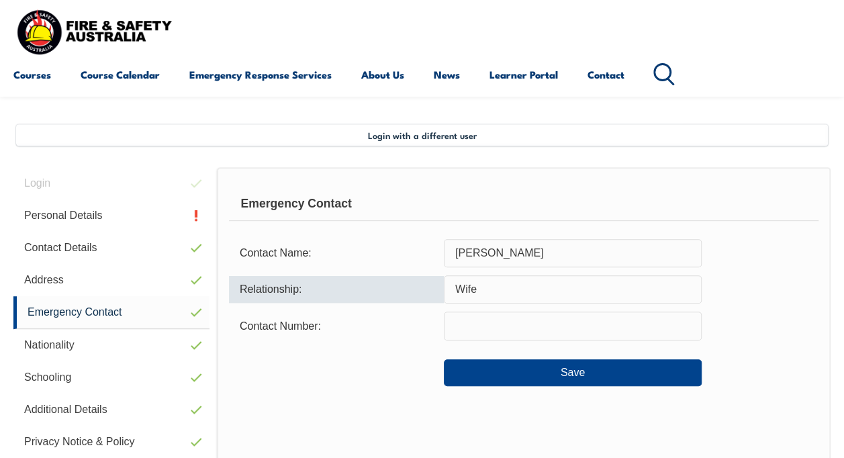
click at [505, 331] on input "text" at bounding box center [573, 325] width 258 height 28
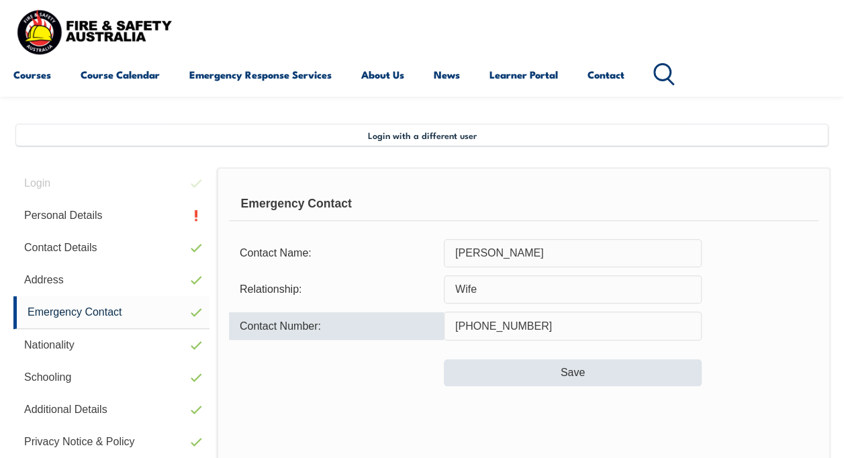
type input "+61470309345"
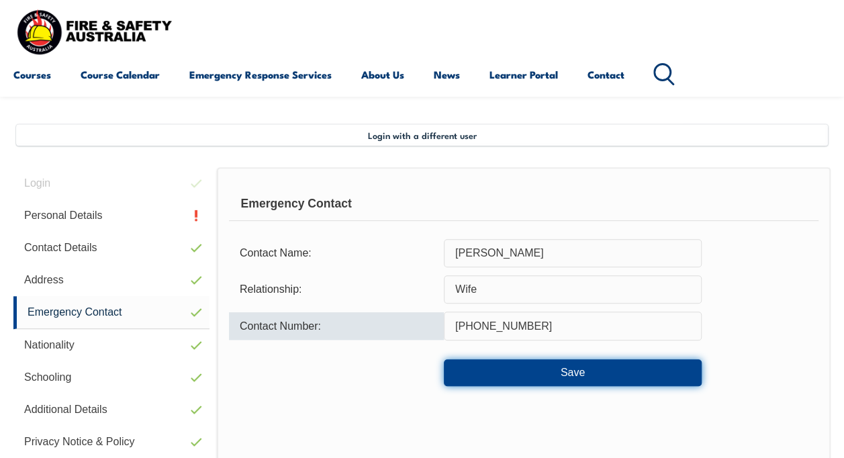
click at [523, 366] on button "Save" at bounding box center [573, 372] width 258 height 27
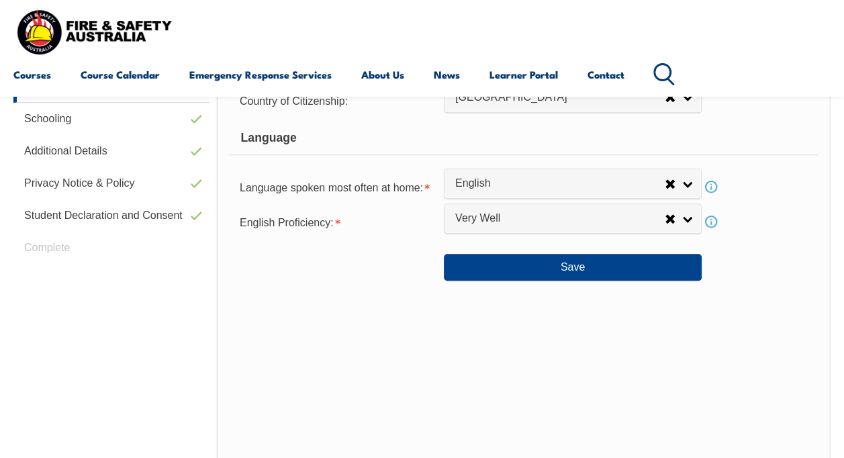
scroll to position [258, 0]
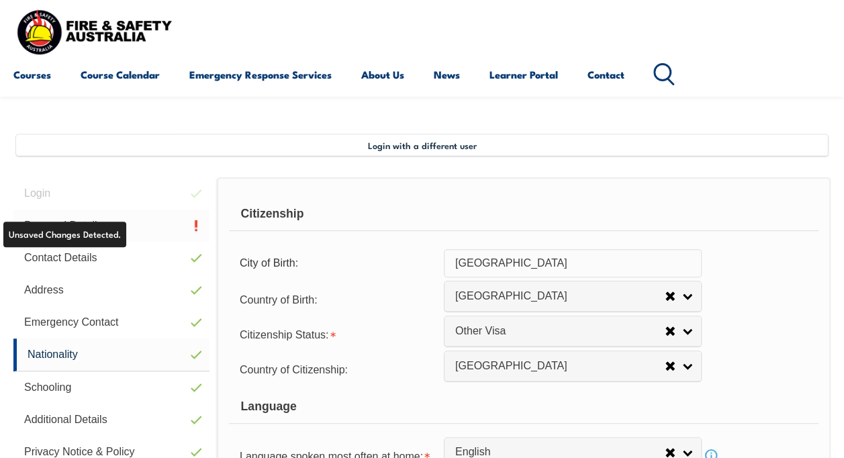
click at [147, 227] on link "Personal Details" at bounding box center [111, 225] width 196 height 32
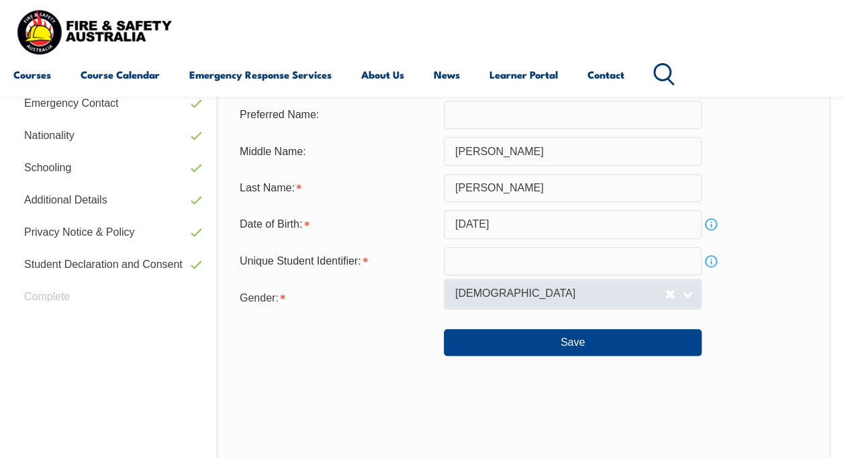
scroll to position [460, 0]
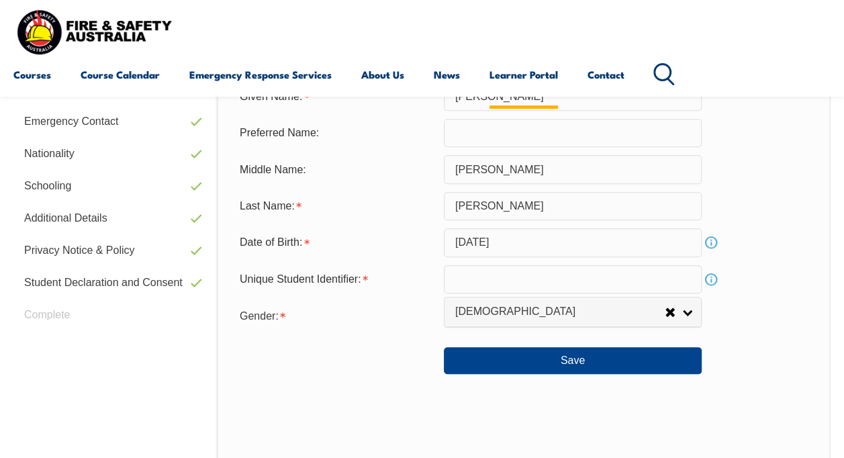
click at [507, 78] on link "Learner Portal" at bounding box center [523, 74] width 68 height 32
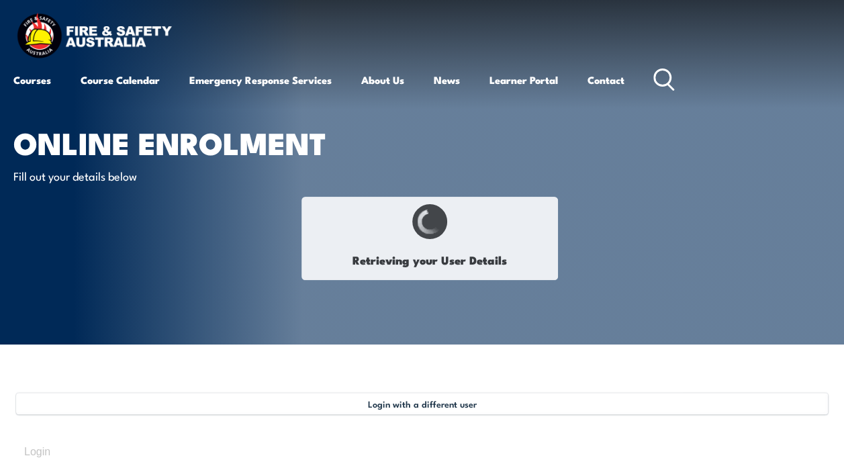
select select "Mr"
type input "[PERSON_NAME]"
type input "[DATE]"
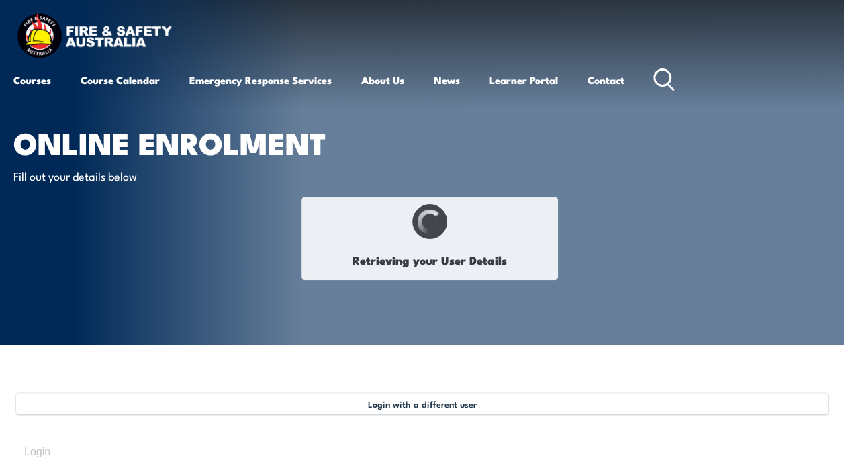
select select "M"
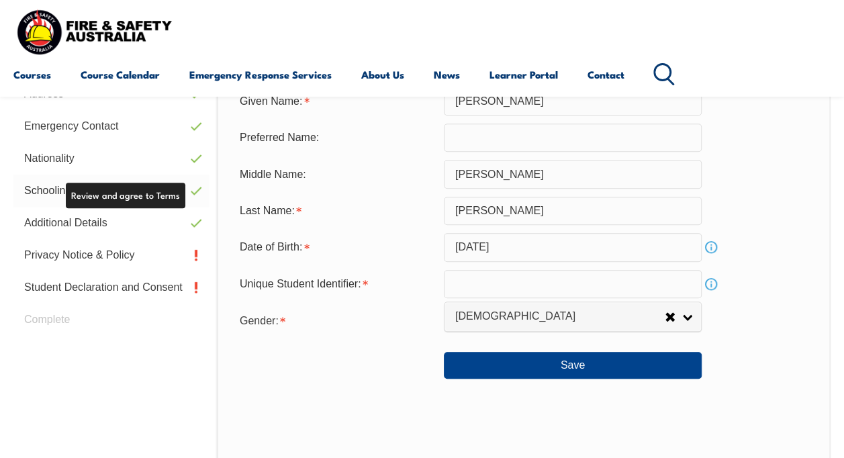
scroll to position [527, 0]
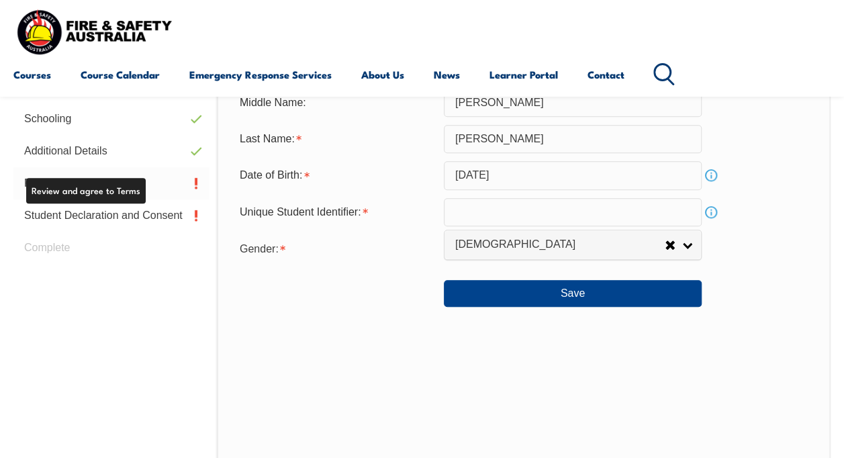
click at [125, 188] on link "Privacy Notice & Policy" at bounding box center [111, 183] width 196 height 32
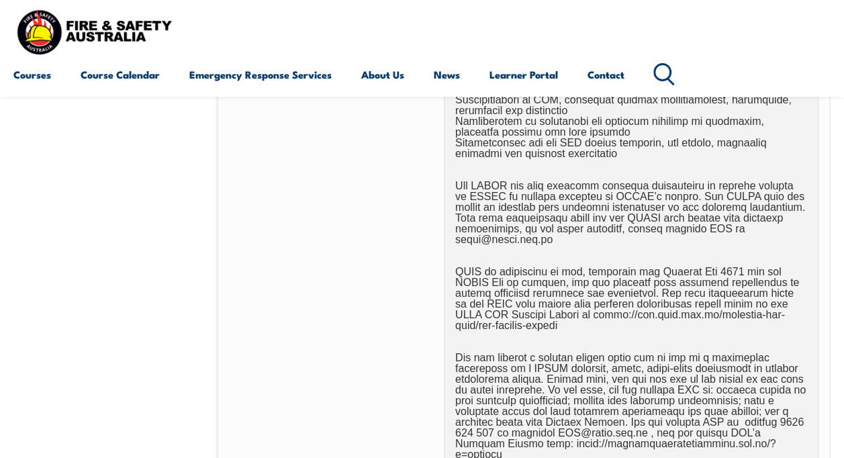
scroll to position [929, 0]
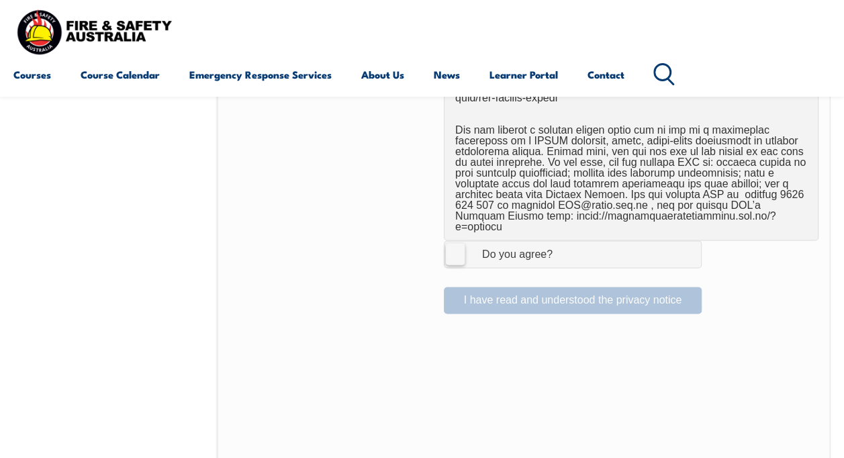
click at [454, 240] on label "I Agree Do you agree?" at bounding box center [573, 253] width 258 height 27
click at [563, 241] on input "I Agree Do you agree?" at bounding box center [574, 253] width 23 height 25
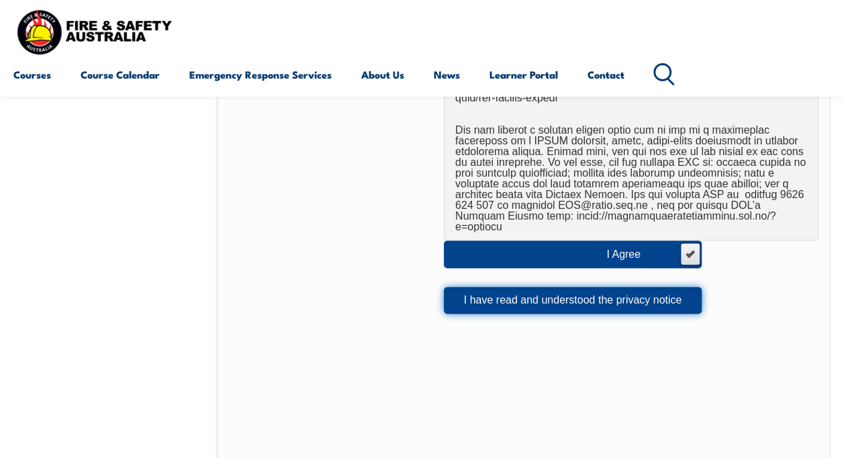
click at [541, 287] on button "I have read and understood the privacy notice" at bounding box center [573, 300] width 258 height 27
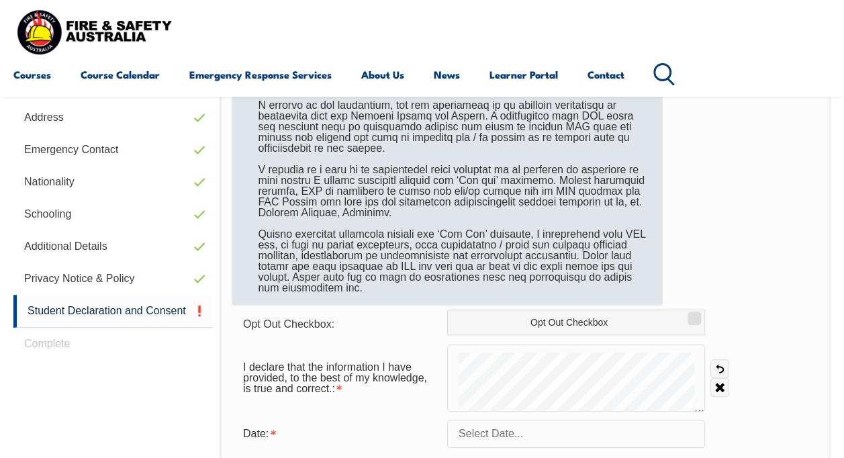
scroll to position [460, 0]
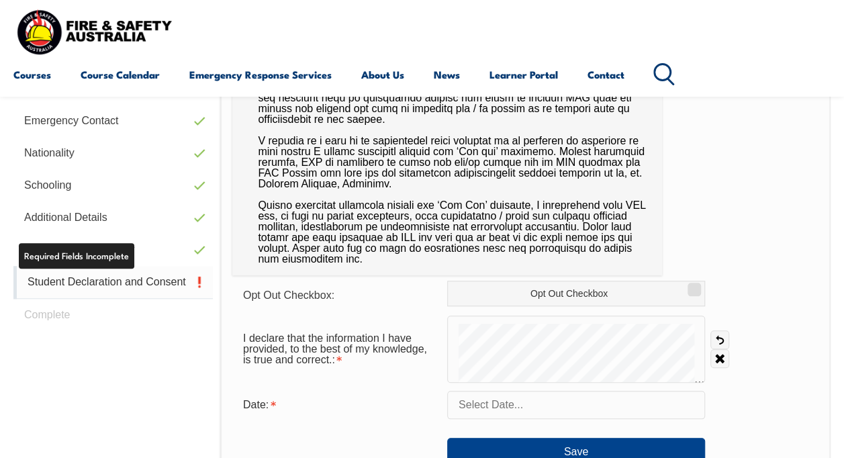
click at [119, 287] on link "Student Declaration and Consent" at bounding box center [112, 282] width 199 height 33
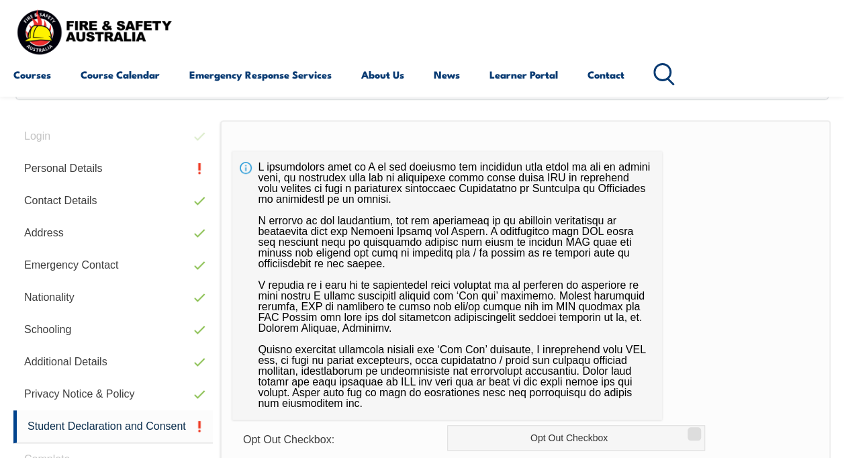
scroll to position [191, 0]
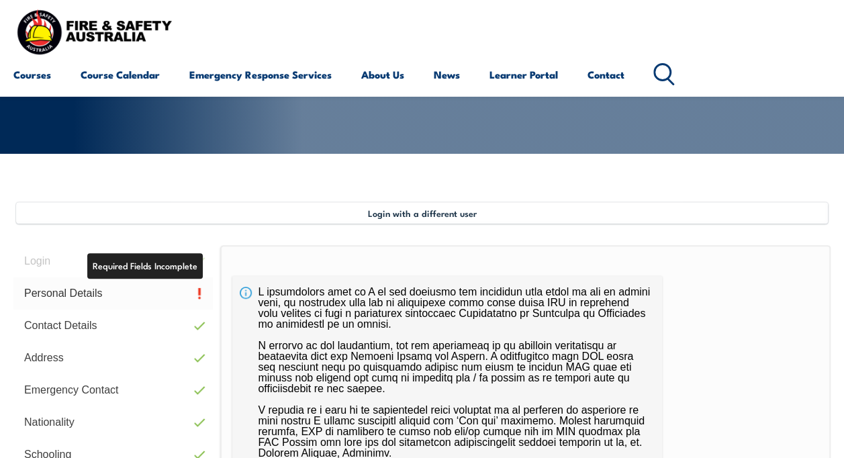
click at [93, 293] on link "Personal Details" at bounding box center [112, 293] width 199 height 32
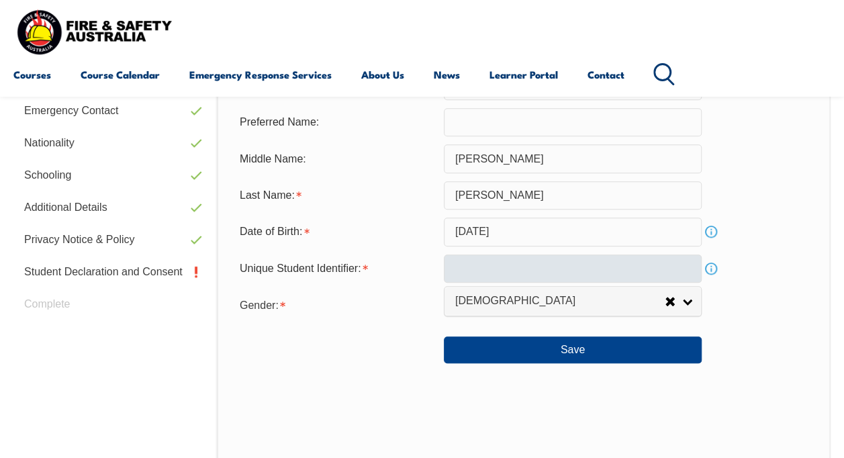
scroll to position [527, 0]
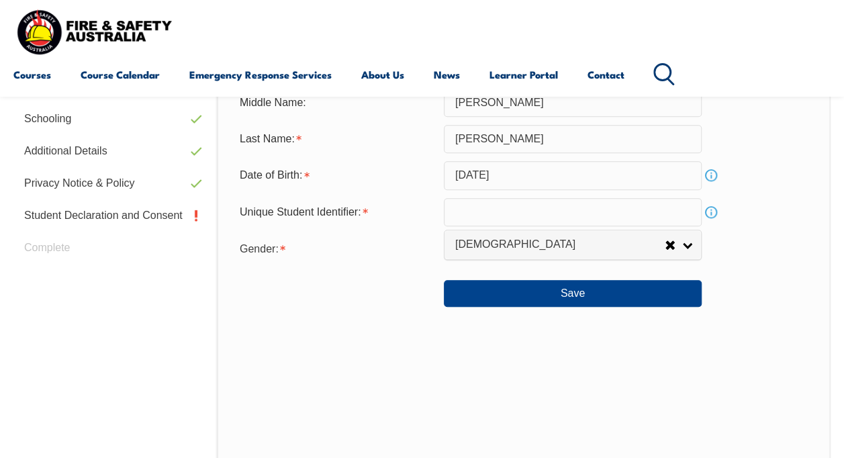
click at [711, 211] on link "Info" at bounding box center [710, 212] width 19 height 19
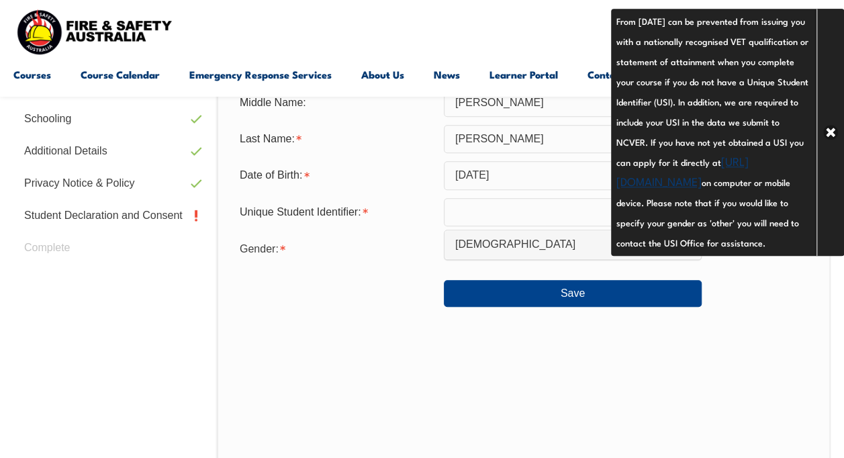
click at [662, 187] on link "https://www.usi.gov.au/your-usi/create-usi" at bounding box center [682, 170] width 132 height 36
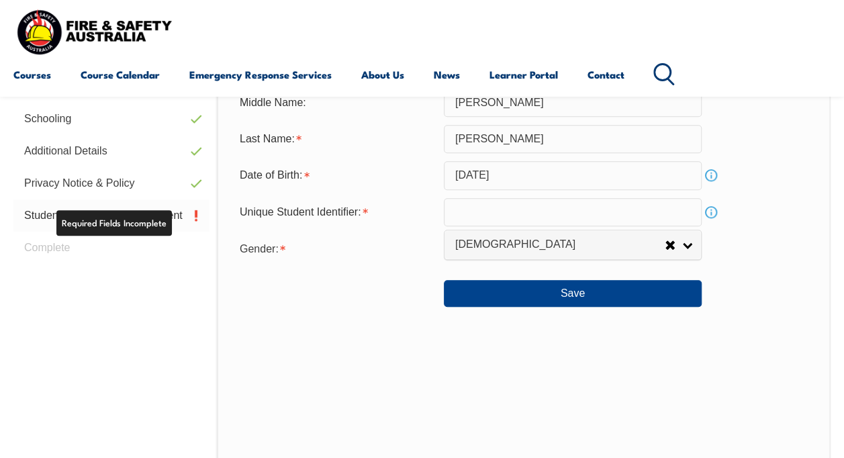
click at [156, 221] on link "Student Declaration and Consent" at bounding box center [111, 215] width 196 height 32
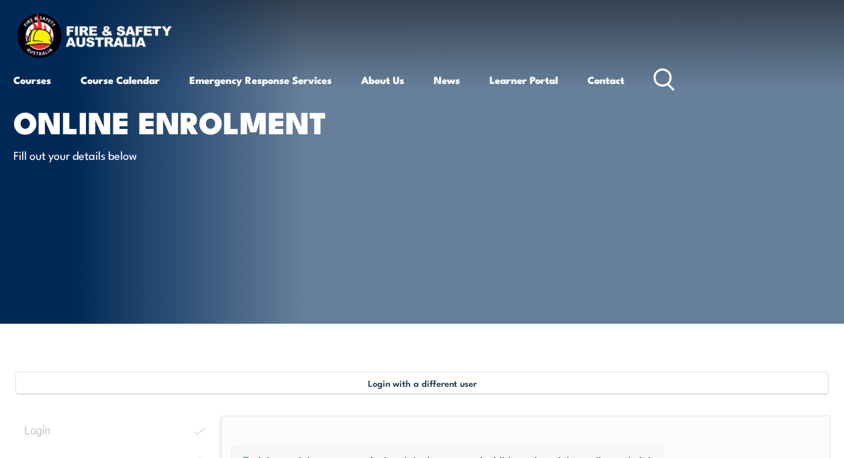
scroll to position [0, 0]
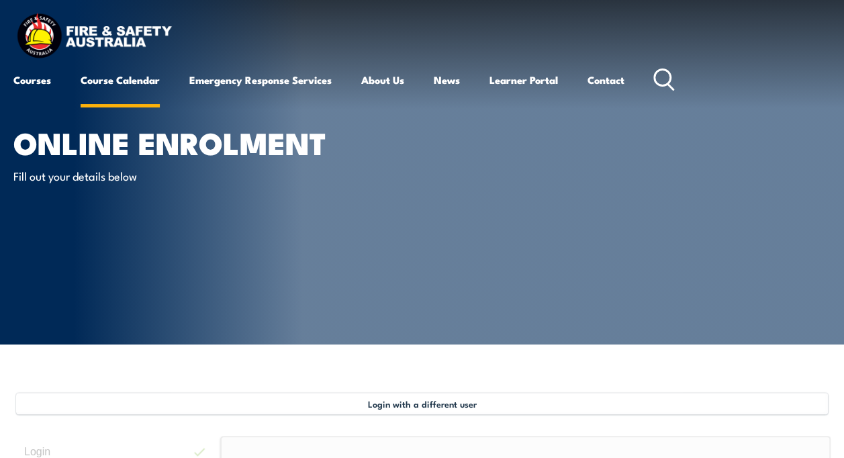
click at [109, 85] on link "Course Calendar" at bounding box center [120, 80] width 79 height 32
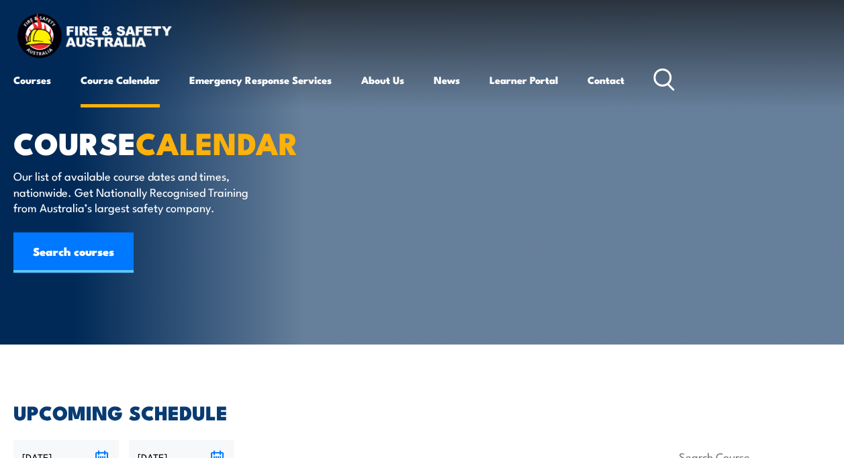
click at [110, 80] on link "Course Calendar" at bounding box center [120, 80] width 79 height 32
drag, startPoint x: 256, startPoint y: 0, endPoint x: 598, endPoint y: 199, distance: 395.1
click at [598, 199] on article "COURSE CALENDAR Our list of available course dates and times, nationwide. Get N…" at bounding box center [421, 172] width 817 height 344
